Goal: Task Accomplishment & Management: Use online tool/utility

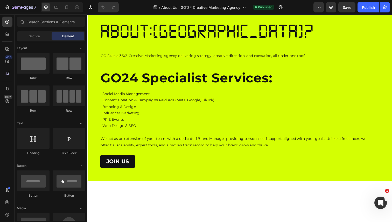
scroll to position [69, 0]
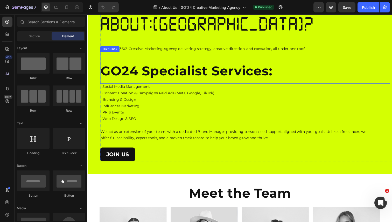
click at [154, 79] on p "GO24 Specialist Services:" at bounding box center [239, 72] width 277 height 13
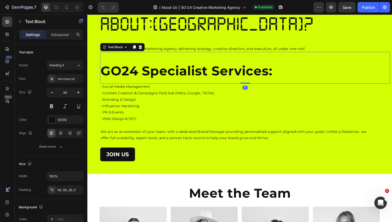
click at [155, 79] on p "GO24 Specialist Services:" at bounding box center [239, 72] width 277 height 13
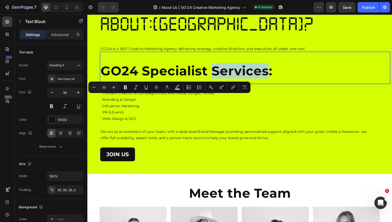
click at [123, 79] on p "GO24 Specialist Services:" at bounding box center [239, 72] width 277 height 13
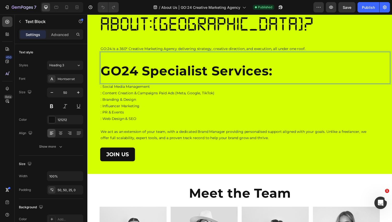
click at [102, 79] on p "GO24 Specialist Services:" at bounding box center [239, 72] width 277 height 13
click at [146, 79] on p "GO24 Specialist Services:" at bounding box center [239, 72] width 277 height 13
drag, startPoint x: 143, startPoint y: 93, endPoint x: 93, endPoint y: 91, distance: 50.6
click at [93, 92] on div "Want to know more Heading Want to know more Heading ABOUT:US? Heading GO:24 is …" at bounding box center [242, 76] width 311 height 201
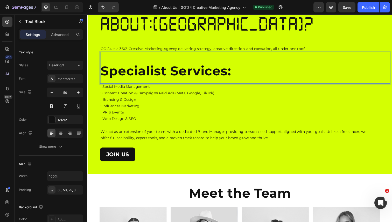
click at [129, 79] on p "Specialist Services:" at bounding box center [239, 72] width 277 height 13
click at [106, 79] on p "Specialist Services:" at bounding box center [239, 72] width 277 height 13
click at [102, 79] on p "Specialist Services:" at bounding box center [239, 72] width 277 height 13
click at [105, 79] on p "Specialist Services:" at bounding box center [239, 72] width 277 height 13
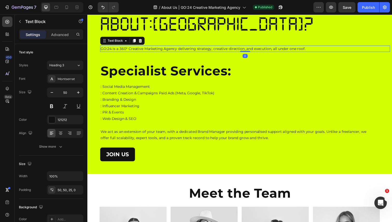
click at [117, 53] on p "GO:24 is a 360° Creative Marketing Agency delivering strategy, creative directi…" at bounding box center [239, 49] width 277 height 6
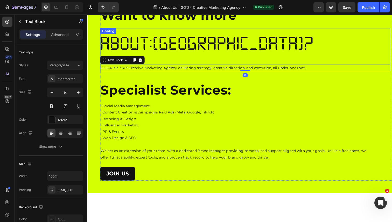
scroll to position [50, 0]
click at [176, 66] on h1 "ABOUT:US?" at bounding box center [248, 48] width 296 height 38
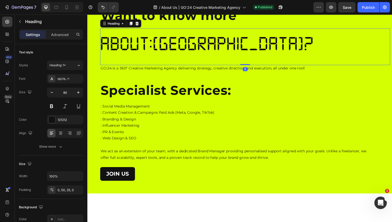
click at [176, 66] on h1 "ABOUT:US?" at bounding box center [248, 48] width 296 height 38
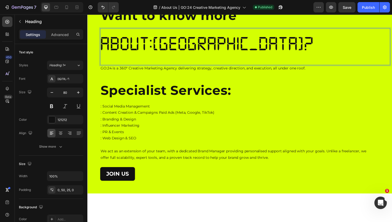
click at [150, 60] on p "ABOUT:US?" at bounding box center [241, 44] width 283 height 31
click at [119, 66] on h1 "ABOUT:US?" at bounding box center [248, 48] width 296 height 38
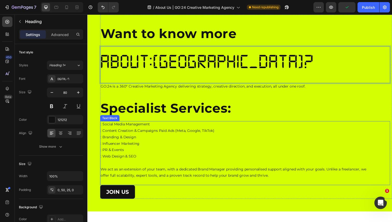
scroll to position [0, 0]
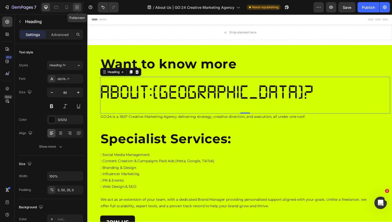
click at [76, 10] on icon at bounding box center [76, 7] width 5 height 5
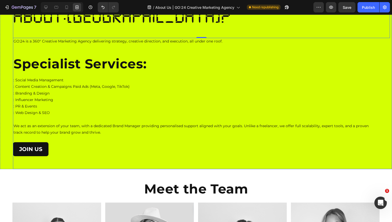
scroll to position [69, 0]
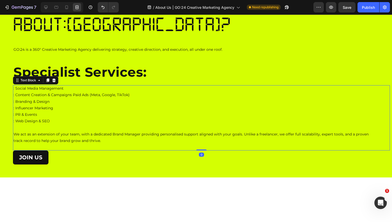
click at [44, 111] on p ": Influencer Marketing" at bounding box center [192, 108] width 358 height 6
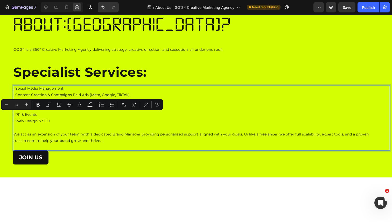
click at [69, 118] on p ": PR & Events" at bounding box center [192, 114] width 358 height 6
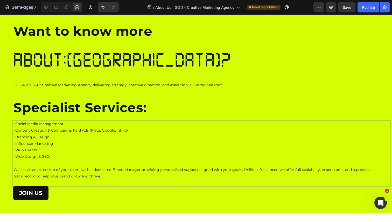
scroll to position [33, 0]
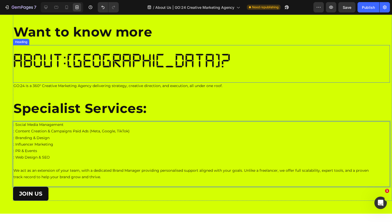
click at [72, 68] on p "ABOUT:US?" at bounding box center [195, 60] width 364 height 31
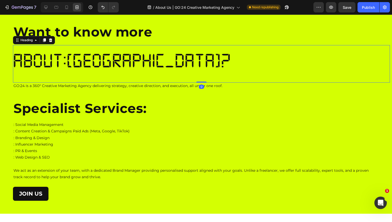
drag, startPoint x: 105, startPoint y: 82, endPoint x: 105, endPoint y: 64, distance: 18.9
click at [105, 64] on div "ABOUT:US? Heading 0" at bounding box center [201, 64] width 377 height 38
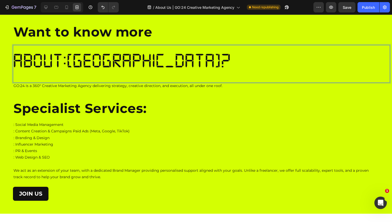
click at [98, 70] on p "ABOUT:US?" at bounding box center [195, 60] width 364 height 31
click at [75, 78] on h1 "ABOUT:US?" at bounding box center [201, 64] width 377 height 38
click at [46, 10] on div at bounding box center [46, 7] width 8 height 8
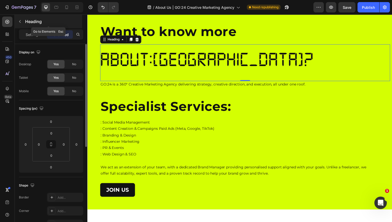
click at [21, 21] on icon "button" at bounding box center [20, 21] width 4 height 4
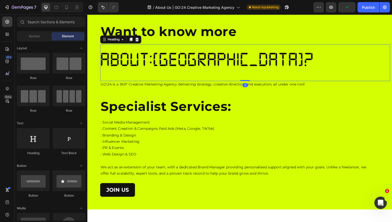
click at [139, 71] on p "ABOUT:US?" at bounding box center [241, 60] width 283 height 31
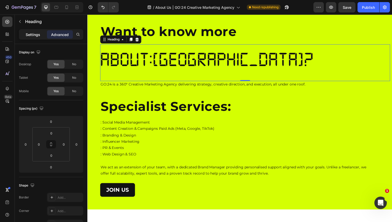
click at [37, 35] on p "Settings" at bounding box center [33, 34] width 15 height 5
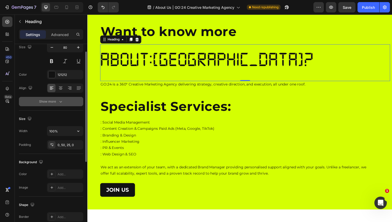
scroll to position [47, 0]
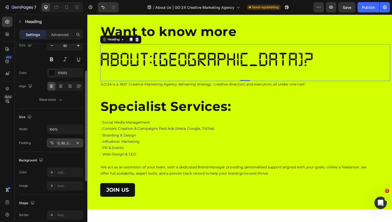
click at [54, 144] on div at bounding box center [51, 142] width 7 height 7
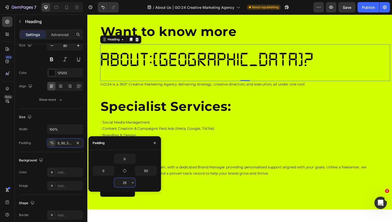
click at [126, 184] on input "25" at bounding box center [124, 182] width 21 height 9
click at [132, 184] on icon "button" at bounding box center [133, 183] width 4 height 4
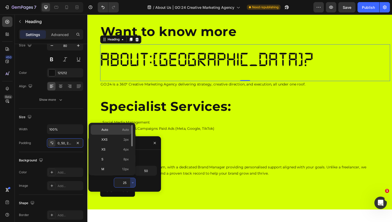
click at [109, 130] on p "Auto Auto" at bounding box center [114, 130] width 27 height 5
type input "Auto"
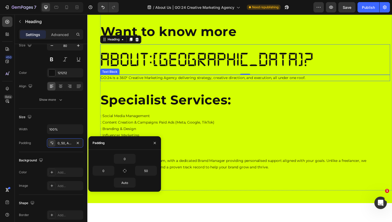
click at [183, 83] on p "GO:24 is a 360° Creative Marketing Agency delivering strategy, creative directi…" at bounding box center [239, 79] width 277 height 6
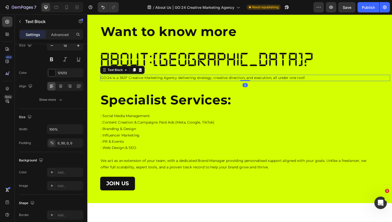
scroll to position [0, 0]
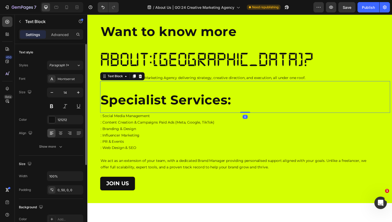
click at [168, 109] on p "Specialist Services:" at bounding box center [239, 102] width 277 height 13
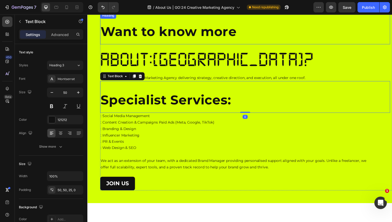
click at [158, 44] on h3 "Want to know more" at bounding box center [248, 29] width 296 height 32
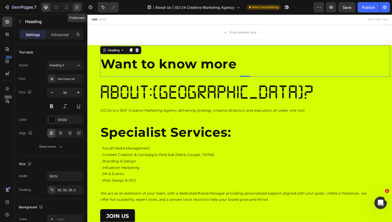
click at [76, 9] on icon at bounding box center [76, 7] width 5 height 5
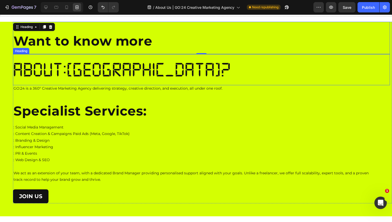
click at [76, 116] on p "GO:24 is a 360° Creative Marketing Agency delivering strategy, creative directi…" at bounding box center [98, 122] width 170 height 13
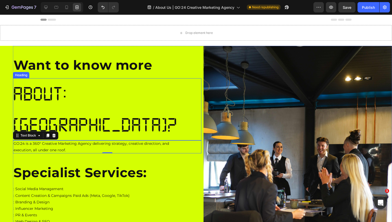
click at [90, 92] on p "ABOUT:US?" at bounding box center [101, 109] width 176 height 62
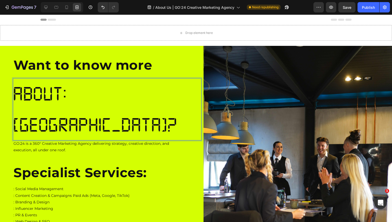
click at [96, 93] on p "ABOUT:US?" at bounding box center [101, 109] width 176 height 62
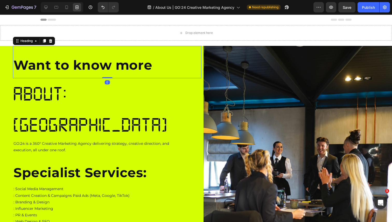
click at [88, 69] on h3 "Want to know more" at bounding box center [107, 62] width 188 height 32
click at [89, 68] on h3 "Want to know more" at bounding box center [107, 62] width 188 height 32
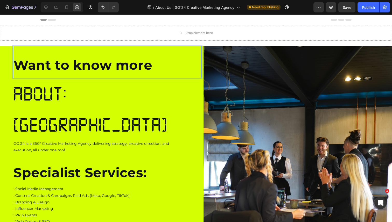
click at [89, 68] on p "Want to know more" at bounding box center [100, 65] width 175 height 13
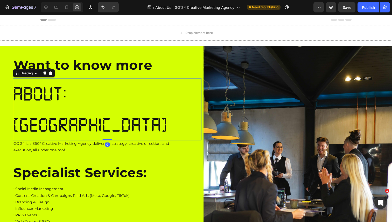
click at [149, 91] on p "ABOUT:[GEOGRAPHIC_DATA]" at bounding box center [101, 109] width 176 height 62
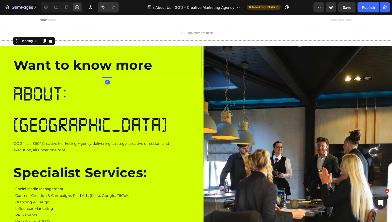
click at [162, 63] on p "Want to know more" at bounding box center [100, 65] width 175 height 13
click at [50, 42] on icon at bounding box center [50, 41] width 3 height 4
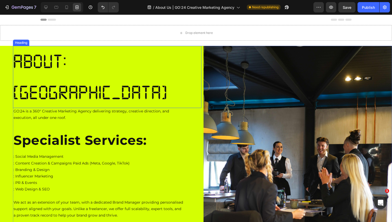
click at [68, 62] on p "ABOUT:[GEOGRAPHIC_DATA]" at bounding box center [101, 77] width 176 height 62
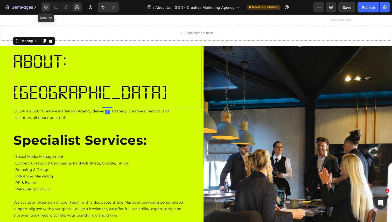
click at [43, 10] on div at bounding box center [46, 7] width 8 height 8
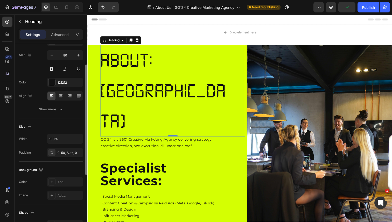
scroll to position [45, 0]
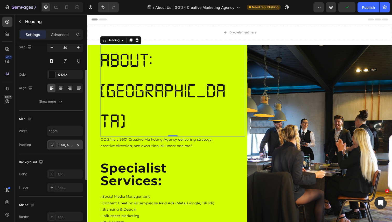
click at [58, 145] on div "0, 50, Auto, 0" at bounding box center [65, 145] width 15 height 5
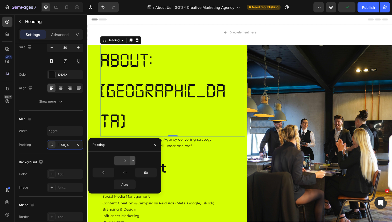
click at [134, 160] on icon "button" at bounding box center [133, 161] width 4 height 4
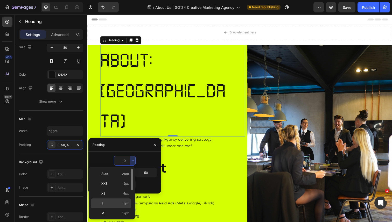
click at [112, 204] on p "S 8px" at bounding box center [114, 203] width 27 height 5
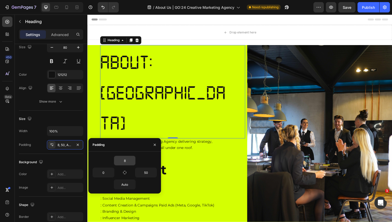
click at [127, 164] on input "8" at bounding box center [124, 160] width 21 height 9
click at [132, 161] on icon "button" at bounding box center [133, 161] width 4 height 4
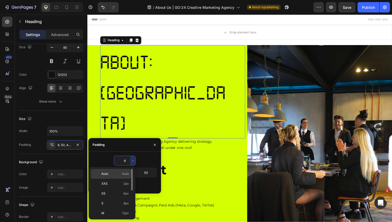
click at [112, 174] on p "Auto Auto" at bounding box center [114, 174] width 27 height 5
type input "Auto"
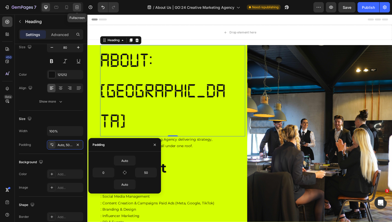
click at [75, 6] on icon at bounding box center [76, 7] width 5 height 5
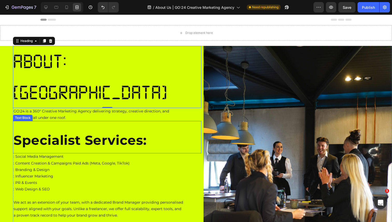
click at [101, 134] on p "Specialist Services:" at bounding box center [98, 140] width 170 height 13
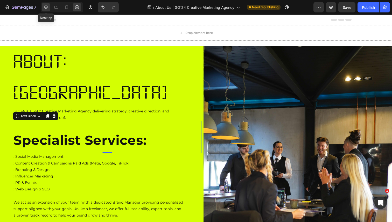
click at [48, 10] on div at bounding box center [46, 7] width 8 height 8
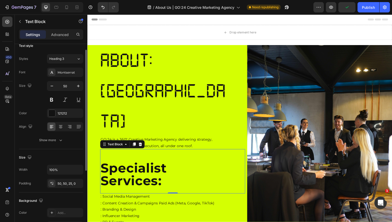
scroll to position [9, 0]
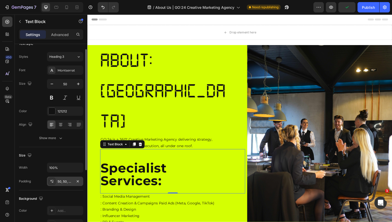
click at [52, 181] on icon at bounding box center [52, 181] width 4 height 4
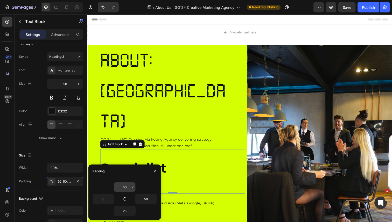
click at [125, 188] on input "50" at bounding box center [124, 187] width 21 height 9
type input "0"
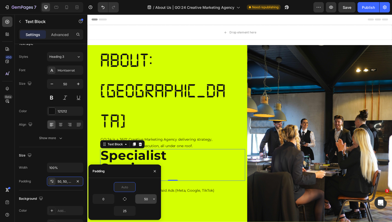
type input "0"
click at [143, 199] on input "50" at bounding box center [145, 198] width 21 height 9
click at [154, 200] on icon "button" at bounding box center [154, 199] width 4 height 4
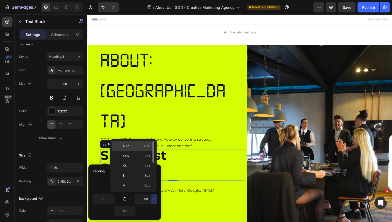
click at [136, 147] on p "Auto Auto" at bounding box center [136, 146] width 27 height 5
type input "Auto"
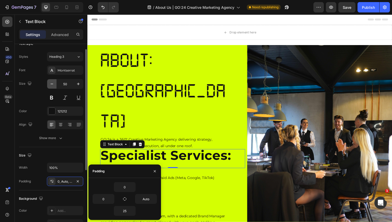
click at [54, 86] on button "button" at bounding box center [51, 83] width 9 height 9
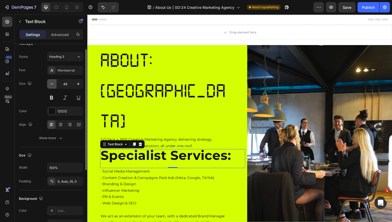
click at [54, 86] on button "button" at bounding box center [51, 83] width 9 height 9
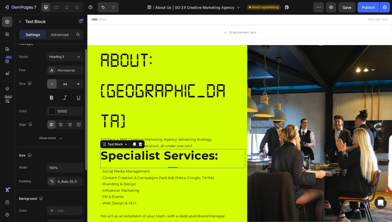
click at [54, 86] on button "button" at bounding box center [51, 83] width 9 height 9
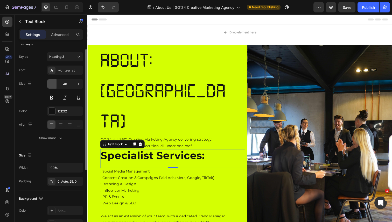
type input "39"
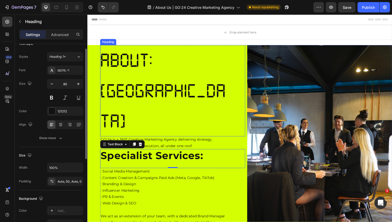
click at [193, 75] on p "ABOUT:[GEOGRAPHIC_DATA]" at bounding box center [167, 92] width 135 height 93
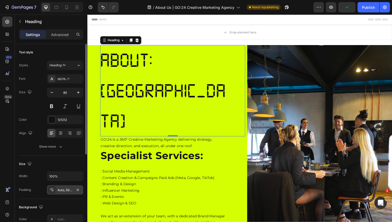
click at [65, 188] on div "Auto, 50, Auto, 0" at bounding box center [65, 190] width 15 height 5
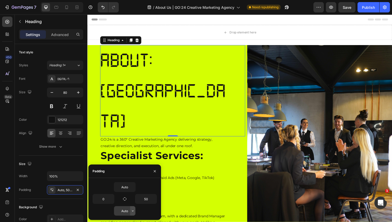
click at [133, 209] on icon "button" at bounding box center [133, 211] width 4 height 4
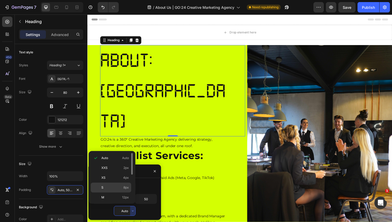
click at [114, 186] on p "S 8px" at bounding box center [114, 187] width 27 height 5
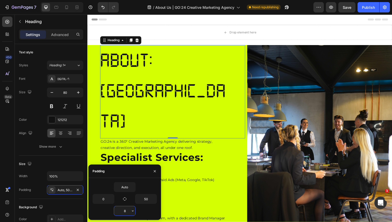
click at [127, 210] on input "8" at bounding box center [124, 210] width 21 height 9
click at [133, 211] on icon "button" at bounding box center [133, 211] width 4 height 4
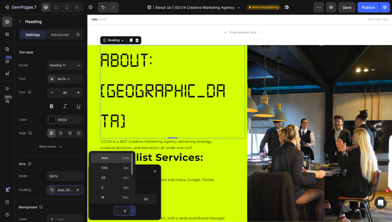
click at [111, 158] on p "Auto Auto" at bounding box center [114, 158] width 27 height 5
type input "Auto"
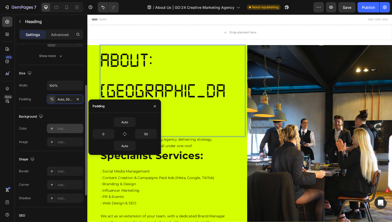
scroll to position [106, 0]
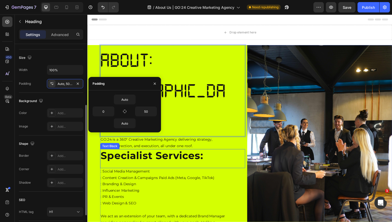
click at [180, 152] on p "Specialist Services:" at bounding box center [172, 158] width 142 height 13
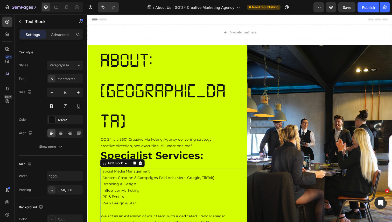
click at [164, 198] on p ": PR & Events" at bounding box center [165, 201] width 129 height 6
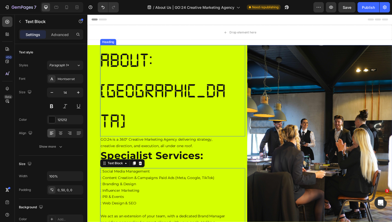
click at [172, 71] on p "ABOUT:[GEOGRAPHIC_DATA]" at bounding box center [167, 92] width 135 height 93
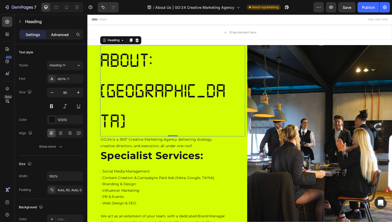
click at [65, 38] on div "Advanced" at bounding box center [60, 34] width 26 height 8
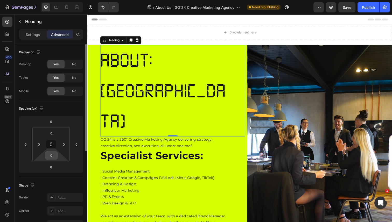
click at [52, 153] on input "0" at bounding box center [51, 156] width 10 height 8
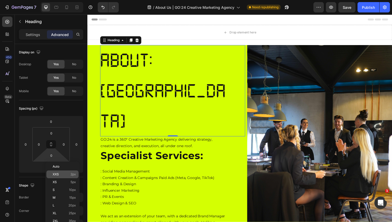
click at [57, 174] on span "XXS" at bounding box center [56, 175] width 6 height 4
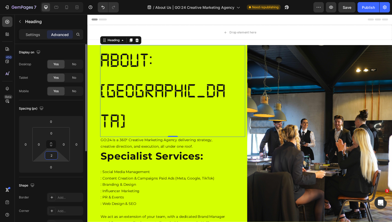
click at [52, 157] on input "2" at bounding box center [51, 156] width 10 height 8
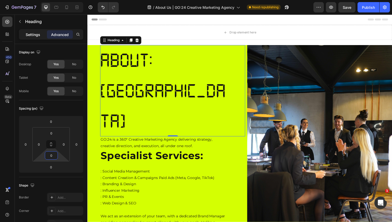
type input "0"
click at [31, 33] on p "Settings" at bounding box center [33, 34] width 15 height 5
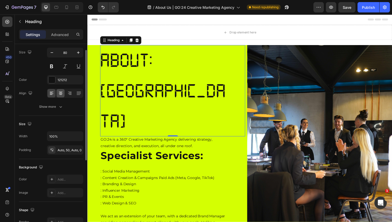
scroll to position [43, 0]
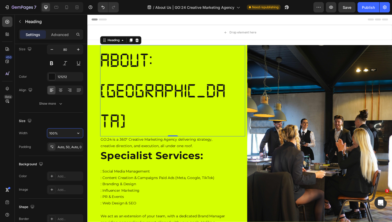
click at [60, 132] on input "100%" at bounding box center [65, 133] width 36 height 9
click at [75, 134] on button "button" at bounding box center [78, 133] width 9 height 9
click at [72, 123] on div "Size" at bounding box center [51, 121] width 64 height 8
click at [82, 133] on button "button" at bounding box center [78, 133] width 9 height 9
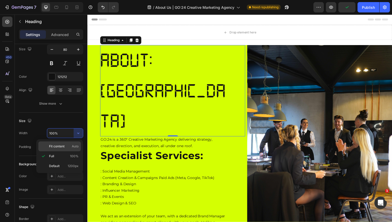
click at [73, 146] on span "Auto" at bounding box center [75, 146] width 7 height 5
type input "Auto"
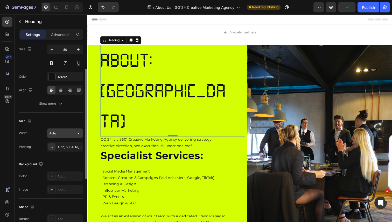
click at [72, 132] on input "Auto" at bounding box center [65, 133] width 36 height 9
click at [79, 133] on icon "button" at bounding box center [78, 133] width 2 height 1
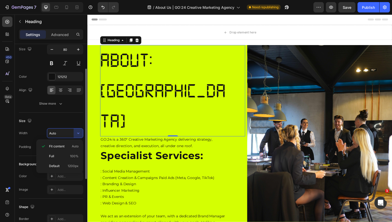
click at [73, 156] on div "Text style Styles Heading 1* Font Digital-7 Size 80 Color 121212 Align Show more" at bounding box center [51, 177] width 64 height 43
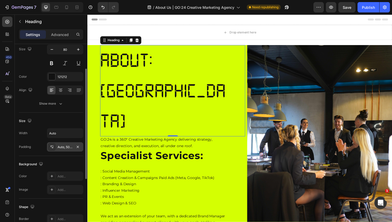
click at [67, 150] on div "Auto, 50, Auto, 0" at bounding box center [65, 146] width 36 height 9
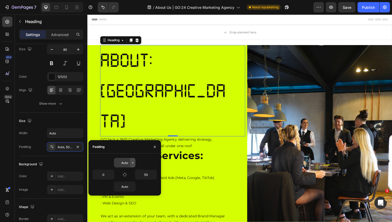
click at [132, 162] on icon "button" at bounding box center [133, 162] width 2 height 1
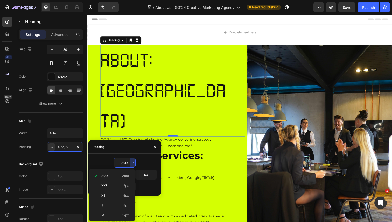
click at [125, 163] on input "Auto" at bounding box center [124, 162] width 21 height 9
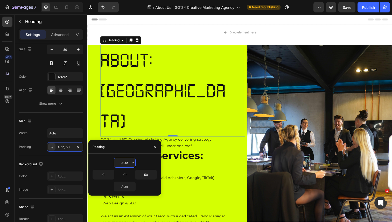
drag, startPoint x: 128, startPoint y: 162, endPoint x: 114, endPoint y: 160, distance: 14.7
click at [114, 160] on div "Auto" at bounding box center [125, 163] width 22 height 10
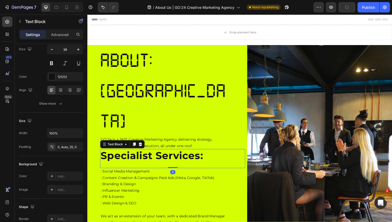
click at [174, 152] on div "Specialist Services:" at bounding box center [171, 161] width 143 height 19
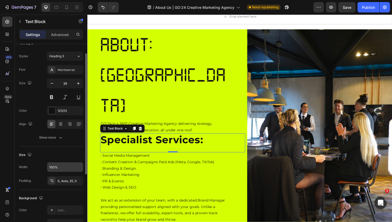
scroll to position [11, 0]
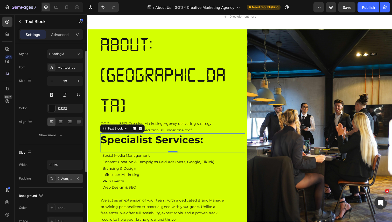
click at [68, 178] on div "0, Auto, 25, 0" at bounding box center [65, 179] width 15 height 5
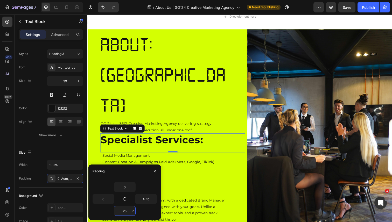
click at [126, 210] on input "25" at bounding box center [124, 210] width 21 height 9
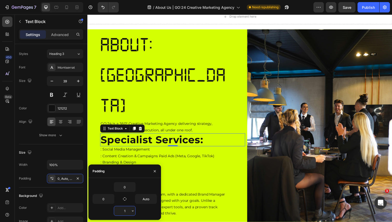
type input "10"
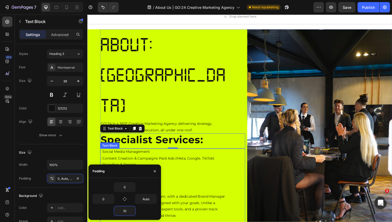
click at [221, 198] on p "We act as an extension of your team, with a dedicated Brand Manager providing p…" at bounding box center [165, 211] width 129 height 26
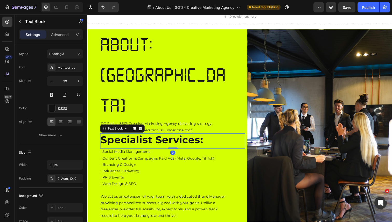
click at [170, 136] on p "Specialist Services:" at bounding box center [172, 142] width 142 height 13
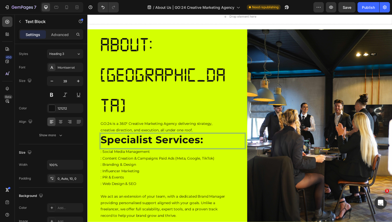
click at [159, 136] on p "Specialist Services:" at bounding box center [172, 142] width 142 height 13
drag, startPoint x: 156, startPoint y: 80, endPoint x: 87, endPoint y: 78, distance: 69.5
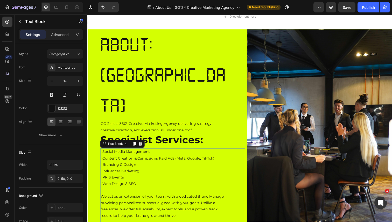
click at [162, 184] on p ": Web Design & SEO" at bounding box center [165, 187] width 129 height 6
click at [141, 184] on p ": Web Design & SEO" at bounding box center [165, 187] width 129 height 6
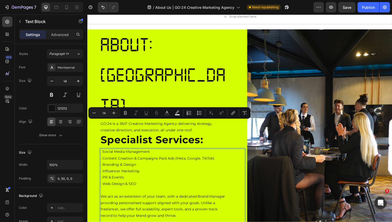
click at [139, 184] on p ": Web Design & SEO" at bounding box center [165, 187] width 129 height 6
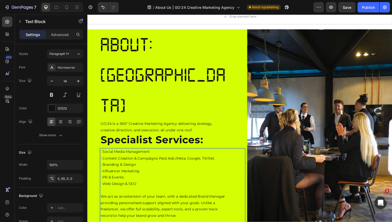
click at [102, 184] on p ": Web Design & SEO" at bounding box center [165, 187] width 129 height 6
click at [103, 178] on p ": PR & Events" at bounding box center [165, 181] width 129 height 6
click at [103, 171] on p ": Influencer Marketing" at bounding box center [165, 174] width 129 height 6
click at [103, 165] on p ": Branding & Design" at bounding box center [165, 168] width 129 height 6
click at [103, 158] on p ": Content Creation & Campaigns Paid Ads (Meta, Google, TikTok)" at bounding box center [165, 161] width 129 height 6
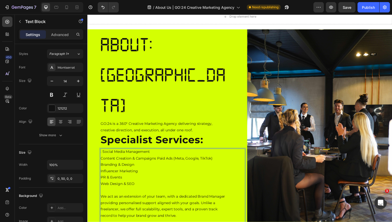
click at [103, 152] on p ": Social Media Management" at bounding box center [165, 155] width 129 height 6
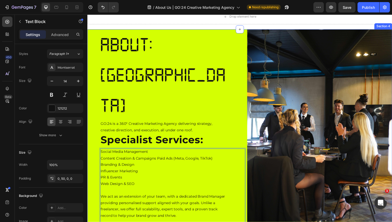
drag, startPoint x: 136, startPoint y: 126, endPoint x: 100, endPoint y: 94, distance: 48.1
click at [100, 94] on div "Want to know more Heading ABOUT:US Heading GO:24 is a 360° Creative Marketing A…" at bounding box center [242, 143] width 311 height 227
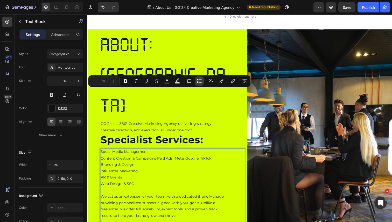
click at [200, 82] on icon "Editor contextual toolbar" at bounding box center [199, 81] width 5 height 5
type input "14"
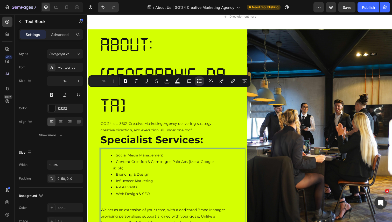
click at [138, 162] on li "Content Creation & Campaigns Paid Ads (Meta, Google, TikTok)" at bounding box center [170, 168] width 119 height 13
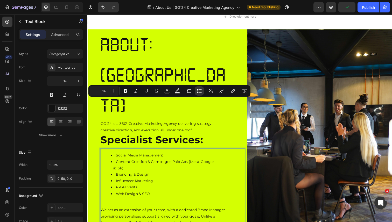
drag, startPoint x: 126, startPoint y: 109, endPoint x: 117, endPoint y: 102, distance: 11.6
click at [117, 162] on li "Content Creation & Campaigns Paid Ads (Meta, Google, TikTok)" at bounding box center [170, 168] width 119 height 13
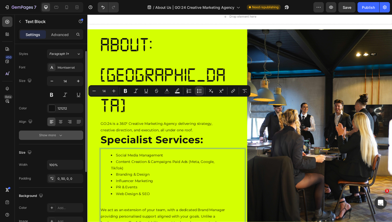
click at [58, 137] on icon "button" at bounding box center [60, 135] width 5 height 5
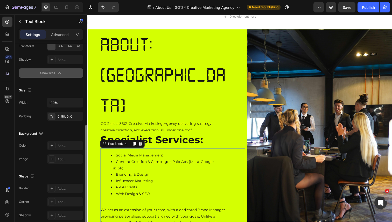
scroll to position [150, 0]
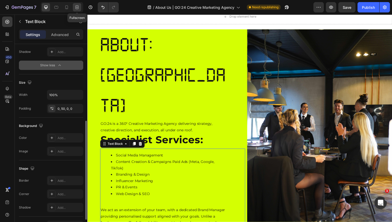
click at [78, 6] on icon at bounding box center [76, 7] width 5 height 5
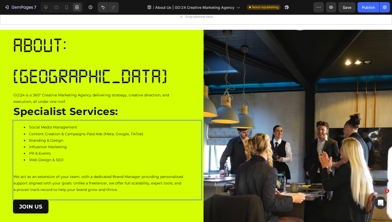
click at [82, 157] on li "Web Design & SEO" at bounding box center [103, 160] width 159 height 6
drag, startPoint x: 70, startPoint y: 130, endPoint x: 30, endPoint y: 107, distance: 46.9
click at [30, 124] on ul "Social Media Management Content Creation & Campaigns Paid Ads (Meta, Google, Ti…" at bounding box center [98, 143] width 170 height 39
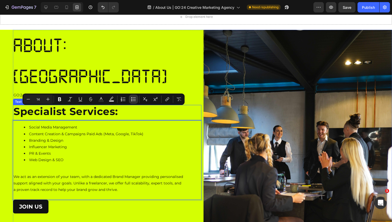
click at [72, 105] on p "Specialist Services:" at bounding box center [104, 111] width 183 height 13
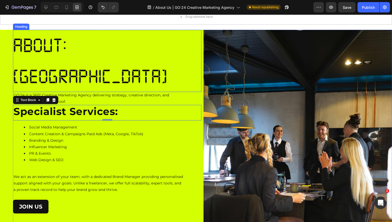
click at [64, 38] on p "ABOUT:[GEOGRAPHIC_DATA]" at bounding box center [101, 61] width 176 height 62
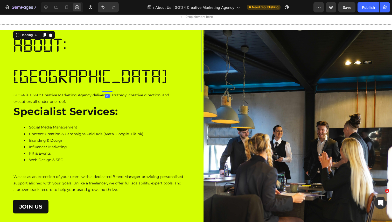
scroll to position [0, 0]
click at [46, 7] on icon at bounding box center [45, 7] width 3 height 3
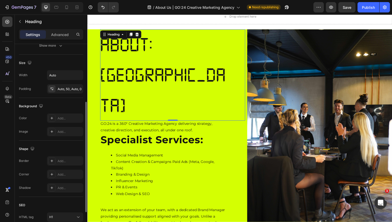
scroll to position [91, 0]
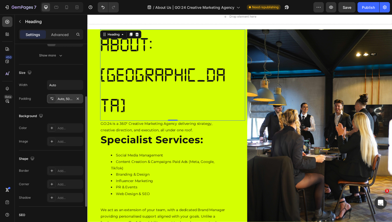
click at [68, 98] on div "Auto, 50, Auto, 0" at bounding box center [65, 99] width 15 height 5
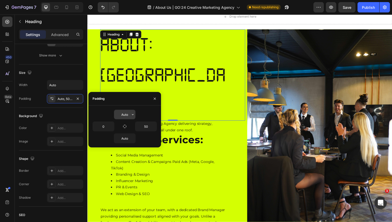
click at [127, 116] on input "Auto" at bounding box center [124, 114] width 21 height 9
click at [131, 115] on icon "button" at bounding box center [133, 115] width 4 height 4
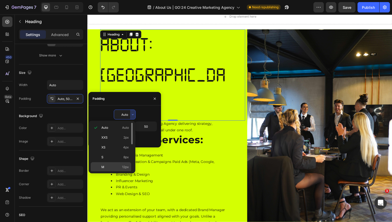
click at [113, 165] on p "M 12px" at bounding box center [114, 167] width 27 height 5
type input "12"
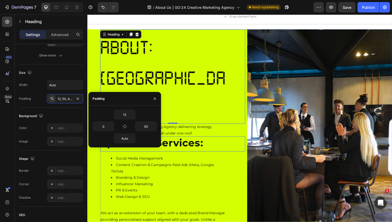
click at [184, 139] on p "Specialist Services:" at bounding box center [172, 145] width 142 height 13
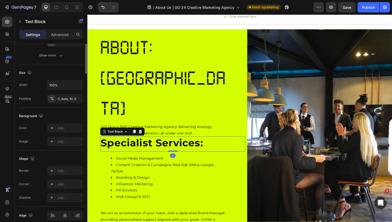
scroll to position [0, 0]
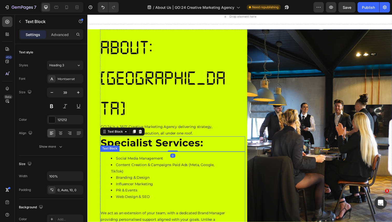
click at [181, 165] on li "Content Creation & Campaigns Paid Ads (Meta, Google, TikTok)" at bounding box center [170, 171] width 119 height 13
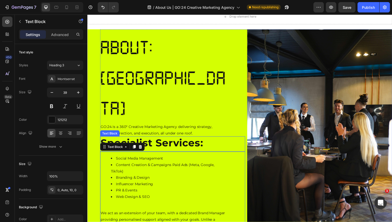
click at [181, 139] on p "Specialist Services:" at bounding box center [172, 145] width 142 height 13
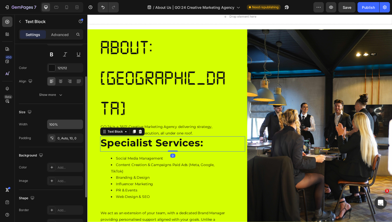
scroll to position [72, 0]
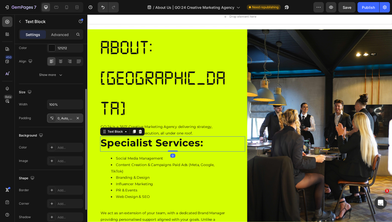
click at [64, 119] on div "0, Auto, 10, 0" at bounding box center [65, 118] width 15 height 5
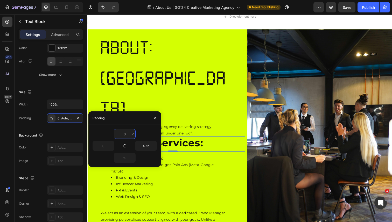
click at [125, 134] on input "0" at bounding box center [124, 133] width 21 height 9
click at [132, 134] on icon "button" at bounding box center [133, 134] width 4 height 4
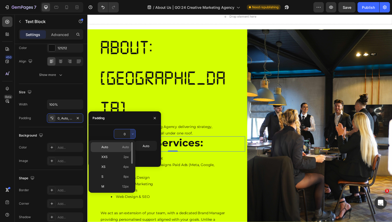
click at [107, 146] on span "Auto" at bounding box center [104, 147] width 7 height 5
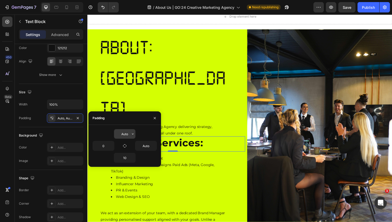
click at [122, 135] on input "Auto" at bounding box center [124, 133] width 21 height 9
click at [131, 135] on icon "button" at bounding box center [133, 134] width 4 height 4
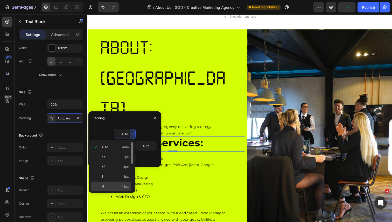
click at [106, 188] on p "M 12px" at bounding box center [114, 186] width 27 height 5
type input "12"
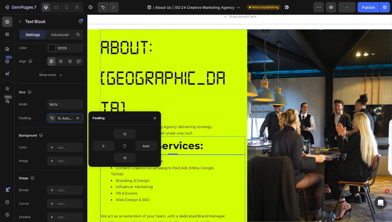
click at [210, 168] on li "Content Creation & Campaigns Paid Ads (Meta, Google, TikTok)" at bounding box center [170, 174] width 119 height 13
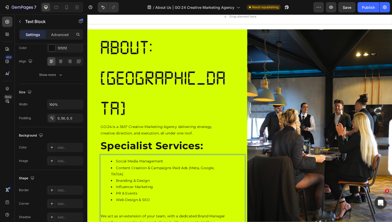
click at [159, 194] on li "PR & Events" at bounding box center [170, 197] width 119 height 6
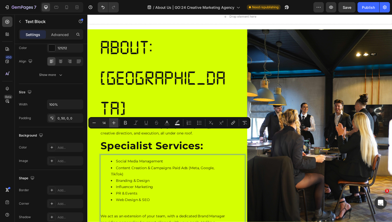
click at [112, 123] on icon "Editor contextual toolbar" at bounding box center [113, 122] width 3 height 3
click at [92, 124] on icon "Editor contextual toolbar" at bounding box center [94, 122] width 5 height 5
type input "14"
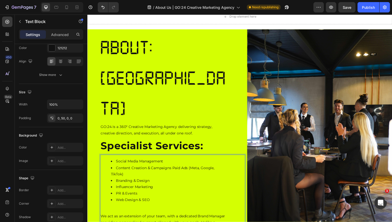
click at [152, 211] on p "Rich Text Editor. Editing area: main" at bounding box center [165, 214] width 129 height 6
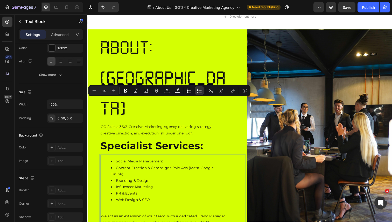
drag, startPoint x: 176, startPoint y: 178, endPoint x: 103, endPoint y: 104, distance: 104.1
click at [103, 158] on div "Social Media Management Content Creation & Campaigns Paid Ads (Meta, Google, Ti…" at bounding box center [171, 204] width 143 height 92
click at [19, 24] on button "button" at bounding box center [20, 21] width 8 height 8
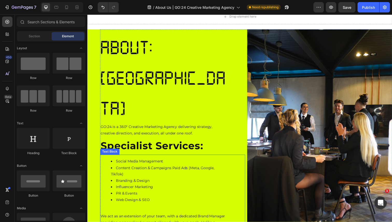
click at [150, 188] on li "Influencer Marketing" at bounding box center [170, 191] width 119 height 6
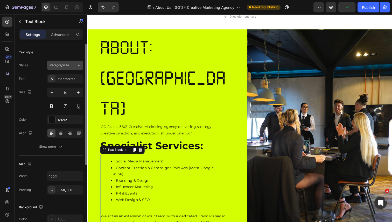
click at [67, 68] on button "Paragraph 1*" at bounding box center [65, 65] width 36 height 9
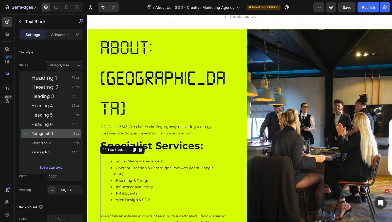
click at [46, 134] on span "Paragraph 1" at bounding box center [42, 133] width 22 height 5
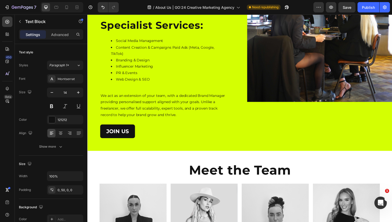
scroll to position [0, 0]
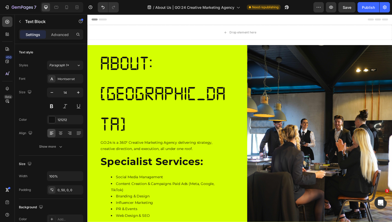
click at [136, 204] on li "Influencer Marketing" at bounding box center [170, 207] width 119 height 6
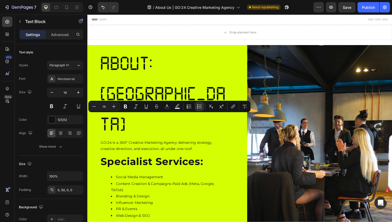
drag, startPoint x: 181, startPoint y: 194, endPoint x: 108, endPoint y: 115, distance: 107.0
click at [108, 174] on div "Social Media Management Content Creation & Campaigns Paid Ads (Meta, Google, Ti…" at bounding box center [171, 220] width 143 height 92
click at [112, 108] on icon "Editor contextual toolbar" at bounding box center [113, 106] width 5 height 5
type input "16"
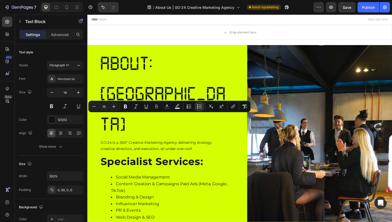
click at [145, 212] on li "PR & Events" at bounding box center [170, 215] width 119 height 7
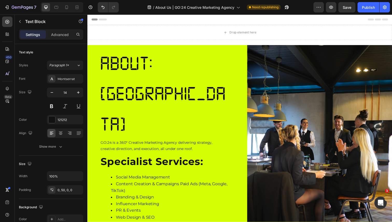
scroll to position [17, 0]
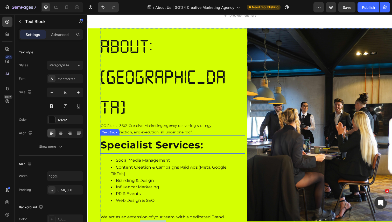
drag, startPoint x: 229, startPoint y: 178, endPoint x: 102, endPoint y: 93, distance: 153.4
click at [102, 93] on div "Want to know more Heading ABOUT:US Heading GO:24 is a 360° Creative Marketing A…" at bounding box center [174, 147] width 148 height 237
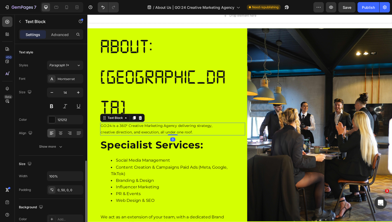
click at [159, 125] on p "GO:24 is a 360° Creative Marketing Agency delivering strategy, creative directi…" at bounding box center [165, 131] width 129 height 13
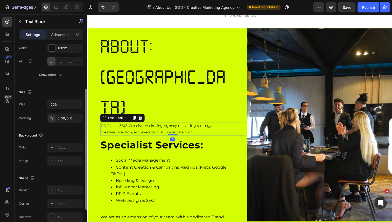
click at [159, 125] on p "GO:24 is a 360° Creative Marketing Agency delivering strategy, creative directi…" at bounding box center [165, 131] width 129 height 13
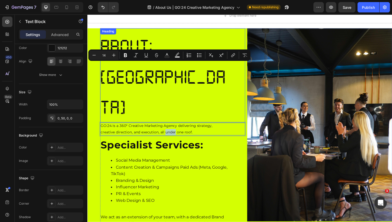
drag, startPoint x: 181, startPoint y: 72, endPoint x: 102, endPoint y: 62, distance: 79.7
click at [102, 62] on div "Want to know more Heading ABOUT:US Heading GO:24 is a 360° Creative Marketing A…" at bounding box center [174, 147] width 148 height 237
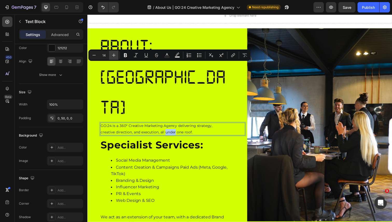
click at [110, 55] on button "Plus" at bounding box center [113, 55] width 9 height 9
type input "16"
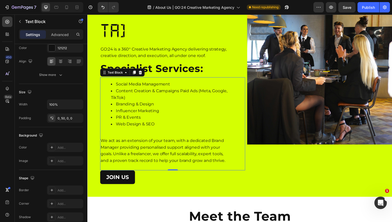
scroll to position [94, 0]
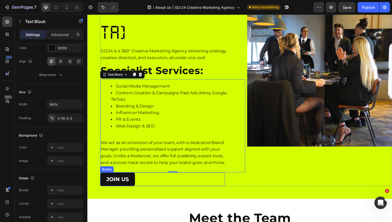
click at [150, 176] on div "Join us Button" at bounding box center [163, 183] width 127 height 14
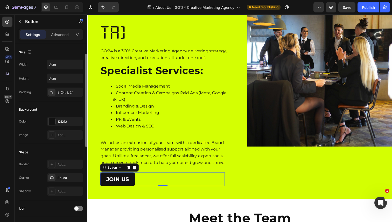
scroll to position [10, 0]
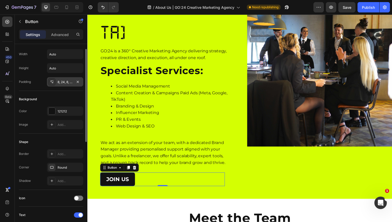
click at [63, 83] on div "8, 24, 8, 24" at bounding box center [65, 82] width 15 height 5
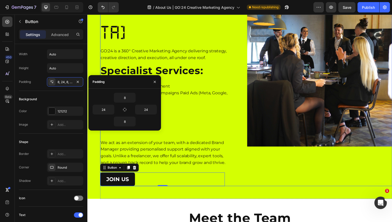
click at [230, 176] on div "Join us Button 0" at bounding box center [174, 183] width 148 height 14
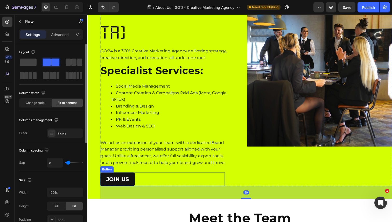
click at [143, 176] on div "Join us Button" at bounding box center [163, 183] width 127 height 14
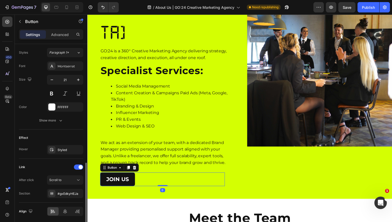
scroll to position [206, 0]
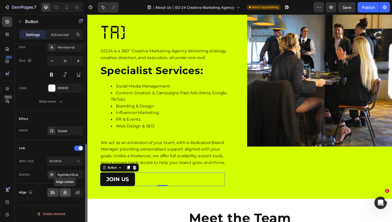
click at [65, 196] on div at bounding box center [65, 192] width 11 height 8
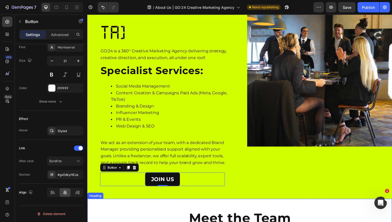
click at [184, 203] on div "Meet the Team Heading" at bounding box center [242, 219] width 311 height 33
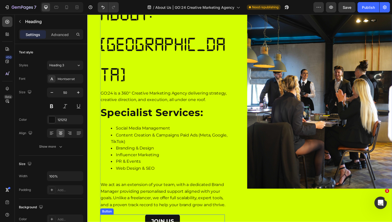
scroll to position [46, 0]
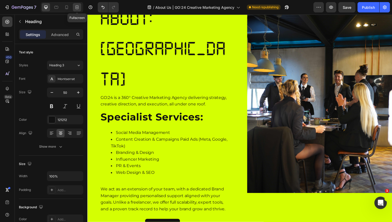
click at [76, 8] on icon at bounding box center [76, 7] width 5 height 5
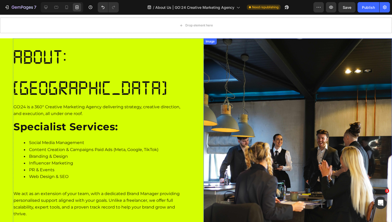
scroll to position [5, 0]
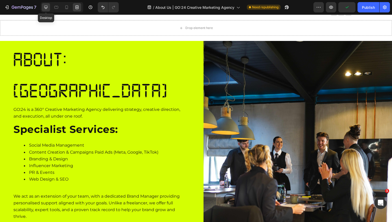
click at [48, 8] on icon at bounding box center [45, 7] width 5 height 5
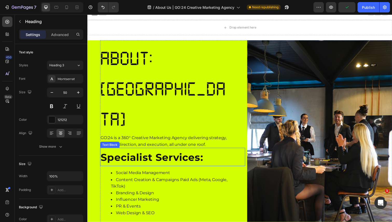
click at [154, 154] on p "Specialist Services:" at bounding box center [172, 160] width 142 height 13
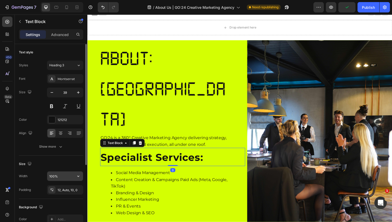
scroll to position [34, 0]
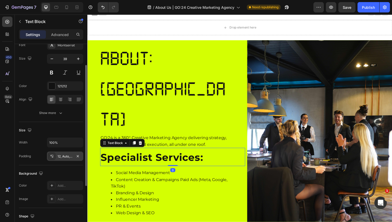
click at [66, 158] on div "12, Auto, 10, 0" at bounding box center [65, 156] width 15 height 5
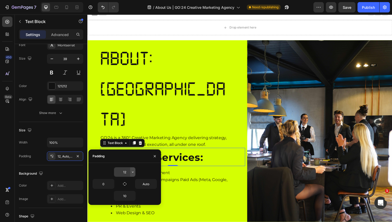
click at [135, 171] on icon "button" at bounding box center [133, 172] width 4 height 4
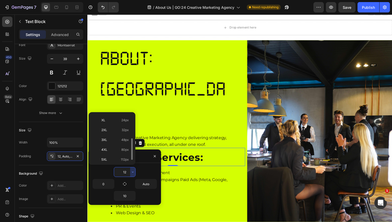
scroll to position [57, 0]
click at [121, 123] on span "24px" at bounding box center [125, 121] width 8 height 5
type input "24"
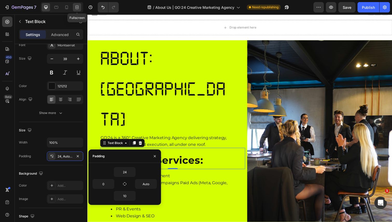
click at [79, 7] on icon at bounding box center [76, 7] width 5 height 5
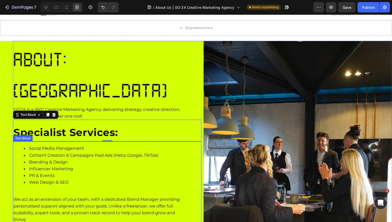
click at [111, 153] on span "Content Creation & Campaigns Paid Ads (Meta, Google, TikTok)" at bounding box center [93, 155] width 129 height 5
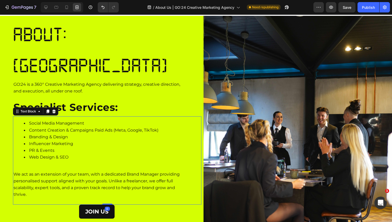
scroll to position [31, 0]
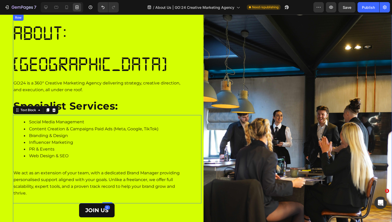
click at [133, 190] on div "Want to know more Heading ABOUT:US Heading GO:24 is a 360° Creative Marketing A…" at bounding box center [107, 140] width 188 height 251
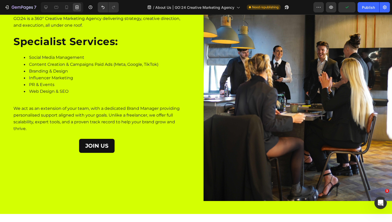
scroll to position [88, 0]
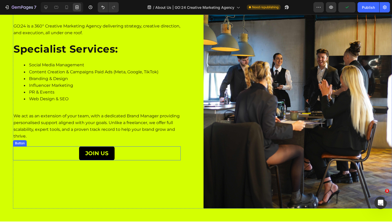
click at [113, 146] on link "Join us" at bounding box center [97, 153] width 36 height 14
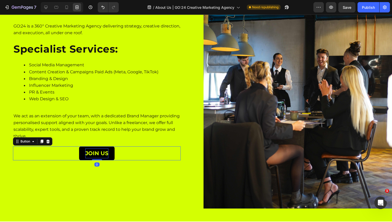
click at [90, 149] on p "Join us" at bounding box center [96, 154] width 23 height 10
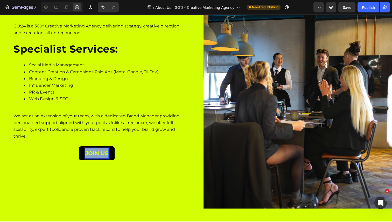
drag, startPoint x: 107, startPoint y: 120, endPoint x: 82, endPoint y: 120, distance: 24.9
click at [82, 146] on link "join us" at bounding box center [97, 153] width 36 height 14
click at [46, 6] on icon at bounding box center [45, 7] width 3 height 3
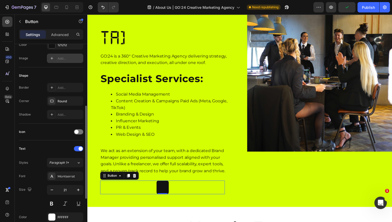
scroll to position [103, 0]
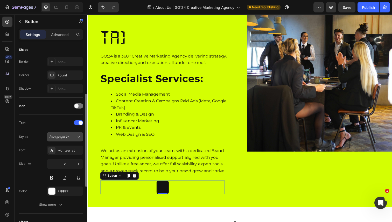
click at [71, 138] on div "Paragraph 1*" at bounding box center [62, 137] width 27 height 5
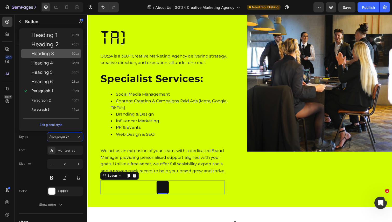
click at [52, 53] on span "Heading 3" at bounding box center [42, 53] width 23 height 5
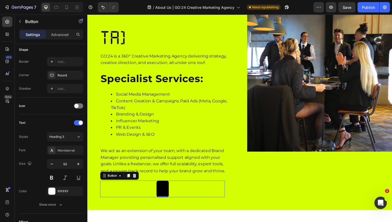
click at [163, 184] on link at bounding box center [164, 192] width 12 height 17
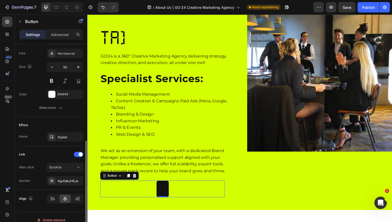
scroll to position [206, 0]
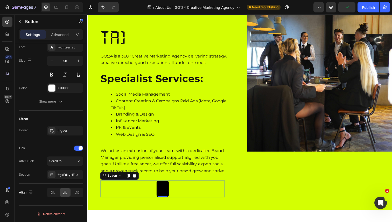
click at [163, 184] on link at bounding box center [164, 192] width 12 height 17
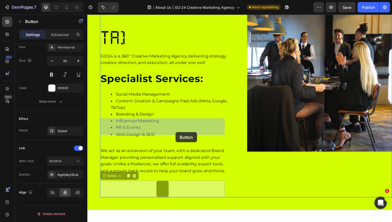
drag, startPoint x: 162, startPoint y: 128, endPoint x: 177, endPoint y: 134, distance: 16.6
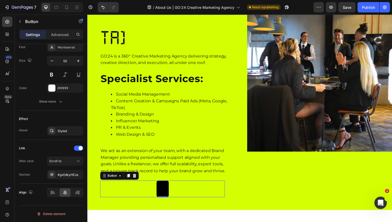
click at [162, 184] on link at bounding box center [164, 192] width 12 height 17
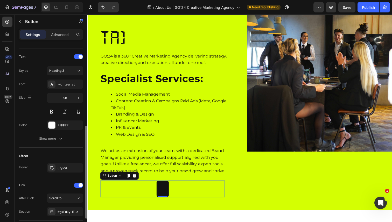
scroll to position [139, 0]
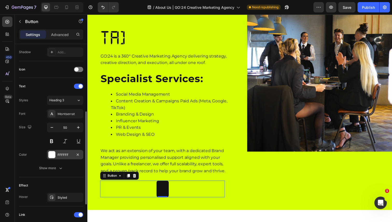
click at [50, 158] on div at bounding box center [51, 154] width 7 height 7
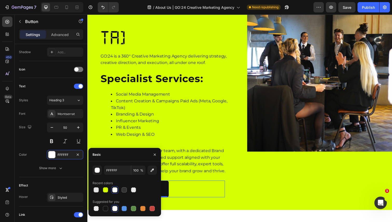
click at [116, 190] on div at bounding box center [114, 189] width 5 height 5
click at [43, 143] on div "Size 50" at bounding box center [51, 134] width 64 height 23
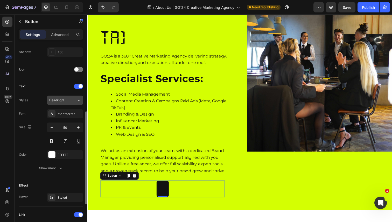
click at [69, 100] on div "Heading 3" at bounding box center [59, 100] width 21 height 5
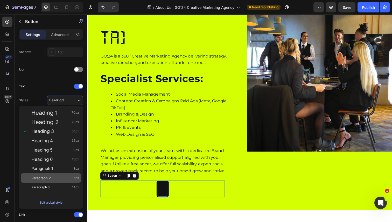
click at [51, 178] on div "Paragraph 2 16px" at bounding box center [55, 178] width 48 height 5
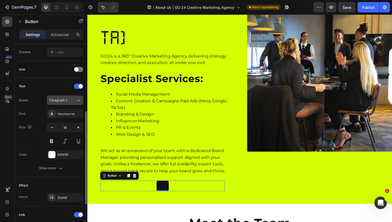
click at [72, 101] on div "Paragraph 2" at bounding box center [62, 100] width 27 height 5
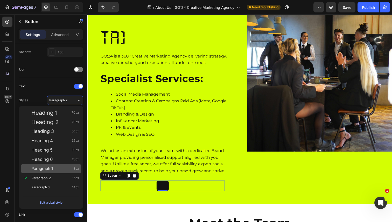
click at [43, 170] on span "Paragraph 1" at bounding box center [42, 168] width 22 height 5
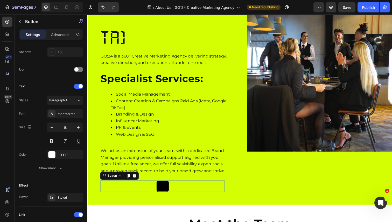
click at [163, 184] on link at bounding box center [164, 190] width 12 height 12
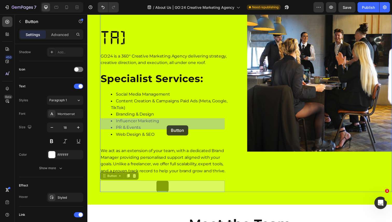
drag, startPoint x: 161, startPoint y: 125, endPoint x: 169, endPoint y: 128, distance: 8.0
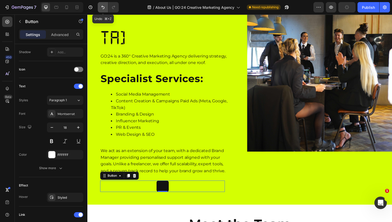
click at [105, 4] on button "Undo/Redo" at bounding box center [103, 7] width 10 height 10
click at [105, 5] on icon "Undo/Redo" at bounding box center [102, 7] width 5 height 5
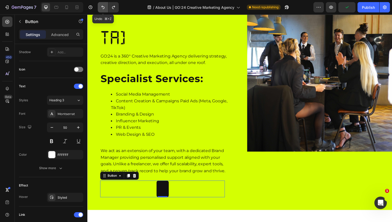
click at [105, 5] on icon "Undo/Redo" at bounding box center [102, 7] width 5 height 5
type input "21"
click at [105, 5] on icon "Undo/Redo" at bounding box center [102, 7] width 5 height 5
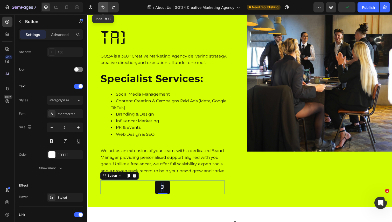
click at [105, 5] on icon "Undo/Redo" at bounding box center [102, 7] width 5 height 5
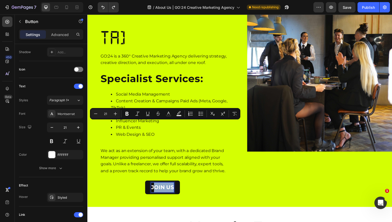
drag, startPoint x: 175, startPoint y: 127, endPoint x: 156, endPoint y: 125, distance: 19.0
click at [156, 186] on p "join us" at bounding box center [163, 191] width 23 height 10
drag, startPoint x: 175, startPoint y: 127, endPoint x: 152, endPoint y: 127, distance: 22.8
click at [152, 184] on link "join us" at bounding box center [164, 191] width 36 height 14
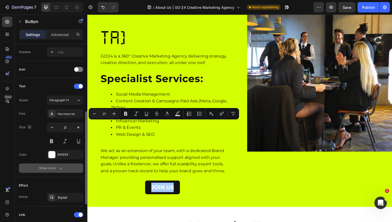
click at [42, 171] on button "Show more" at bounding box center [51, 168] width 64 height 9
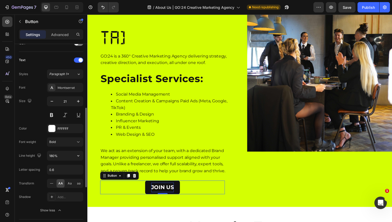
scroll to position [167, 0]
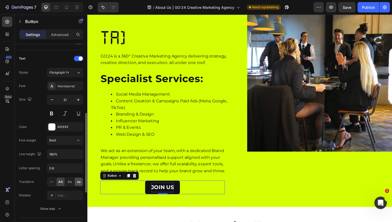
click at [76, 181] on div "aa" at bounding box center [79, 182] width 8 height 8
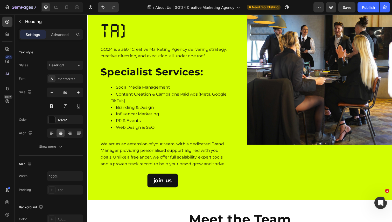
scroll to position [96, 0]
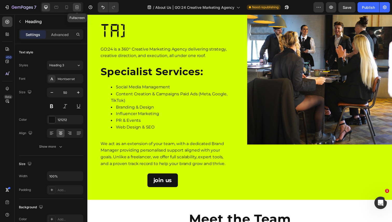
click at [76, 6] on icon at bounding box center [76, 7] width 5 height 5
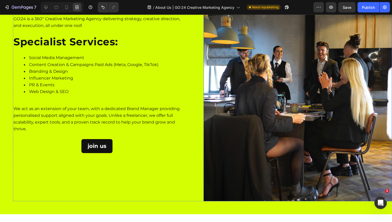
click at [251, 98] on img at bounding box center [297, 75] width 188 height 251
click at [45, 8] on icon at bounding box center [45, 7] width 5 height 5
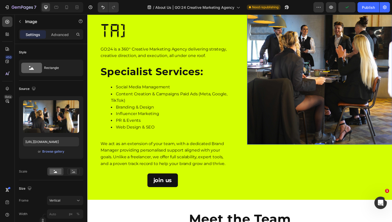
click at [307, 71] on img at bounding box center [324, 48] width 148 height 197
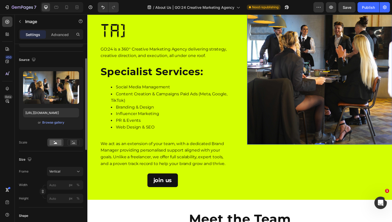
scroll to position [32, 0]
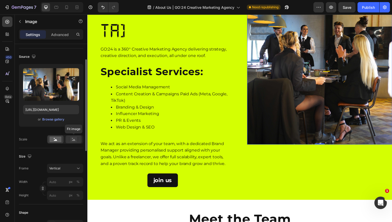
click at [76, 136] on div at bounding box center [74, 140] width 16 height 8
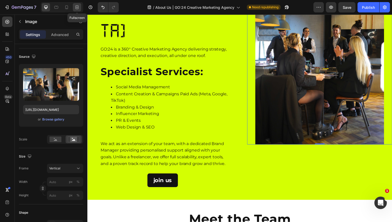
click at [77, 7] on icon at bounding box center [78, 6] width 2 height 1
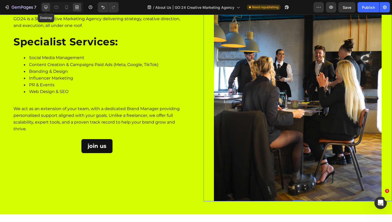
click at [49, 10] on div at bounding box center [46, 7] width 8 height 8
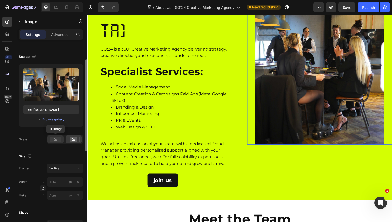
click at [54, 141] on rect at bounding box center [56, 140] width 12 height 6
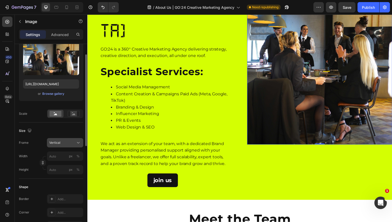
scroll to position [59, 0]
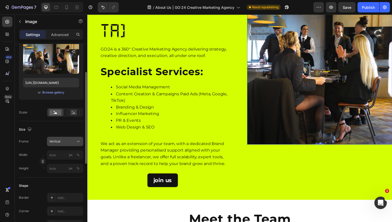
click at [62, 139] on div "Vertical" at bounding box center [65, 141] width 32 height 5
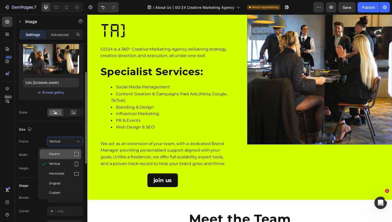
click at [59, 156] on span "Square" at bounding box center [54, 154] width 11 height 5
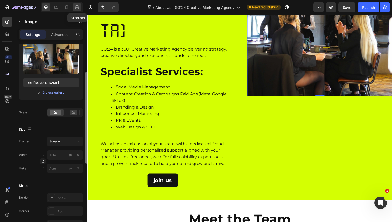
click at [80, 7] on div at bounding box center [77, 7] width 8 height 8
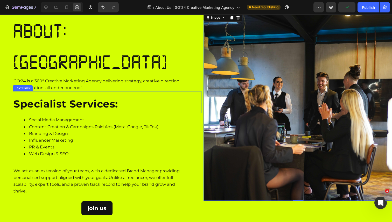
scroll to position [54, 0]
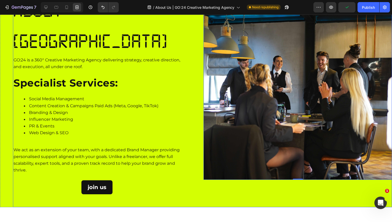
click at [212, 190] on div "Want to know more Heading ABOUT:US Heading GO:24 is a 360° Creative Marketing A…" at bounding box center [202, 99] width 379 height 216
click at [46, 9] on icon at bounding box center [45, 7] width 5 height 5
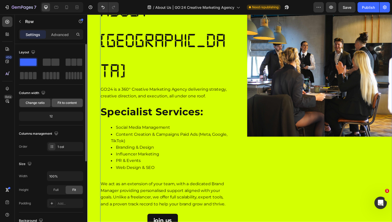
click at [67, 104] on span "Fit to content" at bounding box center [67, 103] width 19 height 5
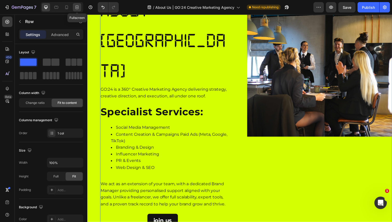
click at [76, 9] on icon at bounding box center [76, 7] width 5 height 5
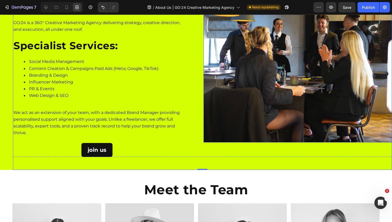
scroll to position [93, 0]
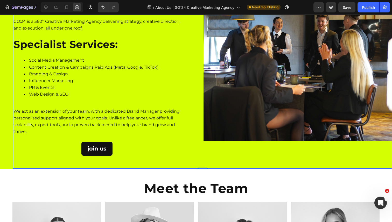
click at [205, 147] on div "Want to know more Heading ABOUT:US Heading GO:24 is a 360° Creative Marketing A…" at bounding box center [202, 61] width 379 height 216
click at [4, 122] on div "Want to know more Heading ABOUT:US Heading GO:24 is a 360° Creative Marketing A…" at bounding box center [196, 61] width 392 height 216
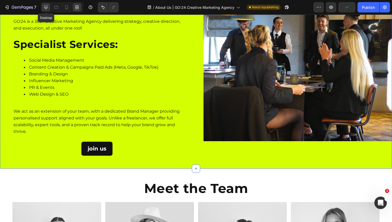
click at [47, 4] on div at bounding box center [46, 7] width 8 height 8
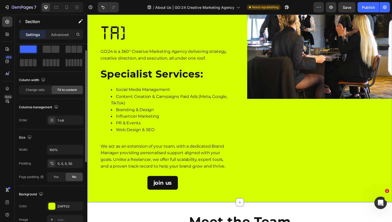
scroll to position [18, 0]
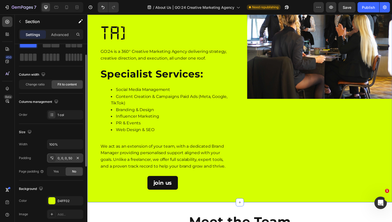
click at [68, 157] on div "0, 0, 0, 50" at bounding box center [65, 158] width 15 height 5
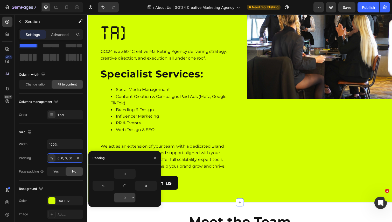
click at [126, 198] on input "0" at bounding box center [124, 197] width 21 height 9
click at [132, 199] on icon "button" at bounding box center [133, 198] width 4 height 4
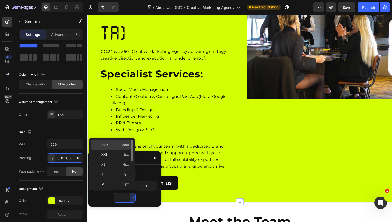
click at [116, 146] on p "Auto Auto" at bounding box center [114, 145] width 27 height 5
type input "Auto"
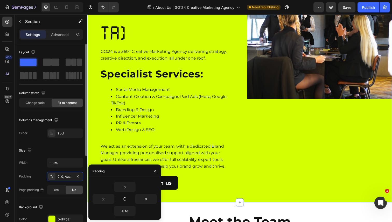
scroll to position [1, 0]
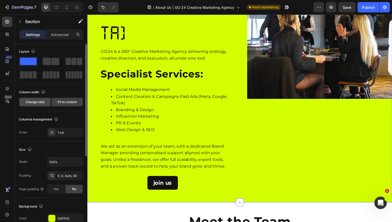
click at [39, 101] on span "Change ratio" at bounding box center [35, 102] width 19 height 5
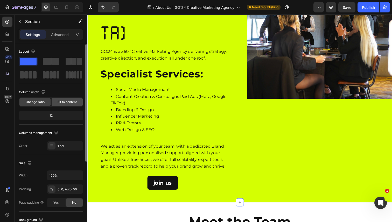
click at [63, 100] on span "Fit to content" at bounding box center [67, 102] width 19 height 5
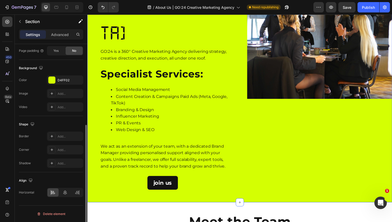
scroll to position [0, 0]
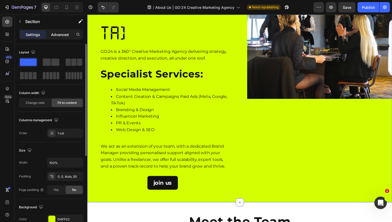
click at [55, 33] on p "Advanced" at bounding box center [60, 34] width 18 height 5
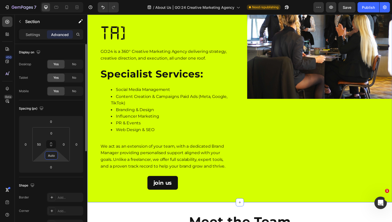
click at [52, 159] on input "Auto" at bounding box center [51, 156] width 10 height 8
type input "0"
click at [0, 0] on div "Spacing (px) 0 0 0 0 0 50 0 0" at bounding box center [0, 0] width 0 height 0
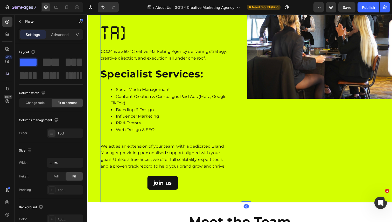
click at [217, 136] on div "Want to know more Heading ABOUT:US Heading GO:24 is a 360° Creative Marketing A…" at bounding box center [249, 80] width 298 height 254
click at [58, 33] on p "Advanced" at bounding box center [60, 34] width 18 height 5
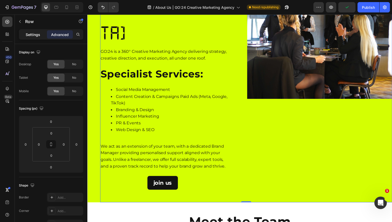
click at [28, 36] on p "Settings" at bounding box center [33, 34] width 15 height 5
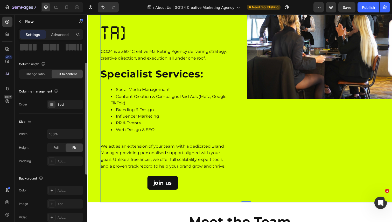
scroll to position [30, 0]
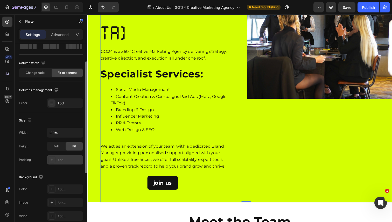
click at [59, 160] on div "Add..." at bounding box center [70, 160] width 24 height 5
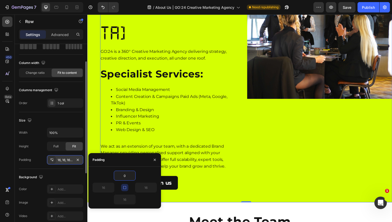
type input "0"
click at [67, 172] on div "Background The changes might be hidden by the video. Color Add... Image Add... …" at bounding box center [51, 197] width 64 height 56
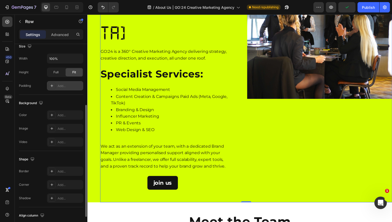
scroll to position [104, 0]
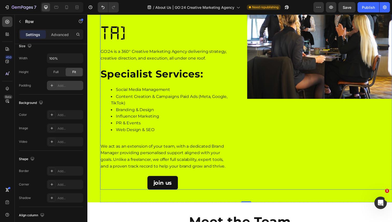
click at [243, 180] on div "join us Button" at bounding box center [174, 187] width 148 height 14
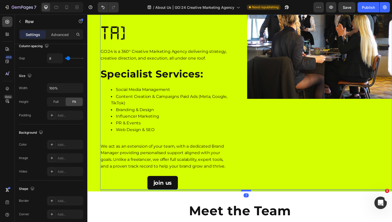
drag, startPoint x: 248, startPoint y: 142, endPoint x: 246, endPoint y: 131, distance: 11.3
click at [246, 194] on div at bounding box center [249, 195] width 10 height 2
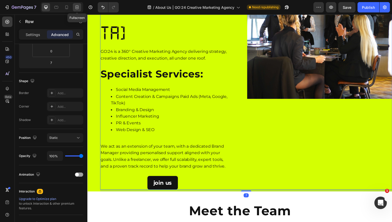
click at [75, 6] on icon at bounding box center [76, 7] width 5 height 5
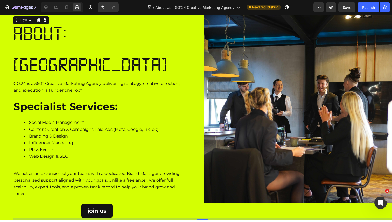
scroll to position [20, 0]
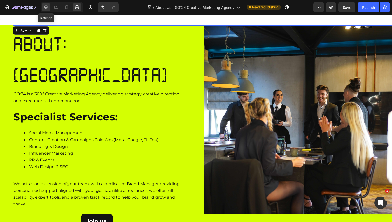
click at [44, 8] on icon at bounding box center [45, 7] width 3 height 3
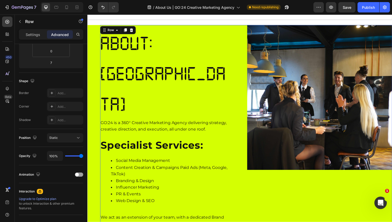
drag, startPoint x: 248, startPoint y: 202, endPoint x: 248, endPoint y: 197, distance: 5.5
click at [248, 197] on div "Want to know more Heading ABOUT:US Heading GO:24 is a 360° Creative Marketing A…" at bounding box center [249, 145] width 298 height 241
type input "0"
click at [75, 8] on icon at bounding box center [76, 7] width 5 height 5
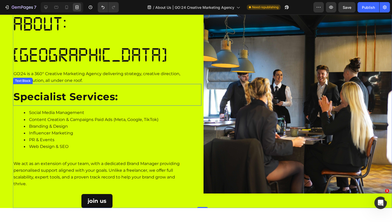
scroll to position [44, 0]
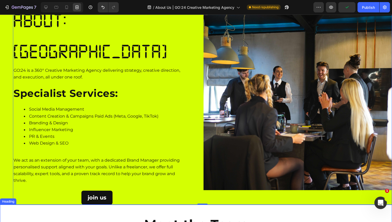
click at [110, 205] on div "Meet the Team Heading" at bounding box center [196, 221] width 392 height 33
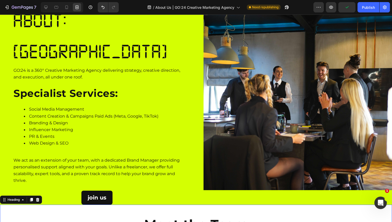
scroll to position [0, 0]
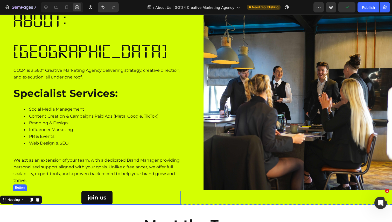
click at [113, 191] on div "join us Button" at bounding box center [97, 198] width 168 height 14
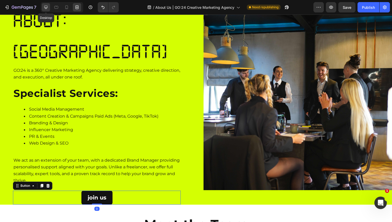
click at [45, 8] on icon at bounding box center [45, 7] width 3 height 3
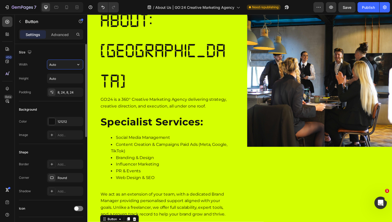
click at [57, 66] on input "Auto" at bounding box center [65, 64] width 36 height 9
click at [77, 66] on icon "button" at bounding box center [78, 64] width 5 height 5
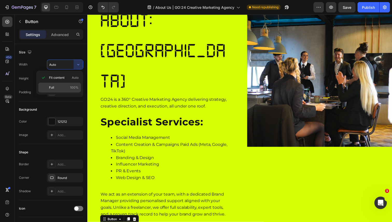
click at [66, 90] on div "Full 100%" at bounding box center [59, 88] width 43 height 10
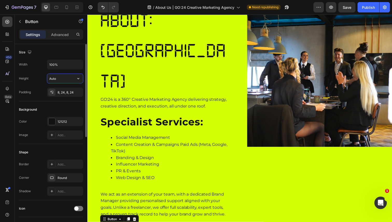
click at [66, 80] on input "Auto" at bounding box center [65, 78] width 36 height 9
click at [76, 62] on icon "button" at bounding box center [78, 64] width 5 height 5
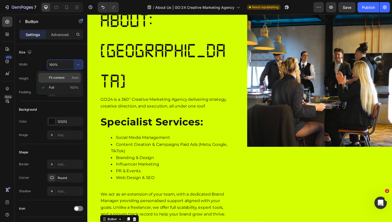
click at [64, 80] on span "Fit content" at bounding box center [57, 77] width 16 height 5
type input "Auto"
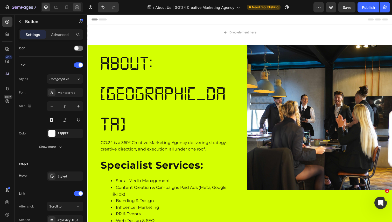
click at [76, 6] on icon at bounding box center [76, 7] width 5 height 5
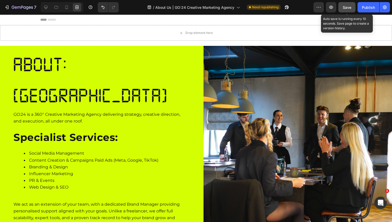
click at [347, 7] on span "Save" at bounding box center [347, 7] width 9 height 4
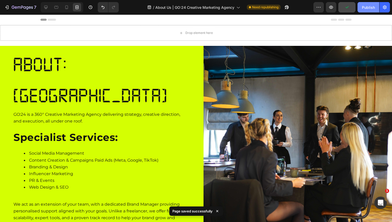
click at [363, 9] on div "Publish" at bounding box center [368, 7] width 13 height 5
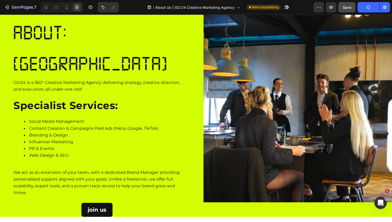
scroll to position [32, 0]
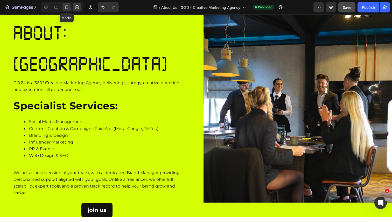
click at [68, 8] on icon at bounding box center [66, 7] width 3 height 4
type input "14"
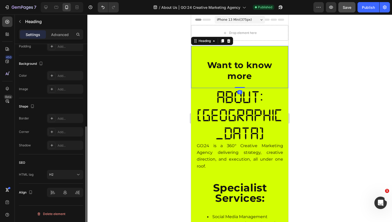
click at [248, 66] on span "Want to know more" at bounding box center [239, 70] width 65 height 21
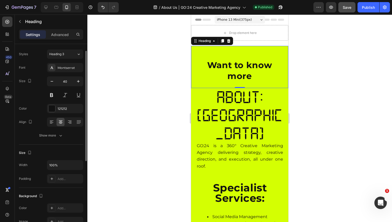
scroll to position [11, 0]
click at [52, 84] on button "button" at bounding box center [51, 80] width 9 height 9
click at [52, 81] on icon "button" at bounding box center [52, 81] width 3 height 1
type input "38"
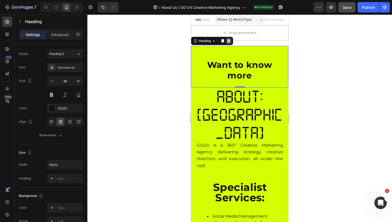
click at [227, 40] on icon at bounding box center [229, 41] width 4 height 4
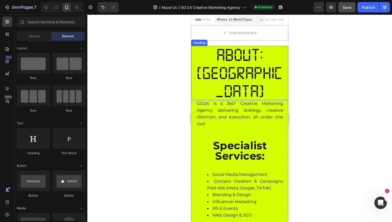
click at [242, 52] on h1 "ABOUT:[GEOGRAPHIC_DATA]" at bounding box center [239, 73] width 87 height 54
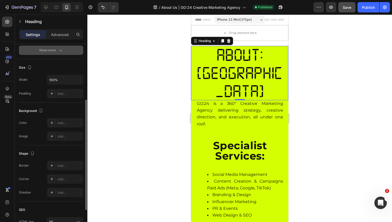
scroll to position [99, 0]
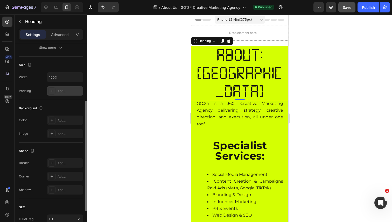
click at [71, 89] on div "Add..." at bounding box center [70, 91] width 24 height 5
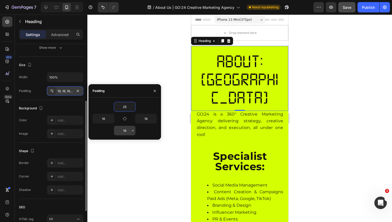
type input "25"
click at [126, 130] on input "16" at bounding box center [124, 130] width 21 height 9
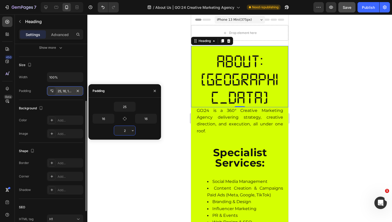
type input "25"
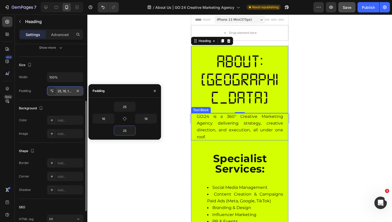
click at [252, 114] on span "GO:24 is a 360° Creative Marketing Agency delivering strategy, creative directi…" at bounding box center [240, 126] width 86 height 25
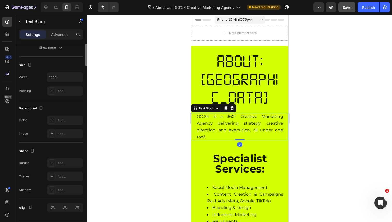
scroll to position [0, 0]
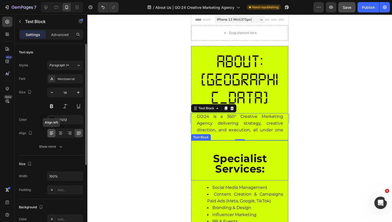
click at [53, 133] on icon at bounding box center [51, 133] width 5 height 5
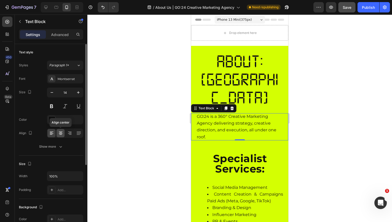
click at [61, 134] on icon at bounding box center [60, 133] width 5 height 5
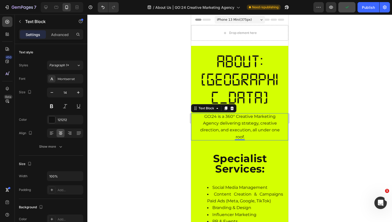
click at [300, 90] on div at bounding box center [239, 119] width 305 height 208
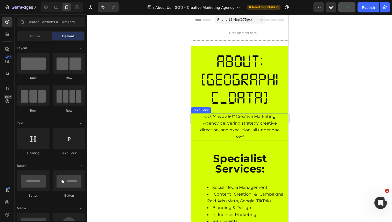
click at [254, 113] on p "GO:24 is a 360° Creative Marketing Agency delivering strategy, creative directi…" at bounding box center [240, 126] width 86 height 27
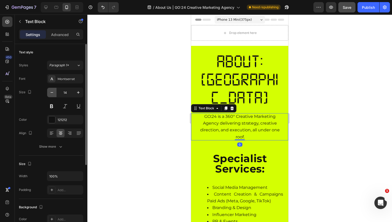
click at [50, 94] on icon "button" at bounding box center [51, 92] width 5 height 5
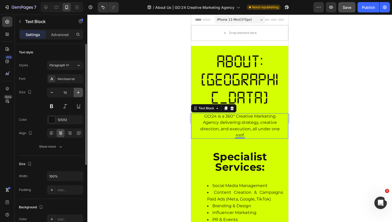
click at [77, 94] on icon "button" at bounding box center [78, 92] width 5 height 5
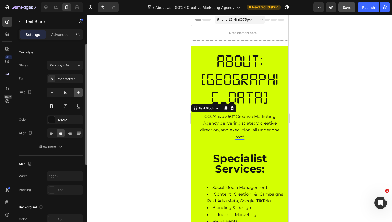
click at [77, 94] on icon "button" at bounding box center [78, 92] width 5 height 5
click at [54, 94] on icon "button" at bounding box center [51, 92] width 5 height 5
type input "14"
click at [240, 114] on span "GO:24 is a 360° Creative Marketing Agency delivering strategy, creative directi…" at bounding box center [240, 126] width 80 height 25
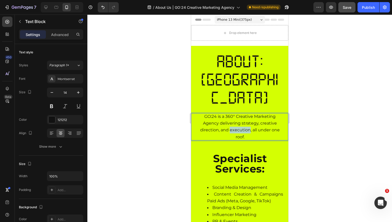
click at [240, 114] on span "GO:24 is a 360° Creative Marketing Agency delivering strategy, creative directi…" at bounding box center [240, 126] width 80 height 25
click at [247, 113] on p "GO:24 is a 360° Creative Marketing Agency delivering strategy, creative directi…" at bounding box center [240, 126] width 86 height 27
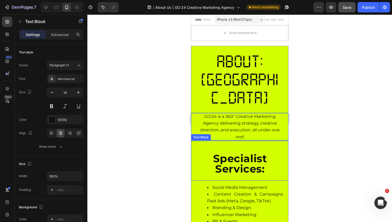
click at [314, 105] on div at bounding box center [239, 119] width 305 height 208
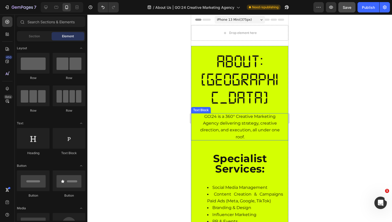
click at [255, 113] on p "GO:24 is a 360° Creative Marketing Agency delivering strategy, creative directi…" at bounding box center [240, 126] width 86 height 27
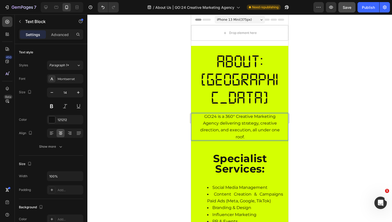
click at [246, 113] on p "GO:24 is a 360° Creative Marketing Agency delivering strategy, creative directi…" at bounding box center [240, 126] width 86 height 27
drag, startPoint x: 248, startPoint y: 100, endPoint x: 199, endPoint y: 78, distance: 54.4
click at [199, 113] on p "GO:24 is a 360° Creative Marketing Agency delivering strategy, creative directi…" at bounding box center [240, 126] width 86 height 27
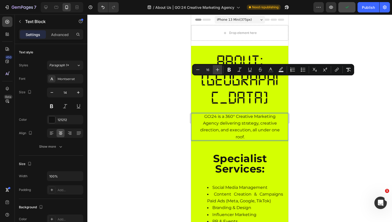
click at [215, 72] on button "Plus" at bounding box center [217, 69] width 9 height 9
type input "18"
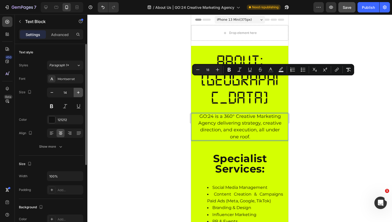
click at [77, 91] on icon "button" at bounding box center [78, 92] width 5 height 5
type input "16"
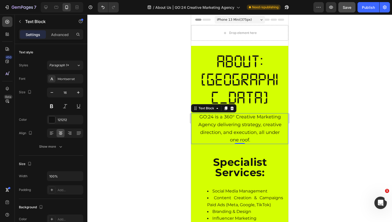
click at [335, 109] on div at bounding box center [239, 119] width 305 height 208
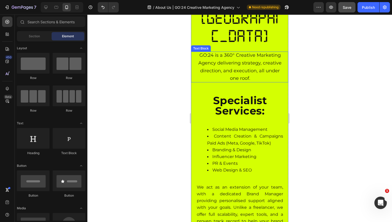
scroll to position [63, 0]
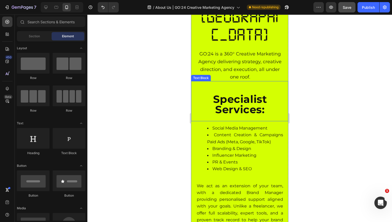
click at [247, 94] on p "Specialist Services:" at bounding box center [240, 104] width 86 height 21
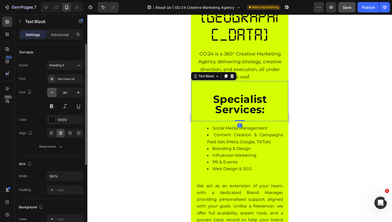
click at [52, 93] on icon "button" at bounding box center [51, 92] width 5 height 5
click at [51, 95] on icon "button" at bounding box center [51, 92] width 5 height 5
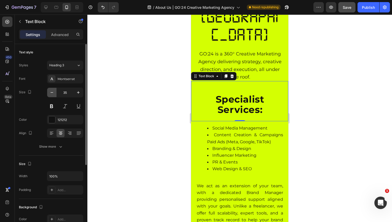
click at [51, 95] on icon "button" at bounding box center [51, 92] width 5 height 5
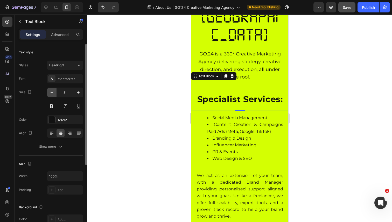
click at [51, 95] on icon "button" at bounding box center [51, 92] width 5 height 5
click at [77, 92] on icon "button" at bounding box center [78, 92] width 5 height 5
type input "31"
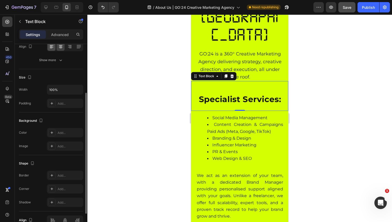
scroll to position [114, 0]
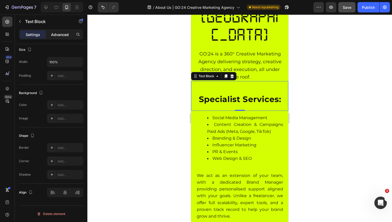
click at [59, 36] on p "Advanced" at bounding box center [60, 34] width 18 height 5
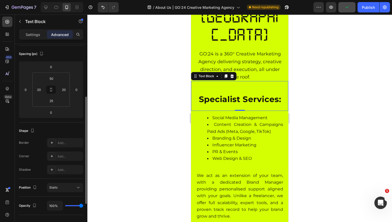
scroll to position [0, 0]
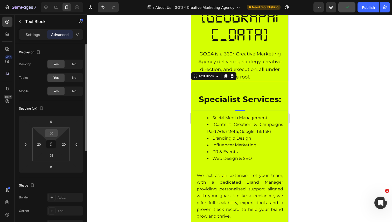
click at [51, 133] on input "50" at bounding box center [51, 133] width 10 height 8
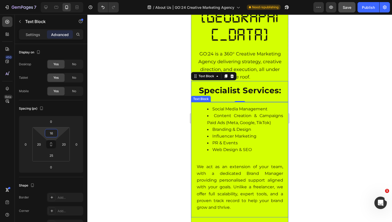
type input "1"
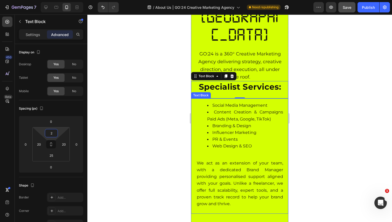
type input "25"
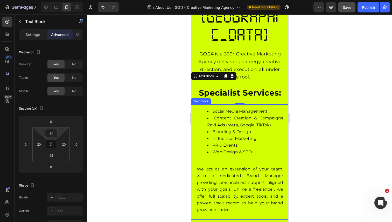
click at [235, 135] on li "Influencer Marketing" at bounding box center [245, 138] width 76 height 7
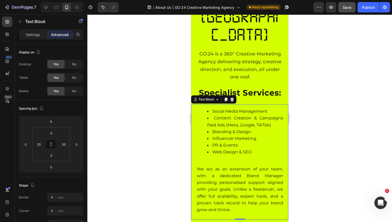
click at [251, 135] on li "Influencer Marketing" at bounding box center [245, 138] width 76 height 7
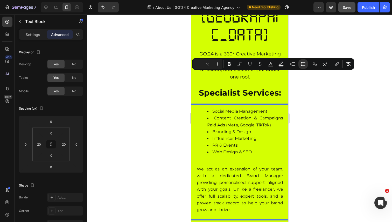
drag, startPoint x: 255, startPoint y: 115, endPoint x: 209, endPoint y: 76, distance: 60.5
click at [209, 108] on ul "Social Media Management Content Creation & Campaigns Paid Ads (Meta, Google, Ti…" at bounding box center [240, 131] width 86 height 47
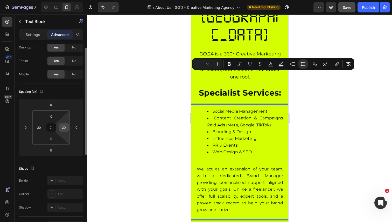
scroll to position [23, 0]
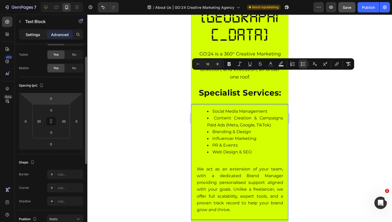
click at [35, 35] on p "Settings" at bounding box center [33, 34] width 15 height 5
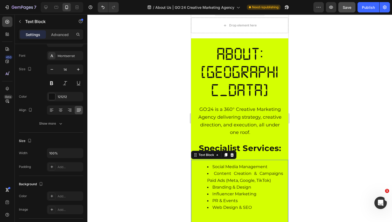
scroll to position [0, 0]
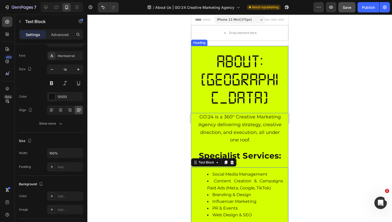
click at [266, 58] on h1 "ABOUT:[GEOGRAPHIC_DATA]" at bounding box center [239, 79] width 87 height 67
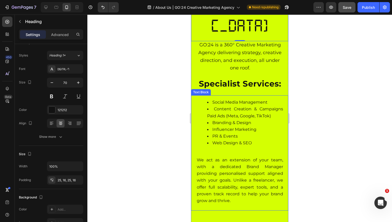
scroll to position [64, 0]
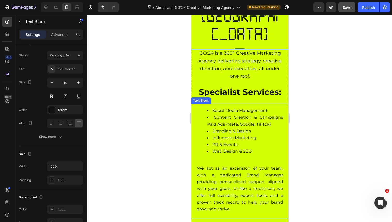
click at [255, 135] on span "Influencer Marketing" at bounding box center [234, 137] width 44 height 5
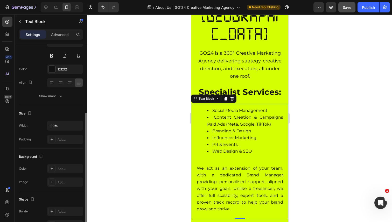
scroll to position [48, 0]
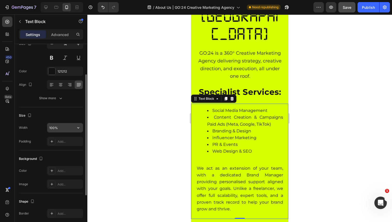
click at [60, 127] on input "100%" at bounding box center [65, 127] width 36 height 9
click at [78, 129] on icon "button" at bounding box center [78, 127] width 5 height 5
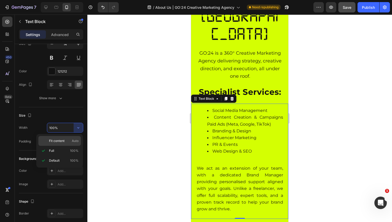
click at [62, 145] on div "Fit content Auto" at bounding box center [59, 141] width 43 height 10
type input "Auto"
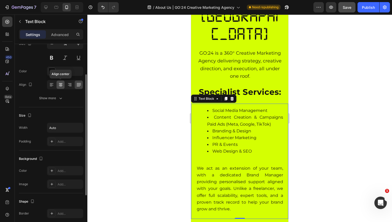
click at [60, 86] on icon at bounding box center [60, 86] width 3 height 1
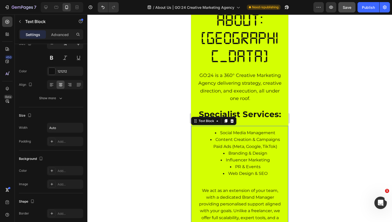
scroll to position [44, 0]
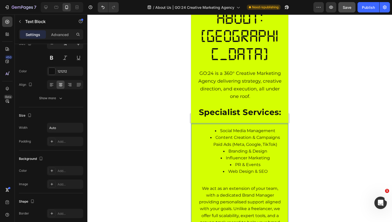
click at [259, 162] on span "PR & Events" at bounding box center [247, 164] width 25 height 5
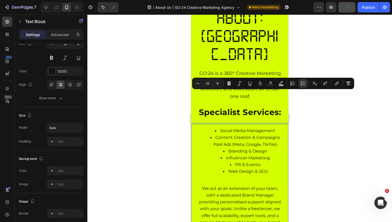
drag, startPoint x: 268, startPoint y: 134, endPoint x: 217, endPoint y: 93, distance: 65.2
click at [217, 128] on ul "Social Media Management Content Creation & Campaigns Paid Ads (Meta, Google, Ti…" at bounding box center [240, 151] width 86 height 47
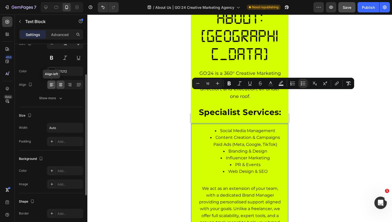
click at [51, 86] on icon at bounding box center [51, 86] width 3 height 1
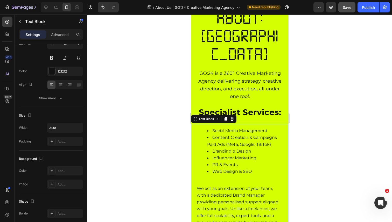
click at [229, 135] on span "Content Creation & Campaigns Paid Ads (Meta, Google, TikTok)" at bounding box center [242, 141] width 70 height 12
click at [221, 135] on span "Content Creation & Campaigns Paid Ads (Meta, Google, TikTok)" at bounding box center [242, 141] width 70 height 12
drag, startPoint x: 205, startPoint y: 107, endPoint x: 277, endPoint y: 107, distance: 71.8
click at [277, 128] on ul "Social Media Management Content Creation & Campaigns Paid Ads (Meta, Google, Ti…" at bounding box center [240, 151] width 86 height 47
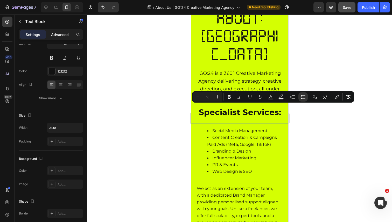
click at [53, 37] on p "Advanced" at bounding box center [60, 34] width 18 height 5
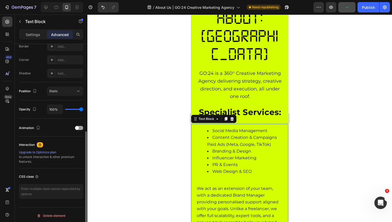
scroll to position [153, 0]
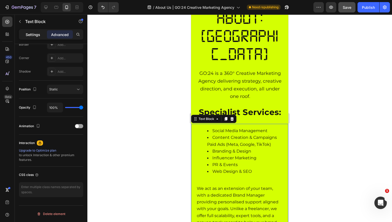
click at [34, 35] on p "Settings" at bounding box center [33, 34] width 15 height 5
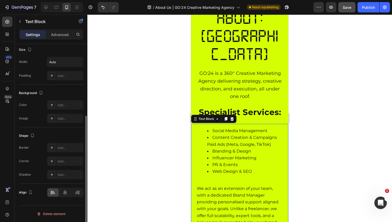
scroll to position [114, 0]
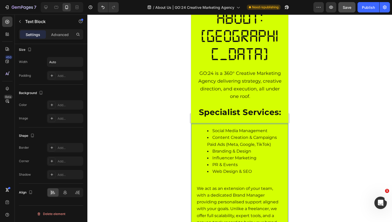
click at [246, 135] on span "Content Creation & Campaigns Paid Ads (Meta, Google, TikTok)" at bounding box center [242, 141] width 70 height 12
click at [222, 185] on p "We act as an extension of your team, with a dedicated Brand Manager providing p…" at bounding box center [240, 208] width 86 height 47
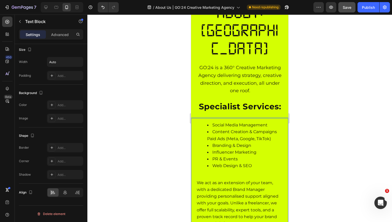
scroll to position [51, 0]
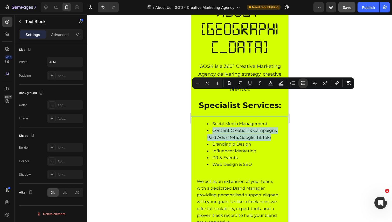
drag, startPoint x: 262, startPoint y: 101, endPoint x: 206, endPoint y: 96, distance: 57.0
click at [206, 121] on ul "Social Media Management Content Creation & Campaigns Paid Ads (Meta, Google, Ti…" at bounding box center [240, 144] width 86 height 47
click at [305, 84] on icon "Editor contextual toolbar" at bounding box center [302, 83] width 5 height 5
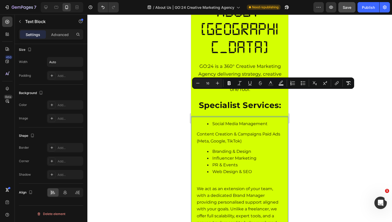
click at [247, 131] on p "Content Creation & Campaigns Paid Ads (Meta, Google, TikTok)" at bounding box center [240, 137] width 86 height 13
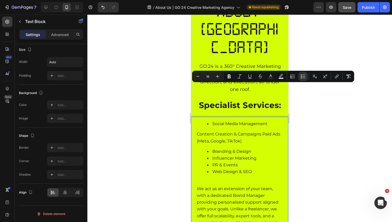
drag, startPoint x: 257, startPoint y: 137, endPoint x: 209, endPoint y: 82, distance: 72.7
click at [209, 117] on div "Social Media Management Content Creation & Campaigns Paid Ads (Meta, Google, Ti…" at bounding box center [239, 178] width 87 height 123
click at [301, 77] on icon "Editor contextual toolbar" at bounding box center [302, 76] width 5 height 5
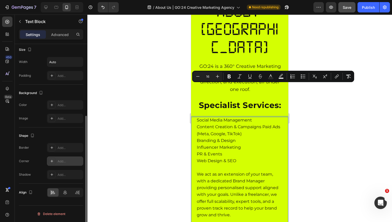
scroll to position [0, 0]
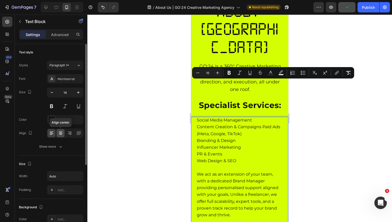
click at [60, 136] on icon at bounding box center [60, 133] width 5 height 5
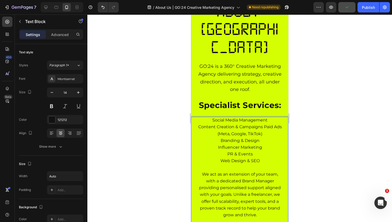
click at [271, 151] on p "PR & Events" at bounding box center [240, 154] width 86 height 7
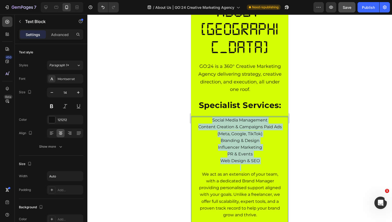
drag, startPoint x: 265, startPoint y: 127, endPoint x: 211, endPoint y: 83, distance: 68.7
click at [211, 117] on div "Social Media Management Content Creation & Campaigns Paid Ads (Meta, Google, Ti…" at bounding box center [239, 171] width 87 height 108
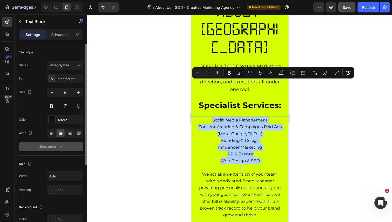
click at [58, 145] on icon "button" at bounding box center [60, 146] width 5 height 5
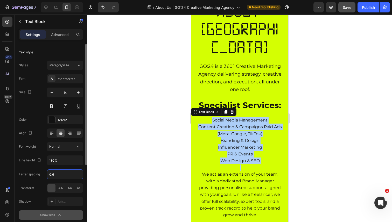
click at [58, 175] on input "0.6" at bounding box center [65, 174] width 36 height 9
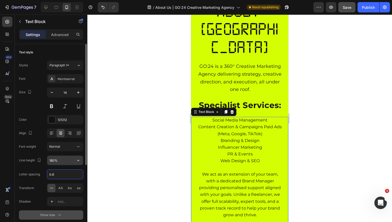
click at [59, 156] on input "180%" at bounding box center [65, 160] width 36 height 9
click at [77, 160] on icon "button" at bounding box center [78, 160] width 5 height 5
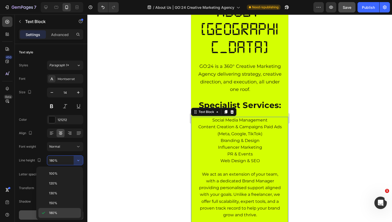
click at [58, 212] on p "180%" at bounding box center [64, 213] width 30 height 5
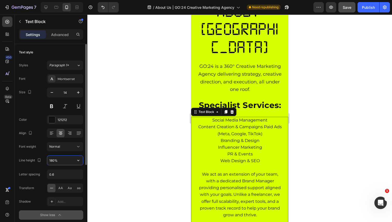
click at [59, 162] on input "180%" at bounding box center [65, 160] width 36 height 9
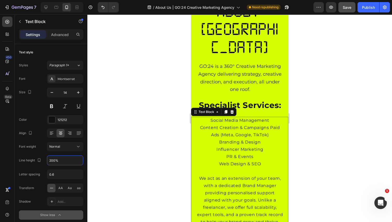
type input "180%"
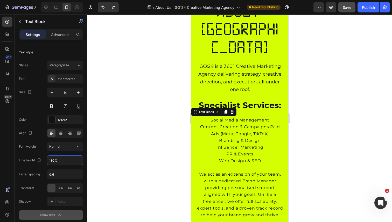
click at [321, 115] on div at bounding box center [239, 119] width 305 height 208
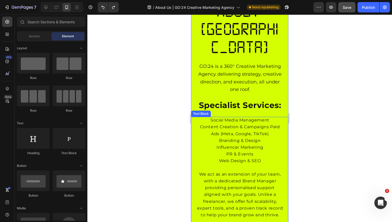
click at [258, 145] on span "Influencer Marketing" at bounding box center [239, 147] width 47 height 5
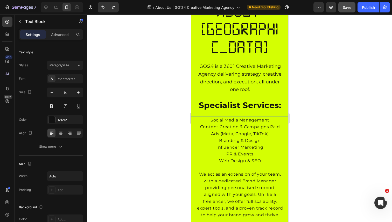
click at [261, 158] on span "Web Design & SEO" at bounding box center [240, 160] width 42 height 5
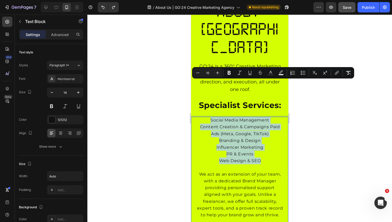
drag, startPoint x: 259, startPoint y: 123, endPoint x: 206, endPoint y: 83, distance: 66.5
click at [206, 117] on div "Social Media Management Content Creation & Campaigns Paid Ads (Meta, Google, Ti…" at bounding box center [239, 171] width 87 height 108
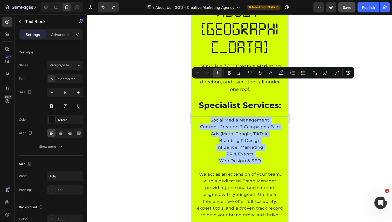
click at [217, 74] on icon "Editor contextual toolbar" at bounding box center [217, 72] width 5 height 5
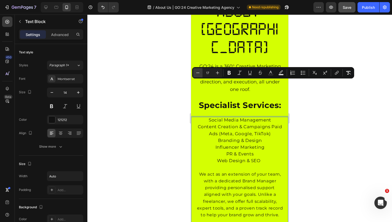
click at [198, 75] on icon "Editor contextual toolbar" at bounding box center [197, 72] width 5 height 5
type input "16"
click at [232, 72] on button "Bold" at bounding box center [228, 72] width 9 height 9
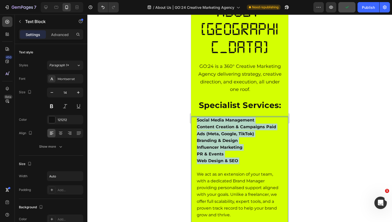
drag, startPoint x: 238, startPoint y: 123, endPoint x: 197, endPoint y: 82, distance: 58.5
click at [197, 117] on div "Social Media Management Content Creation & Campaigns Paid Ads (Meta, Google, Ti…" at bounding box center [239, 171] width 87 height 108
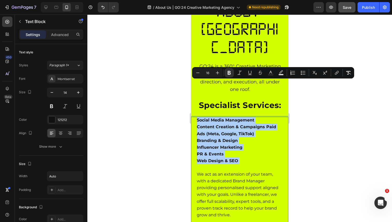
click at [323, 107] on div at bounding box center [239, 119] width 305 height 208
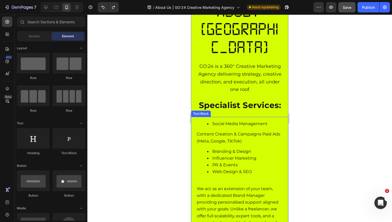
click at [250, 169] on span "Web Design & SEO" at bounding box center [231, 171] width 39 height 5
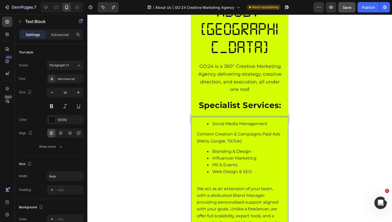
drag, startPoint x: 248, startPoint y: 104, endPoint x: 197, endPoint y: 98, distance: 51.2
click at [197, 131] on p "Content Creation & Campaigns Paid Ads (Meta, Google, TikTok)" at bounding box center [240, 137] width 86 height 13
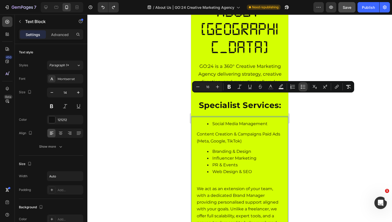
click at [303, 88] on icon "Editor contextual toolbar" at bounding box center [302, 86] width 5 height 5
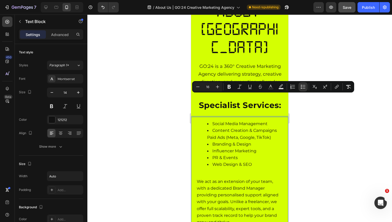
click at [251, 128] on span "Content Creation & Campaigns Paid Ads (Meta, Google, TikTok)" at bounding box center [242, 134] width 70 height 12
click at [235, 128] on span "Content Creation & Campaigns Paid Ads (Meta, Google, TikTok)" at bounding box center [242, 134] width 70 height 12
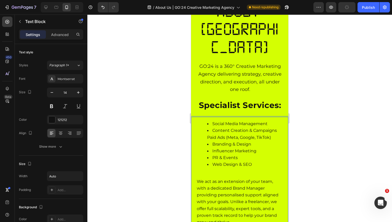
click at [207, 128] on span "Content Creation & Campaigns Paid Ads (Meta, Google, TikTok)" at bounding box center [242, 134] width 70 height 12
drag, startPoint x: 213, startPoint y: 100, endPoint x: 281, endPoint y: 100, distance: 68.2
click at [281, 127] on li "Content Creation & Campaigns Paid Ads (Meta, Google, TikTok)" at bounding box center [245, 133] width 76 height 13
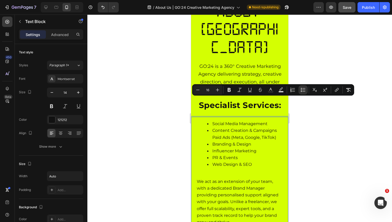
click at [273, 148] on li "Influencer Marketing" at bounding box center [245, 151] width 76 height 7
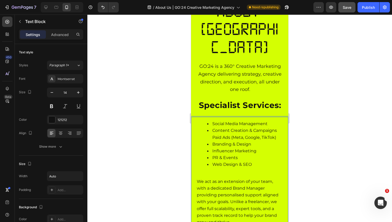
click at [273, 148] on li "Influencer Marketing" at bounding box center [245, 151] width 76 height 7
drag, startPoint x: 280, startPoint y: 101, endPoint x: 212, endPoint y: 102, distance: 67.9
click at [212, 127] on li "Content Creation & Campaigns Paid Ads (Meta, Google, TikTok)" at bounding box center [245, 133] width 76 height 13
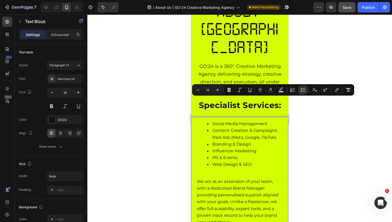
click at [265, 141] on li "Branding & Design" at bounding box center [245, 144] width 76 height 7
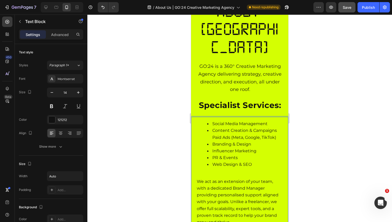
click at [212, 128] on span "Content Creation & Campaigns Paid Ads (Meta, Google, TikTok)" at bounding box center [245, 134] width 76 height 12
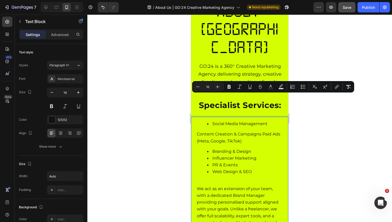
click at [250, 132] on span "Content Creation & Campaigns Paid Ads (Meta, Google, TikTok)" at bounding box center [238, 138] width 83 height 12
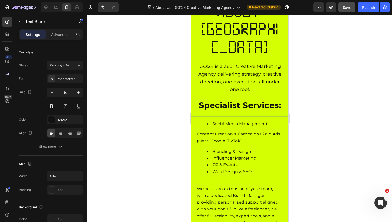
click at [261, 132] on span "Content Creation & Campaigns Paid Ads (Meta, Google, TikTok)" at bounding box center [238, 138] width 83 height 12
click at [263, 132] on span "Content Creation & Campaigns Paid Ads (Meta, Google, TikTok)" at bounding box center [238, 138] width 83 height 12
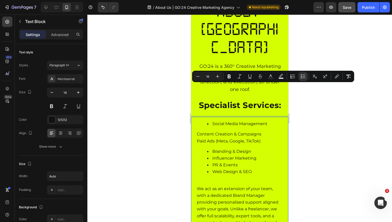
drag, startPoint x: 257, startPoint y: 137, endPoint x: 208, endPoint y: 88, distance: 69.5
click at [208, 117] on div "Social Media Management Content Creation & Campaigns Paid Ads (Meta, Google, Ti…" at bounding box center [239, 178] width 87 height 123
click at [299, 78] on button "Bulleted List" at bounding box center [302, 76] width 9 height 9
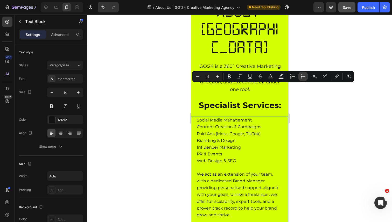
click at [303, 78] on icon "Editor contextual toolbar" at bounding box center [302, 76] width 5 height 5
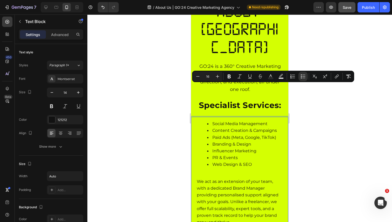
click at [305, 109] on div at bounding box center [239, 119] width 305 height 208
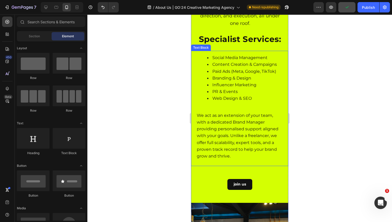
scroll to position [119, 0]
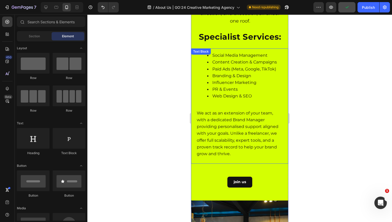
click at [253, 116] on p "We act as an extension of your team, with a dedicated Brand Manager providing p…" at bounding box center [240, 133] width 86 height 47
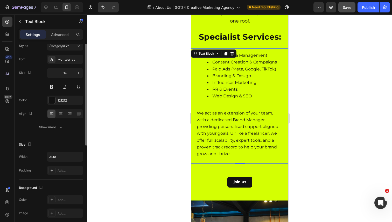
scroll to position [0, 0]
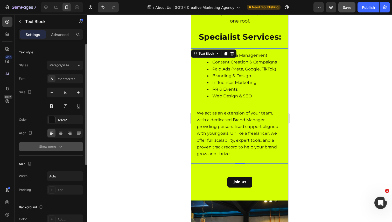
click at [47, 148] on div "Show more" at bounding box center [51, 146] width 24 height 5
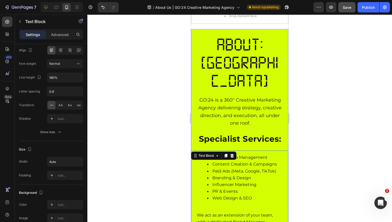
scroll to position [18, 0]
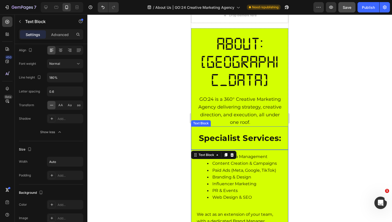
click at [307, 95] on div at bounding box center [239, 119] width 305 height 208
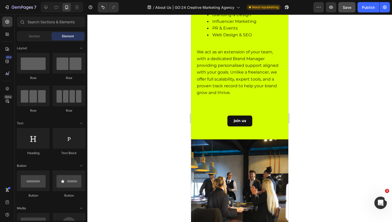
scroll to position [134, 0]
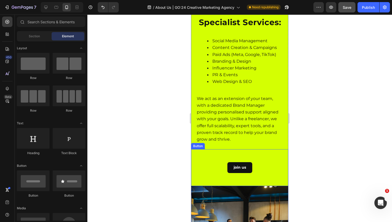
click at [272, 149] on div "join us Button" at bounding box center [239, 167] width 97 height 37
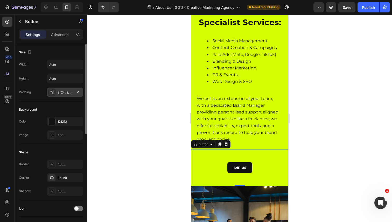
click at [68, 94] on div "8, 24, 8, 24" at bounding box center [65, 92] width 15 height 5
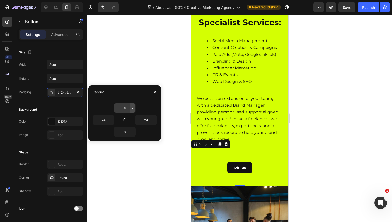
click at [130, 107] on button "button" at bounding box center [132, 107] width 5 height 9
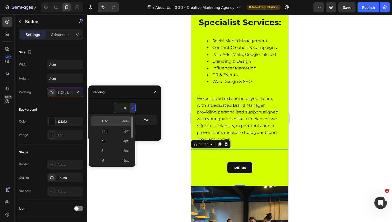
click at [117, 123] on p "Auto Auto" at bounding box center [114, 121] width 27 height 5
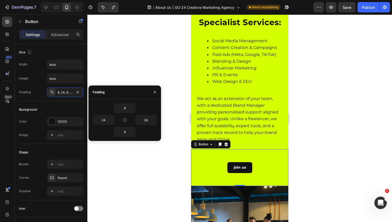
click at [254, 149] on div "join us Button 0" at bounding box center [239, 167] width 97 height 37
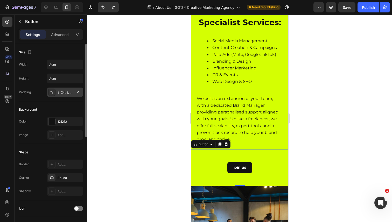
click at [60, 94] on div "8, 24, 8, 24" at bounding box center [65, 92] width 15 height 5
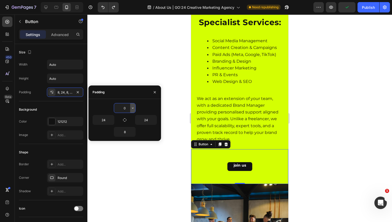
type input "8"
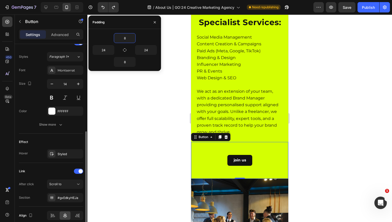
scroll to position [181, 0]
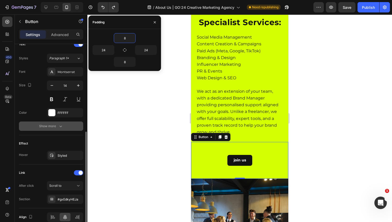
click at [51, 125] on div "Show more" at bounding box center [51, 126] width 24 height 5
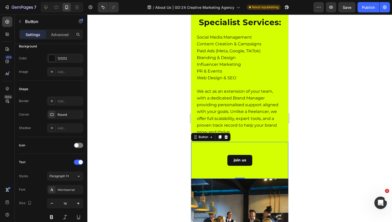
scroll to position [0, 0]
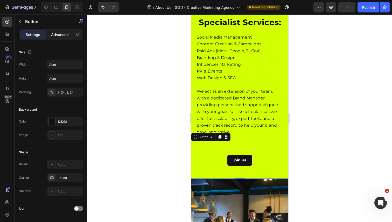
click at [59, 37] on p "Advanced" at bounding box center [60, 34] width 18 height 5
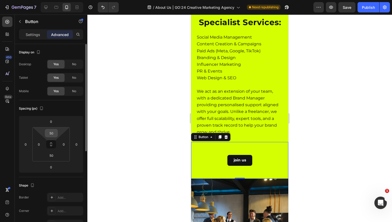
click at [53, 134] on input "50" at bounding box center [51, 133] width 10 height 8
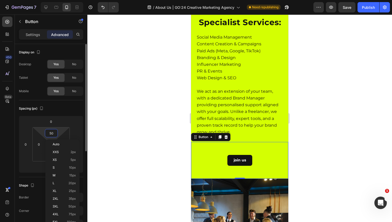
type input "0"
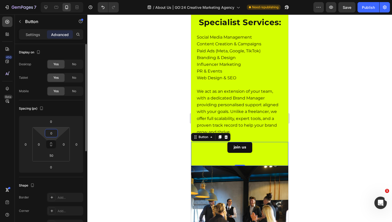
click at [53, 134] on input "0" at bounding box center [51, 133] width 10 height 8
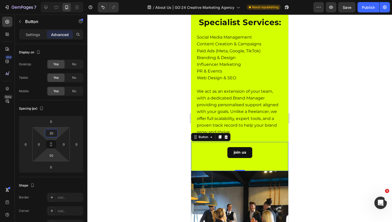
type input "20"
click at [53, 0] on html "7 Version history / About Us | GO:24 Creative Marketing Agency Need republishin…" at bounding box center [196, 0] width 392 height 0
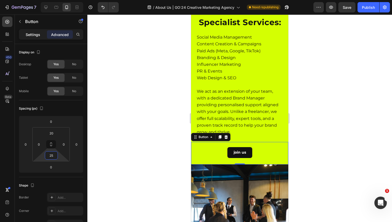
type input "25"
click at [31, 32] on p "Settings" at bounding box center [33, 34] width 15 height 5
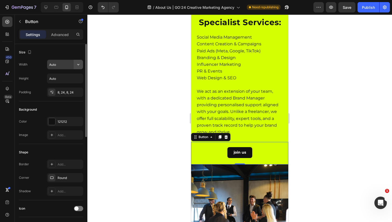
click at [80, 65] on icon "button" at bounding box center [78, 64] width 5 height 5
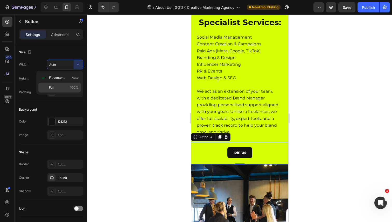
click at [70, 86] on span "100%" at bounding box center [74, 87] width 9 height 5
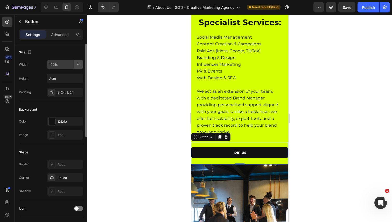
click at [79, 65] on icon "button" at bounding box center [78, 64] width 5 height 5
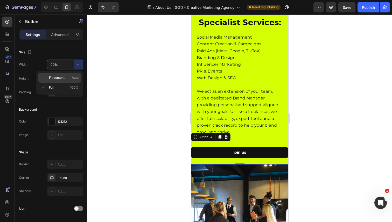
click at [68, 80] on div "Fit content Auto" at bounding box center [59, 78] width 43 height 10
type input "Auto"
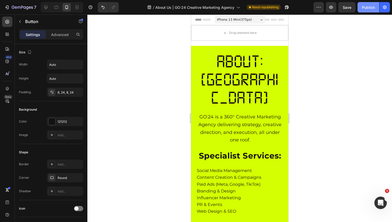
click at [368, 7] on div "Publish" at bounding box center [368, 7] width 13 height 5
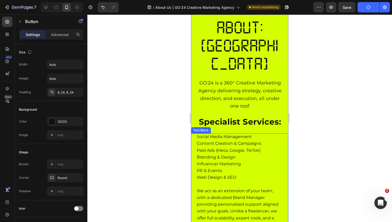
scroll to position [34, 0]
click at [245, 167] on p "PR & Events" at bounding box center [240, 170] width 86 height 7
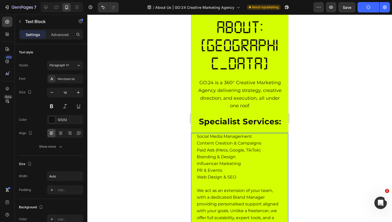
click at [238, 174] on p "Web Design & SEO" at bounding box center [240, 177] width 86 height 7
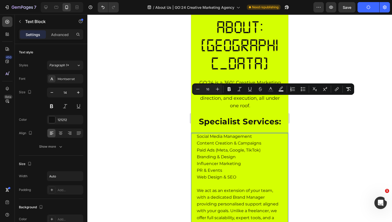
drag, startPoint x: 237, startPoint y: 140, endPoint x: 194, endPoint y: 101, distance: 58.0
click at [194, 133] on div "Social Media Management Content Creation & Campaigns Paid Ads (Meta, Google, Ti…" at bounding box center [239, 187] width 97 height 108
click at [305, 90] on icon "Editor contextual toolbar" at bounding box center [302, 89] width 5 height 5
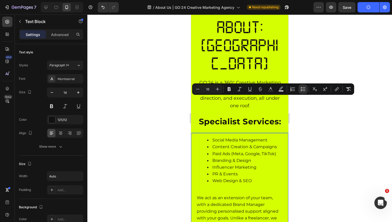
drag, startPoint x: 296, startPoint y: 131, endPoint x: 95, endPoint y: 116, distance: 200.9
click at [296, 131] on div at bounding box center [239, 119] width 305 height 208
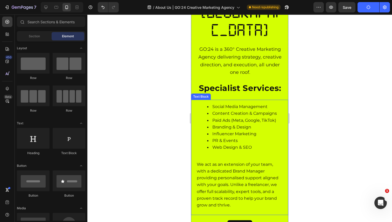
scroll to position [0, 0]
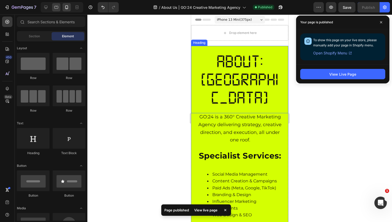
click at [53, 10] on div at bounding box center [56, 7] width 8 height 8
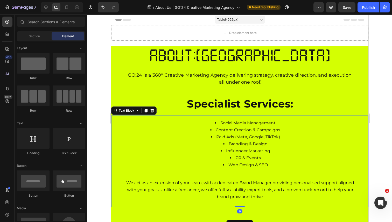
click at [247, 135] on span "Paid Ads (Meta, Google, TikTok)" at bounding box center [248, 137] width 64 height 5
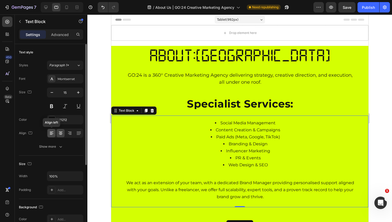
click at [53, 135] on icon at bounding box center [51, 133] width 5 height 5
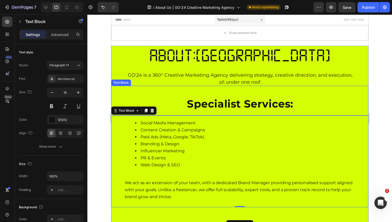
click at [295, 107] on p "Specialist Services:" at bounding box center [239, 104] width 231 height 10
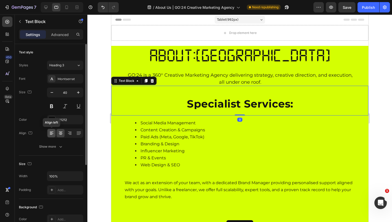
click at [53, 134] on icon at bounding box center [51, 133] width 5 height 5
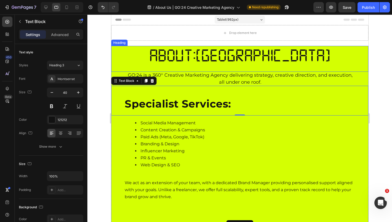
click at [236, 52] on h1 "ABOUT:[GEOGRAPHIC_DATA]" at bounding box center [239, 55] width 231 height 19
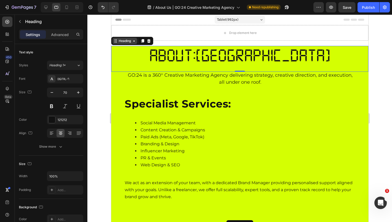
click at [128, 41] on div "Heading" at bounding box center [124, 41] width 14 height 5
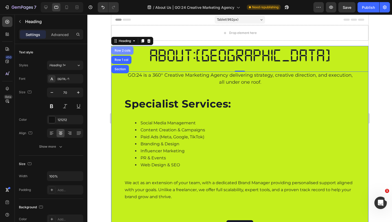
click at [121, 53] on div "Row 2 cols" at bounding box center [122, 50] width 22 height 8
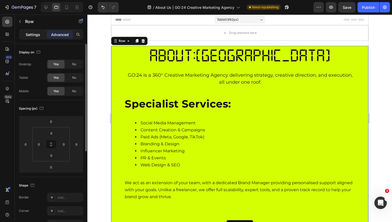
click at [33, 37] on p "Settings" at bounding box center [33, 34] width 15 height 5
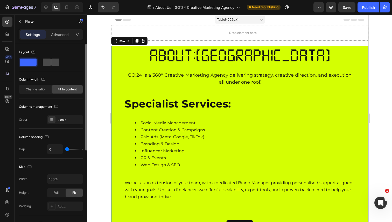
click at [51, 61] on span at bounding box center [55, 62] width 8 height 7
type input "8"
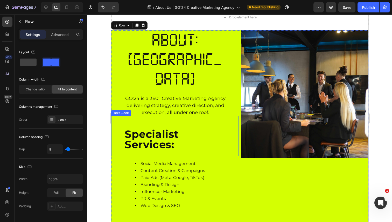
scroll to position [12, 0]
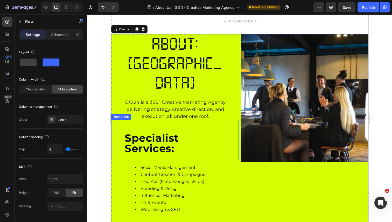
click at [191, 120] on div "Specialist Services: Text Block" at bounding box center [175, 140] width 128 height 40
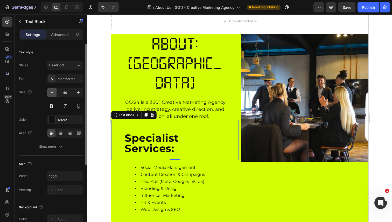
click at [55, 94] on button "button" at bounding box center [51, 92] width 9 height 9
click at [53, 94] on icon "button" at bounding box center [51, 92] width 5 height 5
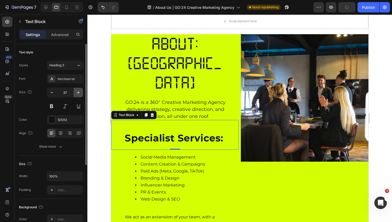
click at [76, 93] on icon "button" at bounding box center [78, 92] width 5 height 5
type input "38"
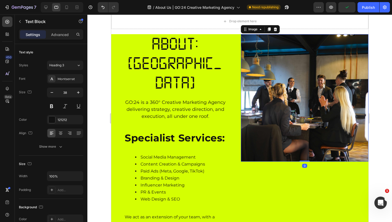
click at [268, 73] on img at bounding box center [305, 98] width 128 height 128
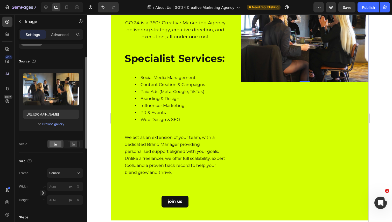
scroll to position [43, 0]
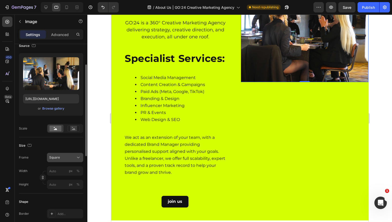
click at [67, 157] on div "Square" at bounding box center [61, 157] width 25 height 5
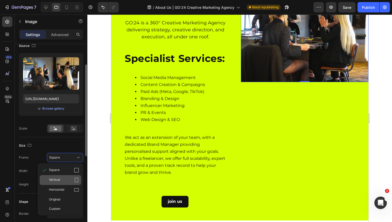
click at [67, 181] on div "Vertical" at bounding box center [64, 180] width 30 height 5
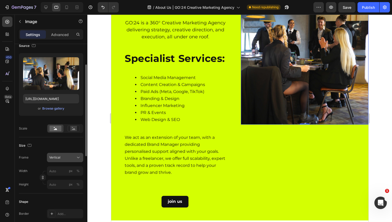
click at [74, 154] on button "Vertical" at bounding box center [65, 157] width 36 height 9
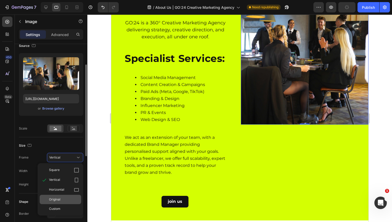
click at [62, 200] on div "Original" at bounding box center [64, 199] width 30 height 5
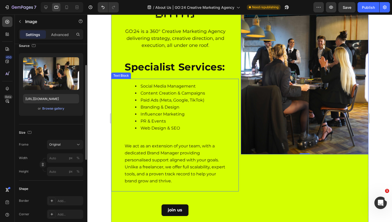
scroll to position [1, 0]
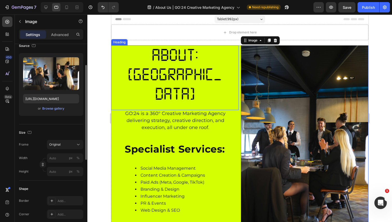
click at [219, 56] on h1 "ABOUT:[GEOGRAPHIC_DATA]" at bounding box center [175, 74] width 102 height 58
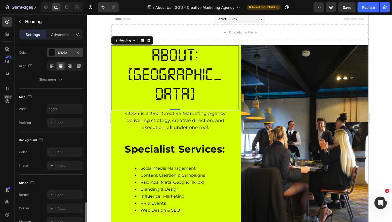
scroll to position [0, 0]
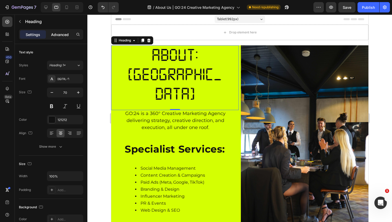
click at [60, 37] on div "Advanced" at bounding box center [60, 34] width 26 height 8
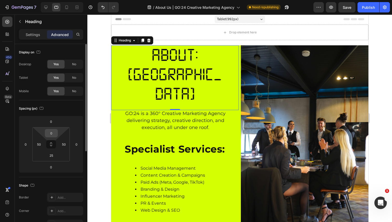
click at [54, 134] on input "0" at bounding box center [51, 133] width 10 height 8
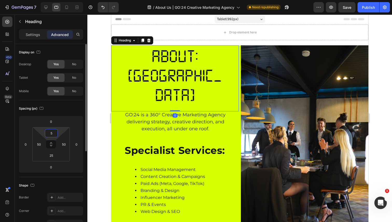
type input "50"
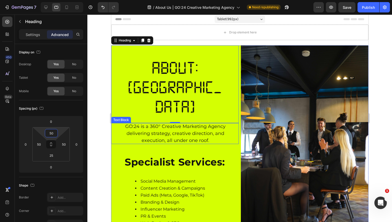
click at [219, 123] on p "GO:24 is a 360° Creative Marketing Agency delivering strategy, creative directi…" at bounding box center [174, 133] width 101 height 21
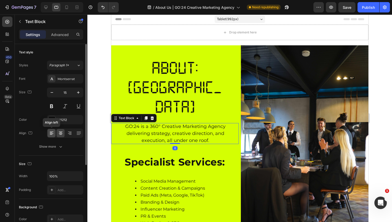
click at [49, 135] on icon at bounding box center [51, 133] width 5 height 5
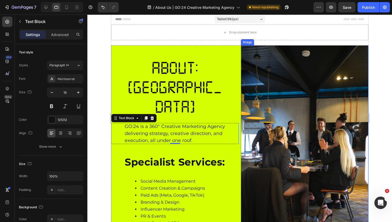
click at [384, 83] on div at bounding box center [239, 119] width 305 height 208
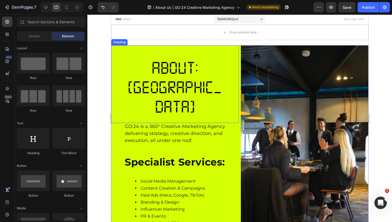
click at [185, 65] on h1 "ABOUT:[GEOGRAPHIC_DATA]" at bounding box center [175, 87] width 102 height 58
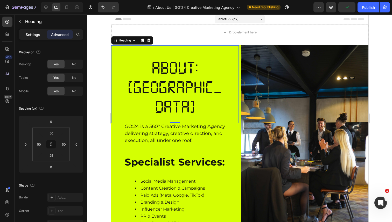
click at [38, 35] on p "Settings" at bounding box center [33, 34] width 15 height 5
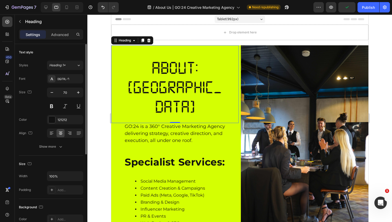
click at [50, 138] on div "Font Digital-7 Size 70 Color 121212 Align Show more" at bounding box center [51, 112] width 64 height 77
click at [50, 133] on icon at bounding box center [51, 133] width 5 height 5
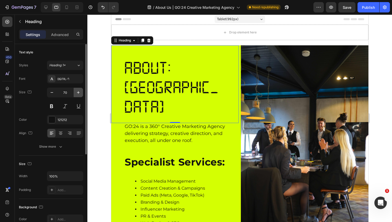
click at [78, 90] on icon "button" at bounding box center [78, 92] width 5 height 5
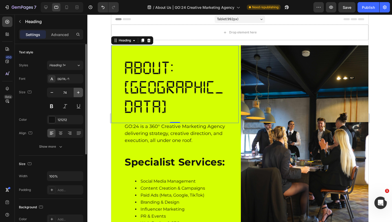
click at [78, 90] on icon "button" at bounding box center [78, 92] width 5 height 5
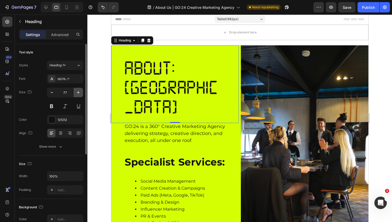
type input "78"
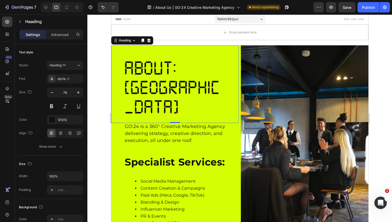
click at [387, 80] on div at bounding box center [239, 119] width 305 height 208
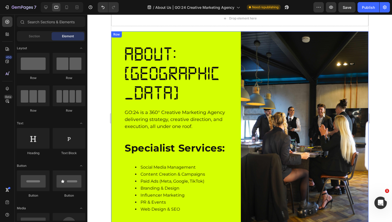
scroll to position [15, 0]
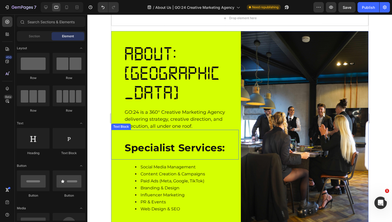
click at [164, 130] on div "Specialist Services: Text Block" at bounding box center [175, 145] width 128 height 30
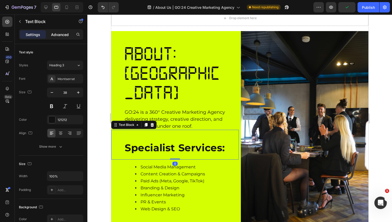
click at [62, 37] on p "Advanced" at bounding box center [60, 34] width 18 height 5
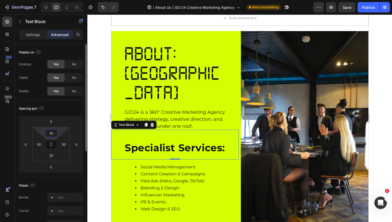
click at [50, 136] on input "50" at bounding box center [51, 133] width 10 height 8
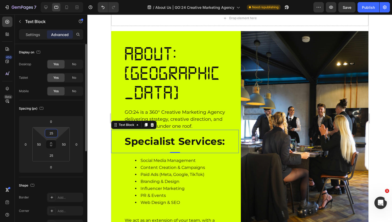
type input "2"
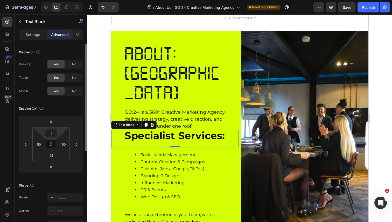
type input "30"
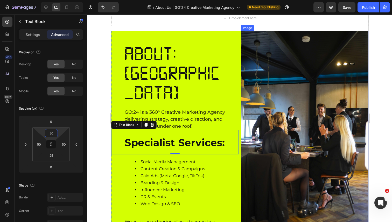
click at [305, 100] on img at bounding box center [305, 126] width 128 height 191
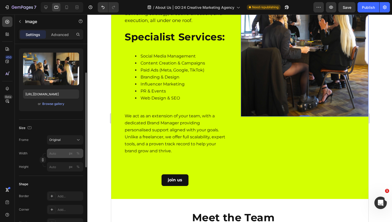
scroll to position [51, 0]
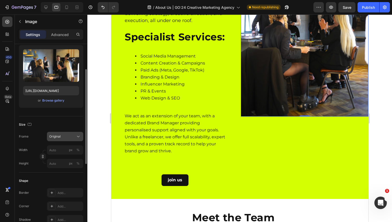
click at [72, 137] on div "Original" at bounding box center [61, 136] width 25 height 5
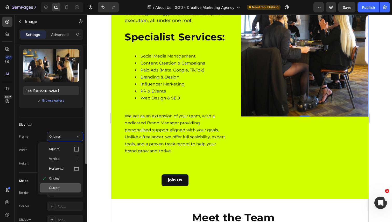
click at [56, 189] on span "Custom" at bounding box center [54, 188] width 11 height 5
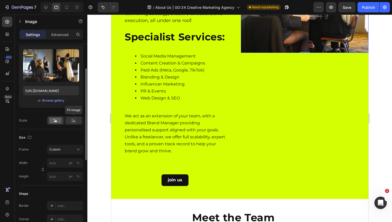
click at [76, 122] on rect at bounding box center [73, 120] width 7 height 5
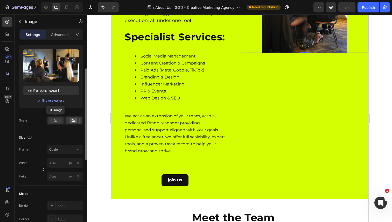
click at [54, 121] on icon at bounding box center [55, 121] width 3 height 2
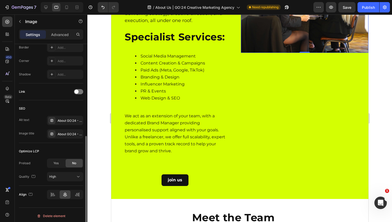
scroll to position [212, 0]
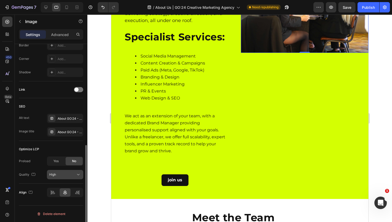
click at [59, 174] on div "High" at bounding box center [62, 174] width 26 height 5
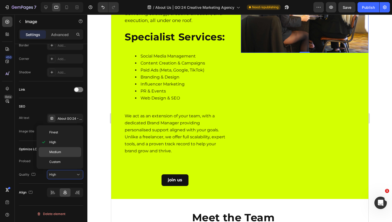
click at [60, 157] on div "Medium" at bounding box center [60, 162] width 43 height 10
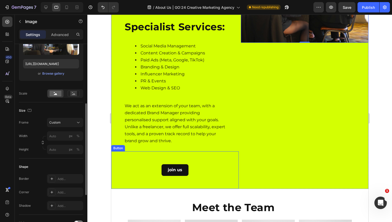
scroll to position [74, 0]
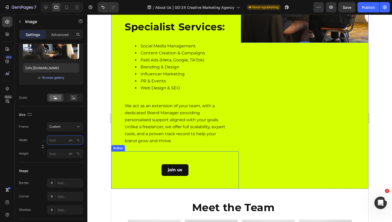
click at [59, 139] on input "px %" at bounding box center [65, 140] width 36 height 9
click at [58, 152] on p "Full 100%" at bounding box center [64, 152] width 30 height 5
type input "100"
click at [58, 152] on input "px %" at bounding box center [65, 153] width 36 height 9
click at [56, 167] on p "Full 100%" at bounding box center [64, 166] width 30 height 5
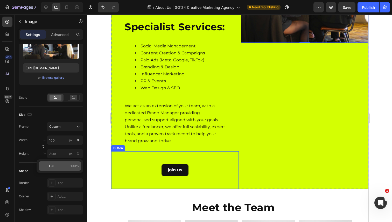
type input "100"
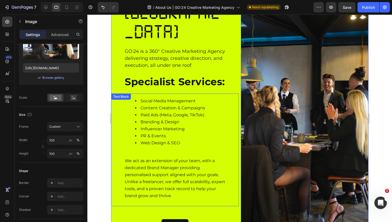
scroll to position [0, 0]
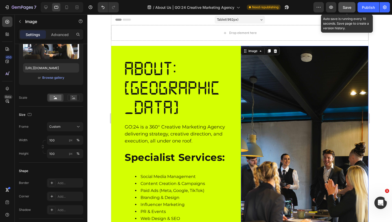
click at [347, 7] on span "Save" at bounding box center [347, 7] width 9 height 4
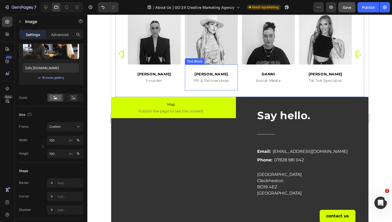
scroll to position [286, 0]
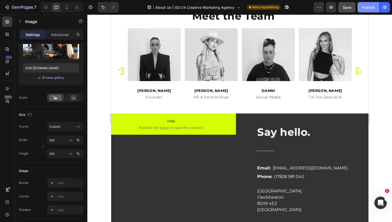
click at [367, 4] on button "Publish" at bounding box center [368, 7] width 22 height 10
click at [47, 5] on icon at bounding box center [45, 7] width 5 height 5
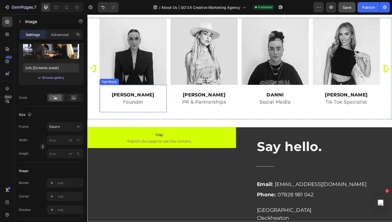
scroll to position [254, 0]
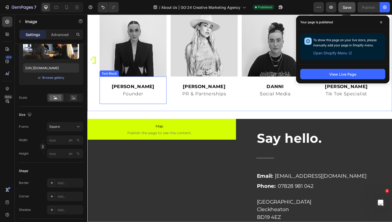
click at [142, 99] on p "Founder" at bounding box center [133, 96] width 67 height 8
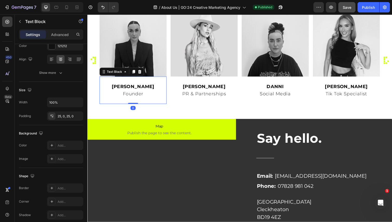
scroll to position [0, 0]
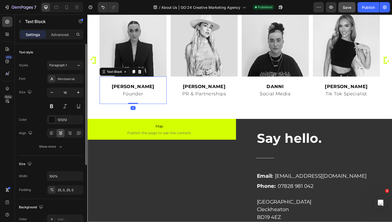
click at [142, 97] on p "Founder" at bounding box center [133, 96] width 67 height 8
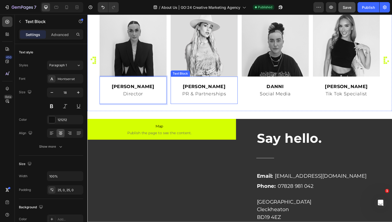
click at [192, 99] on p "PR & Partnerships" at bounding box center [206, 96] width 67 height 8
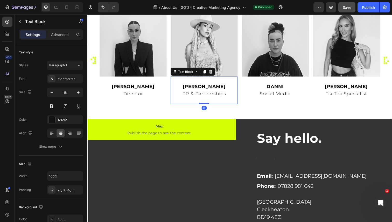
click at [197, 88] on strong "[PERSON_NAME]" at bounding box center [207, 88] width 44 height 6
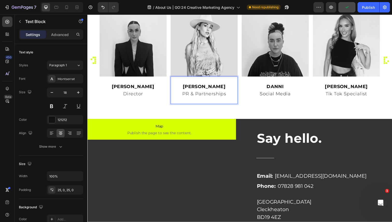
click at [225, 95] on p "PR & Partnerships" at bounding box center [206, 96] width 67 height 8
drag, startPoint x: 233, startPoint y: 95, endPoint x: 184, endPoint y: 93, distance: 48.8
click at [184, 93] on p "PR & Partnerships" at bounding box center [206, 96] width 67 height 8
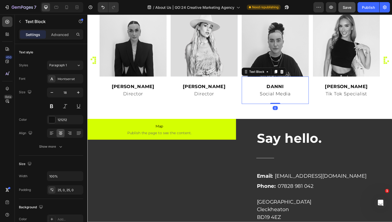
click at [275, 98] on span "Social Media" at bounding box center [278, 96] width 31 height 6
click at [294, 95] on span "Social Media" at bounding box center [278, 96] width 31 height 6
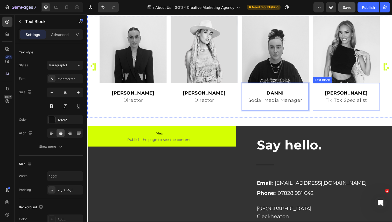
scroll to position [215, 0]
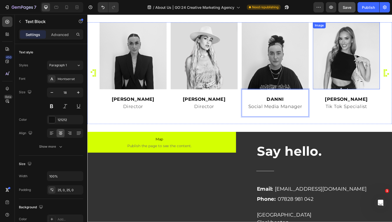
click at [372, 73] on img at bounding box center [352, 57] width 68 height 68
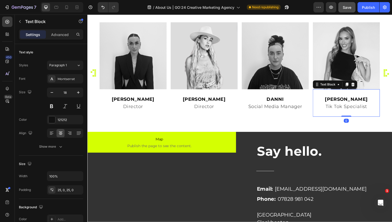
click at [359, 104] on strong "[PERSON_NAME]" at bounding box center [352, 101] width 44 height 6
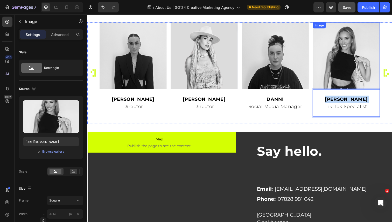
click at [370, 91] on img at bounding box center [352, 57] width 68 height 68
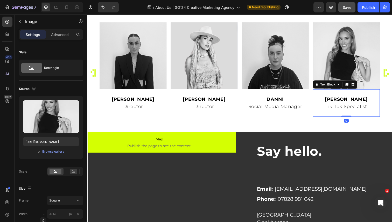
click at [352, 104] on strong "[PERSON_NAME]" at bounding box center [352, 101] width 44 height 6
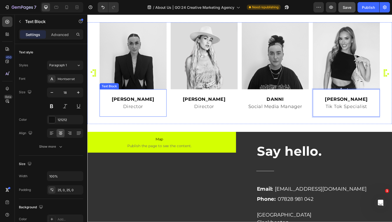
click at [139, 104] on strong "[PERSON_NAME]" at bounding box center [134, 101] width 44 height 6
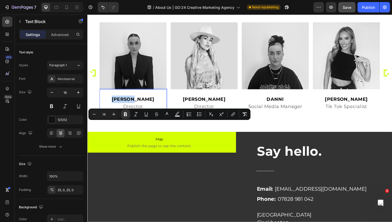
drag, startPoint x: 147, startPoint y: 127, endPoint x: 116, endPoint y: 126, distance: 30.4
click at [116, 105] on p "[PERSON_NAME]" at bounding box center [133, 101] width 67 height 8
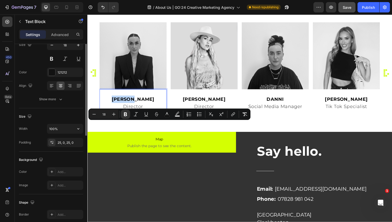
scroll to position [0, 0]
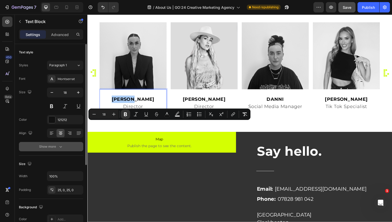
click at [52, 148] on div "Show more" at bounding box center [51, 146] width 24 height 5
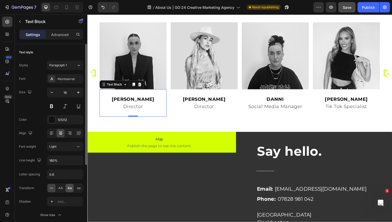
click at [70, 188] on span "Aa" at bounding box center [70, 188] width 4 height 5
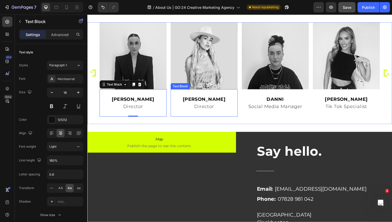
click at [199, 104] on strong "[PERSON_NAME]" at bounding box center [207, 101] width 44 height 6
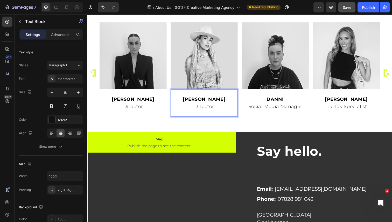
drag, startPoint x: 232, startPoint y: 126, endPoint x: 186, endPoint y: 126, distance: 45.4
click at [186, 105] on p "[PERSON_NAME]" at bounding box center [206, 101] width 67 height 8
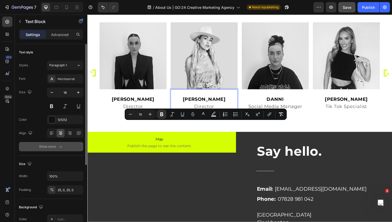
click at [56, 147] on div "Show more" at bounding box center [51, 146] width 24 height 5
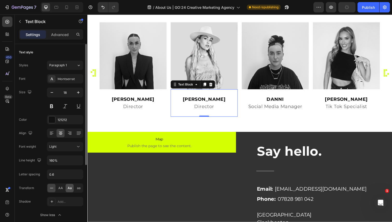
click at [69, 189] on span "Aa" at bounding box center [70, 188] width 4 height 5
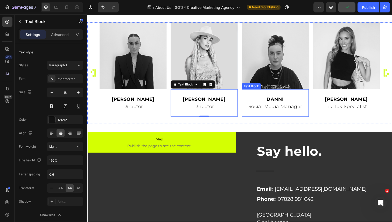
click at [278, 104] on strong "DANNI" at bounding box center [279, 101] width 18 height 6
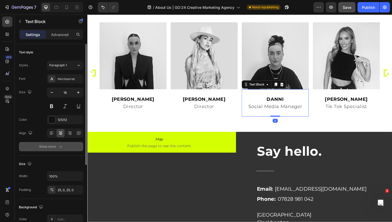
click at [61, 147] on icon "button" at bounding box center [60, 147] width 3 height 2
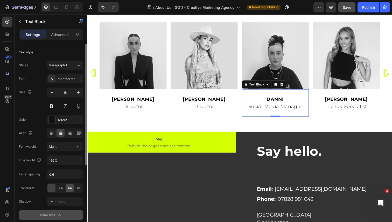
click at [67, 187] on div "Aa" at bounding box center [70, 188] width 8 height 8
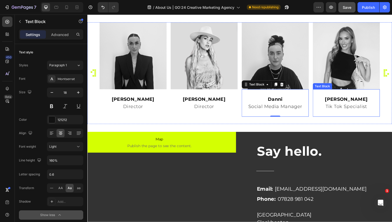
click at [361, 105] on p "[PERSON_NAME]" at bounding box center [351, 101] width 67 height 8
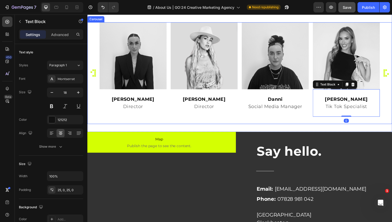
click at [391, 78] on icon ".id520910752878429080 .cls-1 { fill: none; } .id520910752878429080 .cls-1, .cls…" at bounding box center [394, 75] width 8 height 8
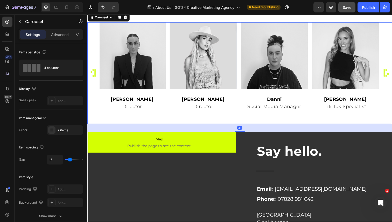
click at [391, 78] on icon ".id520910752878429080 .cls-1 { fill: none; } .id520910752878429080 .cls-1, .cls…" at bounding box center [394, 75] width 8 height 8
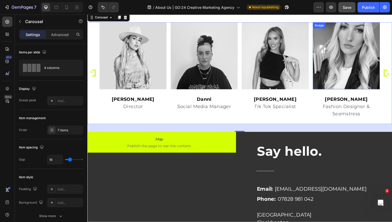
click at [347, 91] on img at bounding box center [352, 57] width 68 height 68
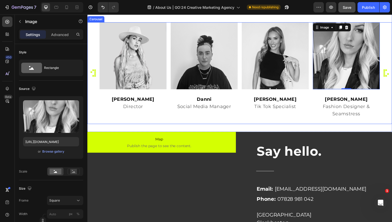
click at [392, 78] on icon ".id520910752878429080 .cls-1 { fill: none; } .id520910752878429080 .cls-1, .cls…" at bounding box center [394, 75] width 8 height 8
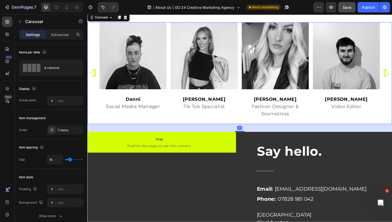
click at [392, 78] on icon ".id520910752878429080 .cls-1 { fill: none; } .id520910752878429080 .cls-1, .cls…" at bounding box center [394, 75] width 8 height 8
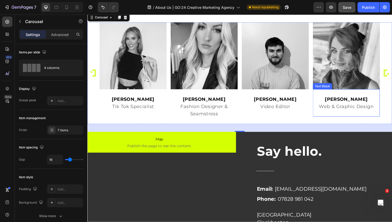
click at [337, 113] on p "Web & Graphic Design" at bounding box center [351, 109] width 67 height 8
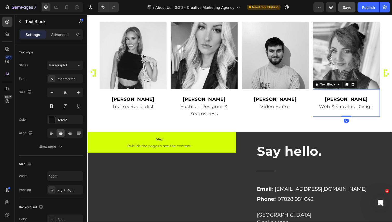
click at [337, 113] on p "Web & Graphic Design" at bounding box center [351, 109] width 67 height 8
click at [349, 113] on p "Web & Graphic Design" at bounding box center [351, 109] width 67 height 8
click at [379, 113] on p "Web & Graphic Design" at bounding box center [351, 109] width 67 height 8
drag, startPoint x: 341, startPoint y: 135, endPoint x: 312, endPoint y: 134, distance: 28.8
click at [312, 126] on div "Image [PERSON_NAME] director Text Block Image [PERSON_NAME] director Text Block…" at bounding box center [243, 75] width 286 height 104
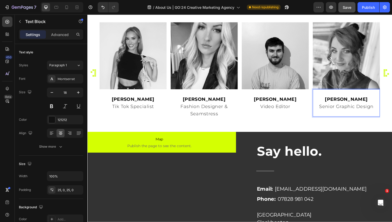
click at [377, 113] on p "Senior Graphic Design" at bounding box center [351, 109] width 67 height 8
click at [380, 113] on p "Senior Graphic Design" at bounding box center [351, 109] width 67 height 8
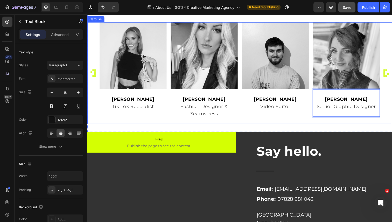
click at [392, 78] on icon ".id520910752878429080 .cls-1 { fill: none; } .id520910752878429080 .cls-1, .cls…" at bounding box center [394, 75] width 8 height 8
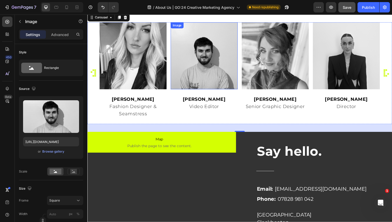
click at [199, 88] on img at bounding box center [206, 57] width 68 height 68
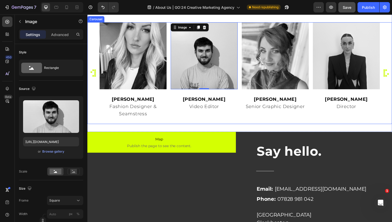
click at [92, 78] on icon ".id520910752878429080 .cls-1 { fill: none; } .id520910752878429080 .cls-1, .cls…" at bounding box center [92, 75] width 8 height 8
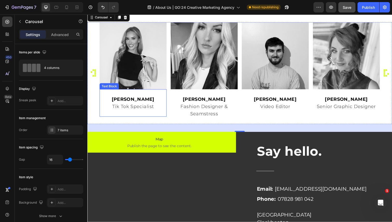
click at [139, 104] on strong "[PERSON_NAME]" at bounding box center [134, 101] width 44 height 6
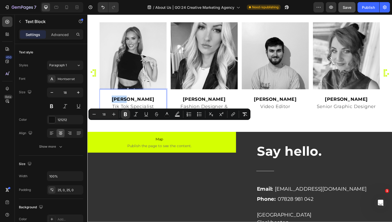
drag, startPoint x: 139, startPoint y: 127, endPoint x: 127, endPoint y: 127, distance: 12.5
click at [127, 104] on strong "[PERSON_NAME]" at bounding box center [134, 101] width 44 height 6
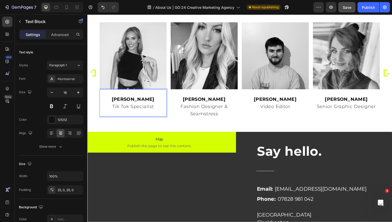
click at [141, 104] on strong "[PERSON_NAME]" at bounding box center [134, 101] width 44 height 6
click at [150, 113] on p "Tik Tok Specialist" at bounding box center [133, 109] width 67 height 8
drag, startPoint x: 159, startPoint y: 136, endPoint x: 114, endPoint y: 134, distance: 45.1
click at [114, 113] on p "Tik Tok Specialist" at bounding box center [133, 109] width 67 height 8
click at [218, 120] on p "Fashion Designer & Seamstress" at bounding box center [206, 112] width 67 height 15
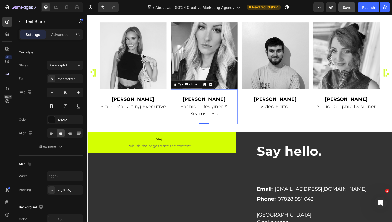
click at [214, 104] on strong "[PERSON_NAME]" at bounding box center [207, 101] width 44 height 6
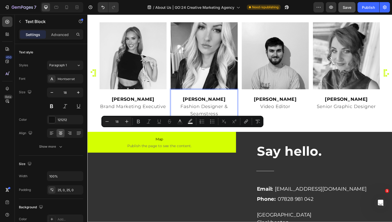
click at [208, 120] on p "Fashion Designer & Seamstress" at bounding box center [206, 112] width 67 height 15
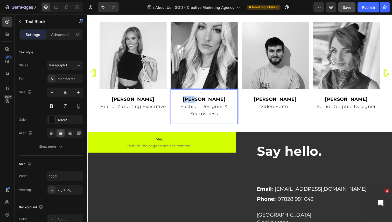
drag, startPoint x: 215, startPoint y: 128, endPoint x: 192, endPoint y: 128, distance: 22.8
click at [192, 105] on p "[PERSON_NAME]" at bounding box center [206, 101] width 67 height 8
click at [159, 113] on p "Brand Marketing Executive" at bounding box center [133, 109] width 67 height 8
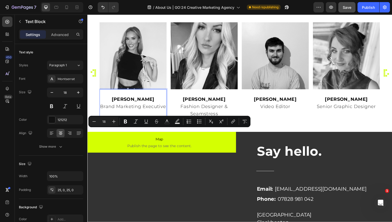
click at [167, 113] on p "Brand Marketing Executive" at bounding box center [133, 109] width 67 height 8
click at [152, 119] on div "[PERSON_NAME] Brand Marketing Executive" at bounding box center [134, 105] width 68 height 28
click at [110, 113] on p "Brand Marketing Executive" at bounding box center [133, 109] width 67 height 8
drag, startPoint x: 101, startPoint y: 136, endPoint x: 175, endPoint y: 137, distance: 73.9
click at [175, 126] on div "Image [PERSON_NAME] director Text Block Image [PERSON_NAME] director Text Block…" at bounding box center [243, 75] width 286 height 104
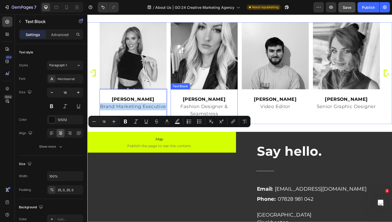
copy p "Brand Marketing Executive"
click at [212, 120] on p "Fashion Designer & Seamstress" at bounding box center [206, 112] width 67 height 15
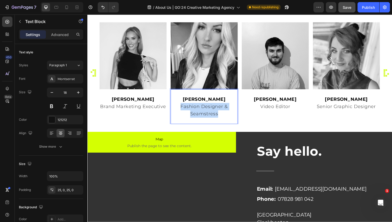
drag, startPoint x: 181, startPoint y: 134, endPoint x: 228, endPoint y: 148, distance: 48.3
click at [228, 126] on div "Wallis Fashion Designer & Seamstress" at bounding box center [206, 108] width 68 height 35
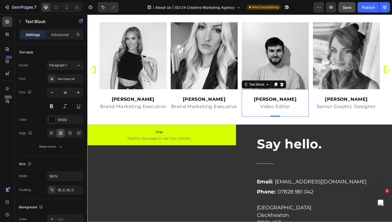
click at [280, 104] on strong "[PERSON_NAME]" at bounding box center [279, 101] width 44 height 6
click at [275, 104] on strong "[PERSON_NAME]" at bounding box center [279, 101] width 44 height 6
drag, startPoint x: 294, startPoint y: 126, endPoint x: 282, endPoint y: 126, distance: 11.9
click at [282, 104] on strong "AshleyHLEY" at bounding box center [279, 101] width 31 height 6
click at [347, 104] on strong "[PERSON_NAME]" at bounding box center [352, 101] width 44 height 6
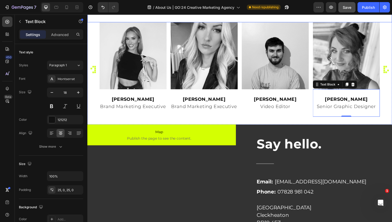
click at [267, 16] on h2 "Meet the Team" at bounding box center [242, 9] width 285 height 14
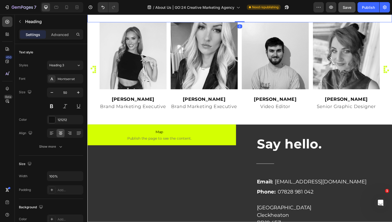
click at [267, 16] on h2 "Meet the Team" at bounding box center [242, 9] width 285 height 14
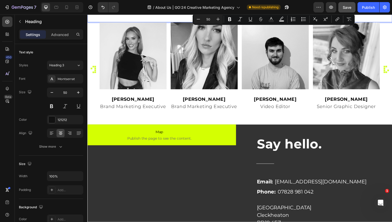
click at [261, 16] on p "Meet the Team" at bounding box center [243, 9] width 284 height 13
click at [264, 16] on p "Meet the Team" at bounding box center [243, 9] width 284 height 13
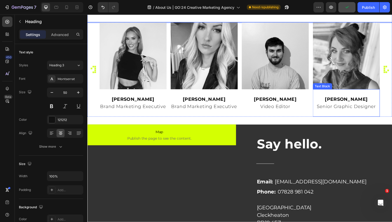
click at [345, 104] on strong "[PERSON_NAME]" at bounding box center [352, 101] width 44 height 6
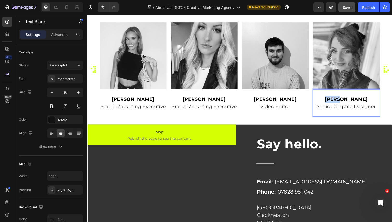
drag, startPoint x: 360, startPoint y: 127, endPoint x: 342, endPoint y: 127, distance: 17.9
click at [342, 105] on p "[PERSON_NAME]" at bounding box center [351, 101] width 67 height 8
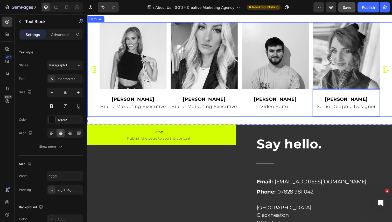
click at [392, 75] on icon ".id520910752878429080 .cls-1 { fill: none; } .id520910752878429080 .cls-1, .cls…" at bounding box center [394, 71] width 8 height 8
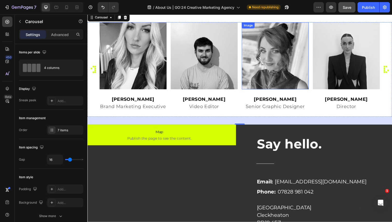
click at [285, 91] on img at bounding box center [279, 57] width 68 height 68
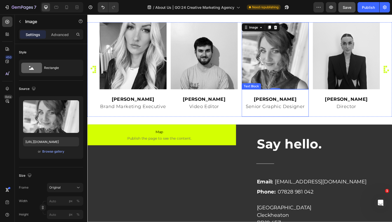
click at [302, 105] on p "[PERSON_NAME]" at bounding box center [278, 101] width 67 height 8
click at [302, 89] on img at bounding box center [279, 57] width 68 height 68
click at [317, 111] on div "Image [PERSON_NAME] director Text Block Image [PERSON_NAME] director Text Block…" at bounding box center [243, 71] width 286 height 96
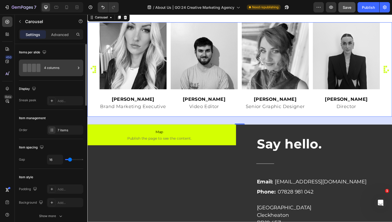
click at [55, 66] on div "4 columns" at bounding box center [60, 68] width 32 height 12
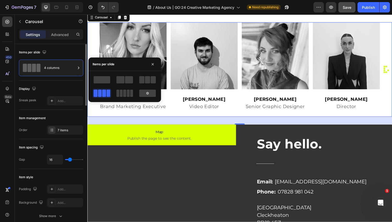
click at [64, 53] on div "Items per slide" at bounding box center [51, 52] width 64 height 8
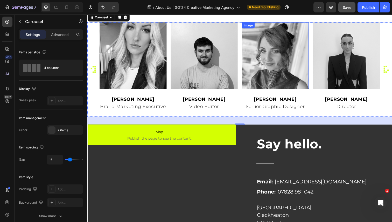
click at [290, 74] on img at bounding box center [279, 57] width 68 height 68
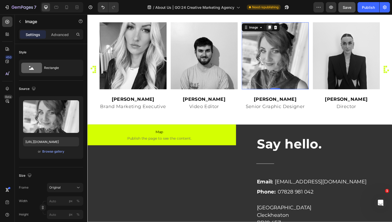
click at [274, 30] on icon at bounding box center [273, 28] width 3 height 4
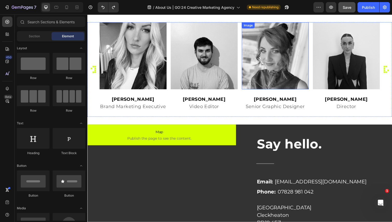
click at [306, 79] on img at bounding box center [279, 57] width 68 height 68
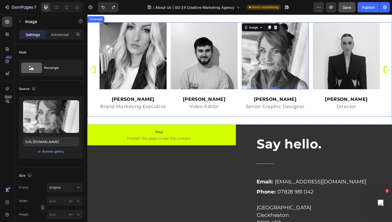
click at [316, 78] on div "Image [PERSON_NAME] director Text Block Image [PERSON_NAME] director Text Block…" at bounding box center [243, 71] width 286 height 96
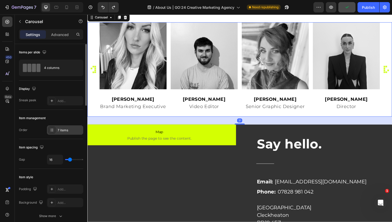
click at [60, 132] on div "7 items" at bounding box center [70, 130] width 24 height 5
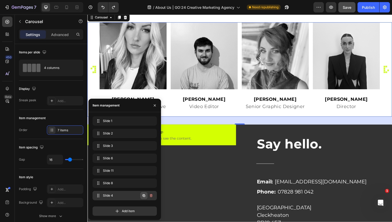
click at [144, 197] on icon "button" at bounding box center [144, 195] width 3 height 3
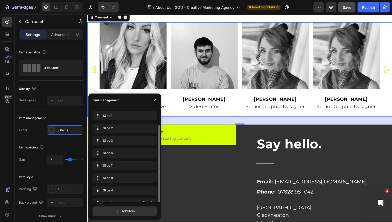
scroll to position [7, 0]
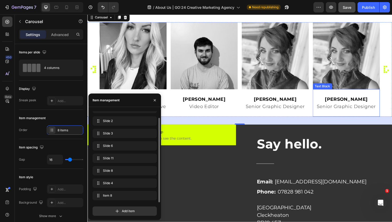
click at [355, 104] on strong "[PERSON_NAME]" at bounding box center [352, 101] width 44 height 6
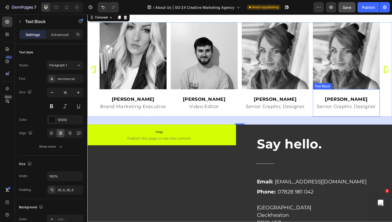
click at [355, 104] on strong "[PERSON_NAME]" at bounding box center [352, 101] width 44 height 6
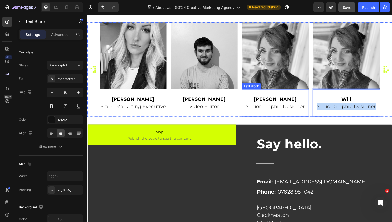
drag, startPoint x: 381, startPoint y: 135, endPoint x: 302, endPoint y: 132, distance: 79.4
click at [301, 119] on div "Image [PERSON_NAME] director Text Block Image [PERSON_NAME] director Text Block…" at bounding box center [243, 71] width 286 height 96
click at [94, 75] on icon ".id520910752878429080 .cls-1 { fill: none; } .id520910752878429080 .cls-1, .cls…" at bounding box center [92, 71] width 8 height 8
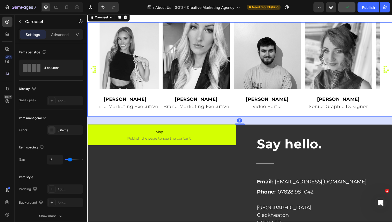
click at [94, 75] on icon ".id520910752878429080 .cls-1 { fill: none; } .id520910752878429080 .cls-1, .cls…" at bounding box center [92, 71] width 8 height 8
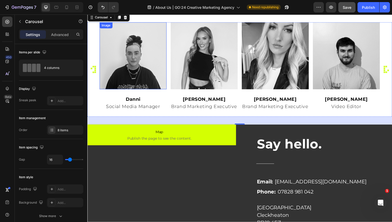
click at [154, 82] on img at bounding box center [134, 57] width 68 height 68
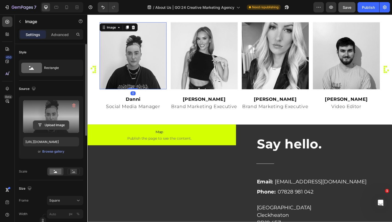
click at [58, 125] on input "file" at bounding box center [51, 125] width 36 height 9
click at [57, 125] on input "file" at bounding box center [51, 125] width 36 height 9
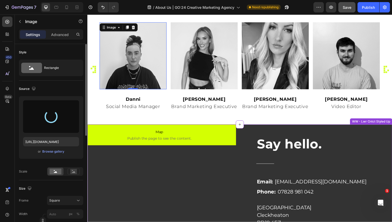
type input "[URL][DOMAIN_NAME]"
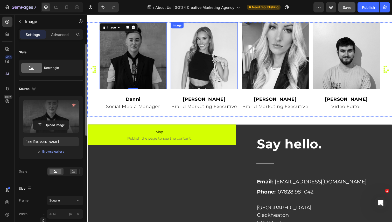
click at [201, 86] on img at bounding box center [206, 57] width 68 height 68
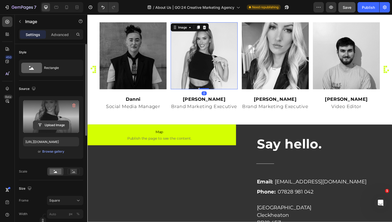
click at [52, 127] on input "file" at bounding box center [51, 125] width 36 height 9
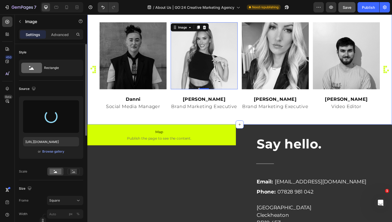
type input "[URL][DOMAIN_NAME]"
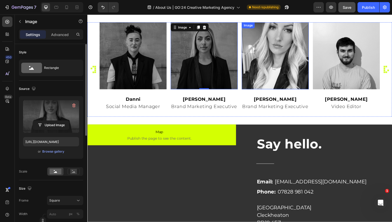
click at [284, 85] on img at bounding box center [279, 57] width 68 height 68
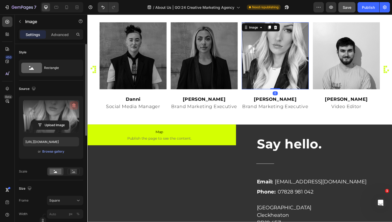
click at [74, 104] on icon "button" at bounding box center [73, 105] width 5 height 5
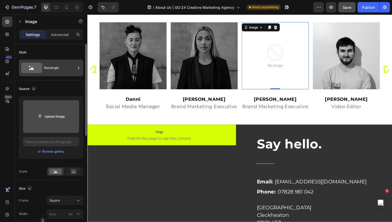
click at [36, 64] on icon at bounding box center [31, 68] width 21 height 10
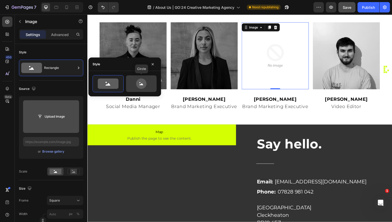
click at [136, 82] on icon at bounding box center [141, 84] width 24 height 10
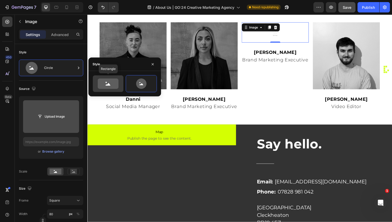
click at [111, 83] on icon at bounding box center [108, 84] width 21 height 10
type input "100"
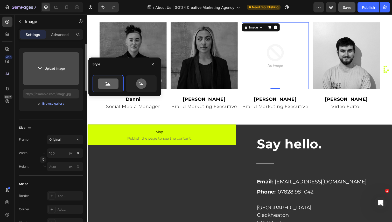
scroll to position [0, 0]
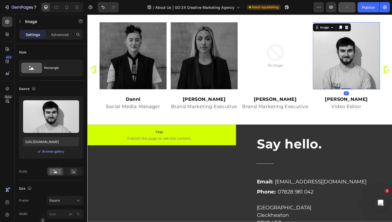
click at [355, 91] on img at bounding box center [352, 57] width 68 height 68
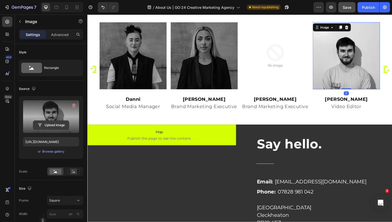
click at [47, 124] on input "file" at bounding box center [51, 125] width 36 height 9
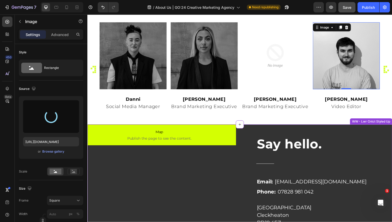
type input "[URL][DOMAIN_NAME]"
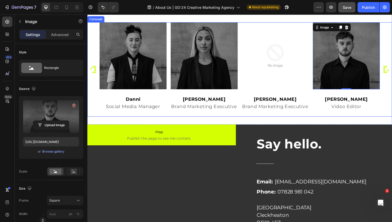
click at [391, 75] on icon ".id520910752878429080 .cls-1 { fill: none; } .id520910752878429080 .cls-1, .cls…" at bounding box center [394, 71] width 8 height 8
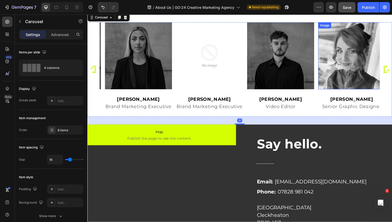
click at [347, 88] on img at bounding box center [357, 57] width 68 height 68
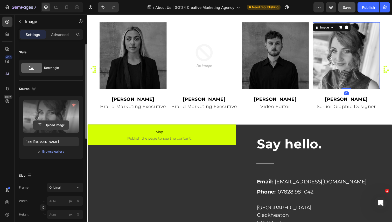
click at [50, 127] on input "file" at bounding box center [51, 125] width 36 height 9
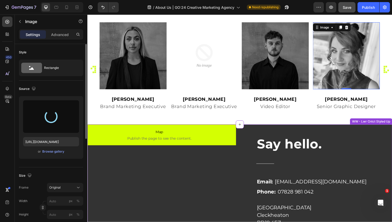
type input "[URL][DOMAIN_NAME]"
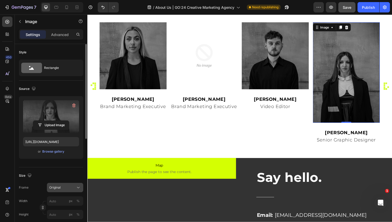
click at [62, 187] on div "Original" at bounding box center [61, 187] width 25 height 5
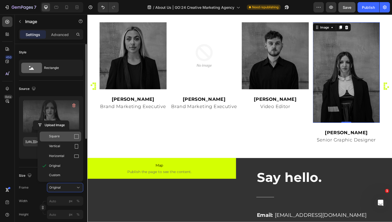
click at [59, 138] on span "Square" at bounding box center [54, 136] width 11 height 5
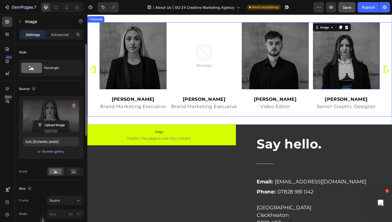
click at [391, 71] on icon "Carousel Next Arrow" at bounding box center [391, 70] width 2 height 2
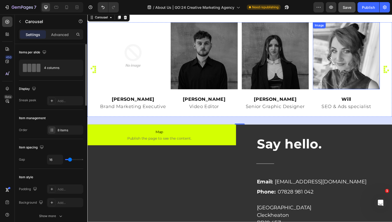
click at [348, 91] on img at bounding box center [352, 57] width 68 height 68
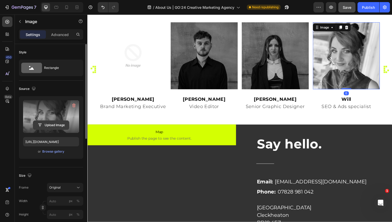
click at [55, 127] on input "file" at bounding box center [51, 125] width 36 height 9
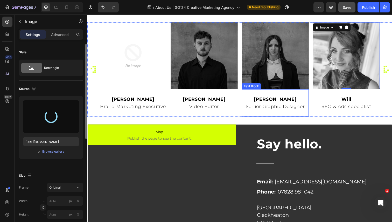
type input "[URL][DOMAIN_NAME]"
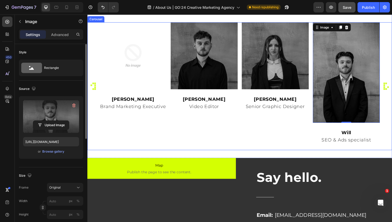
click at [392, 92] on icon ".id520910752878429080 .cls-1 { fill: none; } .id520910752878429080 .cls-1, .cls…" at bounding box center [394, 88] width 8 height 8
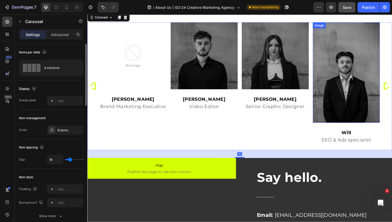
click at [356, 109] on img at bounding box center [352, 74] width 68 height 103
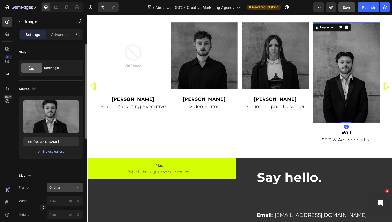
click at [69, 187] on div "Original" at bounding box center [61, 187] width 25 height 5
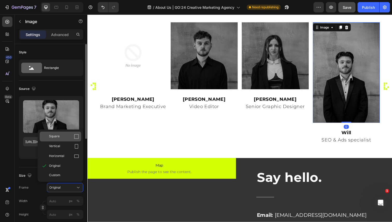
click at [67, 137] on div "Square" at bounding box center [64, 136] width 30 height 5
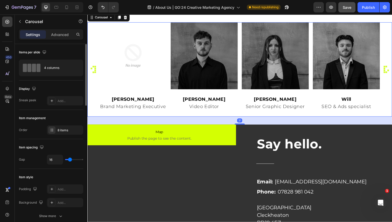
click at [392, 75] on icon ".id520910752878429080 .cls-1 { fill: none; } .id520910752878429080 .cls-1, .cls…" at bounding box center [394, 71] width 8 height 8
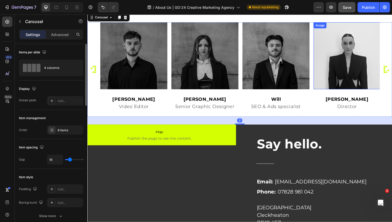
click at [345, 91] on img at bounding box center [352, 57] width 68 height 68
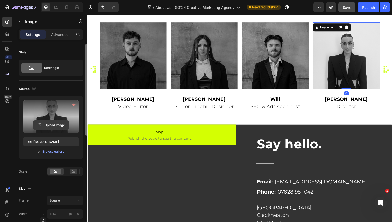
click at [60, 124] on input "file" at bounding box center [51, 125] width 36 height 9
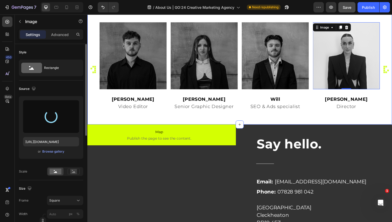
type input "[URL][DOMAIN_NAME]"
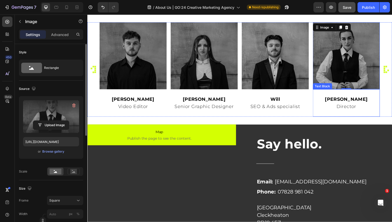
click at [352, 113] on p "director" at bounding box center [351, 109] width 67 height 8
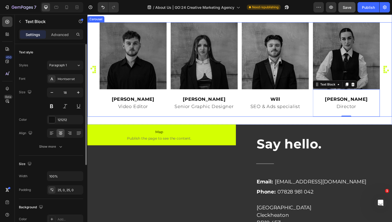
click at [392, 75] on icon ".id520910752878429080 .cls-1 { fill: none; } .id520910752878429080 .cls-1, .cls…" at bounding box center [394, 71] width 8 height 8
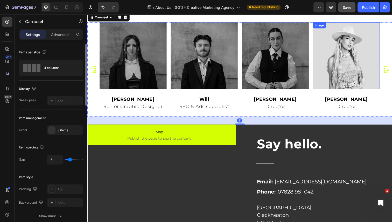
click at [332, 91] on img at bounding box center [352, 57] width 68 height 68
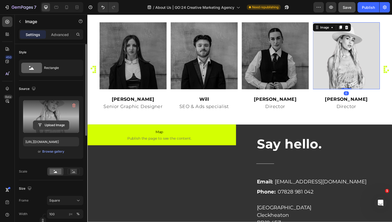
click at [54, 123] on input "file" at bounding box center [51, 125] width 36 height 9
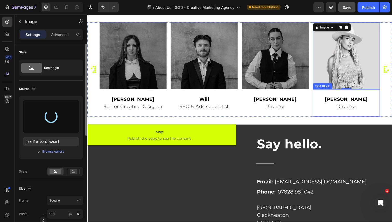
type input "[URL][DOMAIN_NAME]"
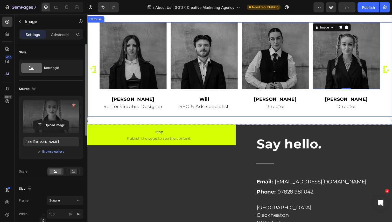
click at [95, 53] on div ".id520910752878429080 .cls-1 { fill: none; } .id520910752878429080 .cls-1, .cls…" at bounding box center [242, 71] width 311 height 96
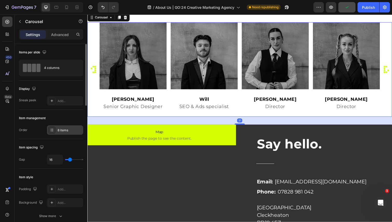
click at [66, 128] on div "8 items" at bounding box center [70, 130] width 24 height 5
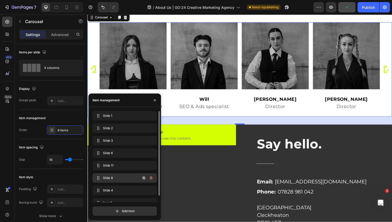
scroll to position [7, 0]
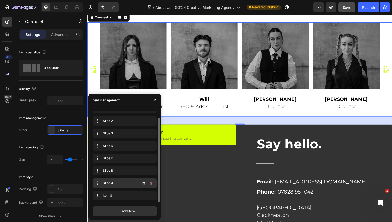
click at [113, 183] on span "Slide 4" at bounding box center [117, 183] width 29 height 5
click at [102, 183] on div "Slide 4 Slide 4" at bounding box center [118, 183] width 46 height 7
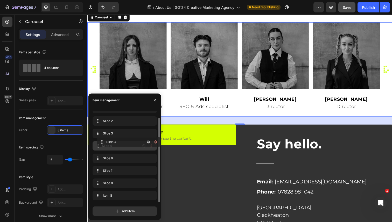
drag, startPoint x: 108, startPoint y: 184, endPoint x: 112, endPoint y: 143, distance: 41.2
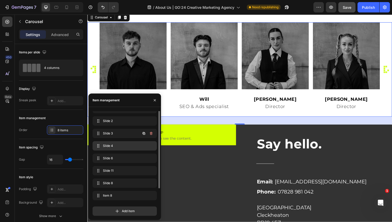
scroll to position [0, 0]
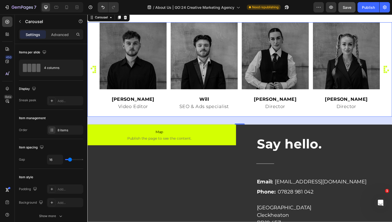
click at [391, 75] on icon ".id520910752878429080 .cls-1 { fill: none; } .id520910752878429080 .cls-1, .cls…" at bounding box center [394, 71] width 8 height 8
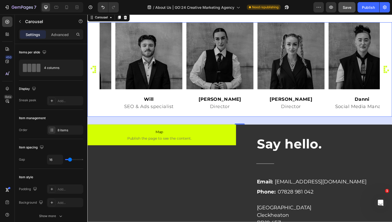
click at [391, 75] on icon ".id520910752878429080 .cls-1 { fill: none; } .id520910752878429080 .cls-1, .cls…" at bounding box center [394, 71] width 8 height 8
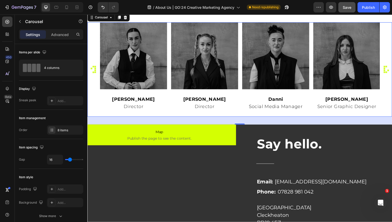
click at [391, 75] on icon ".id520910752878429080 .cls-1 { fill: none; } .id520910752878429080 .cls-1, .cls…" at bounding box center [394, 71] width 8 height 8
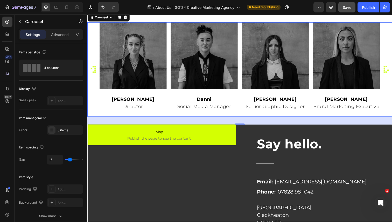
click at [391, 75] on icon ".id520910752878429080 .cls-1 { fill: none; } .id520910752878429080 .cls-1, .cls…" at bounding box center [394, 71] width 8 height 8
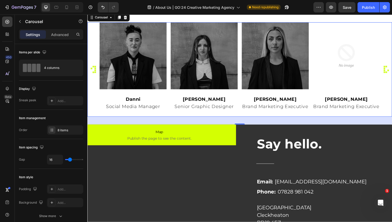
scroll to position [215, 0]
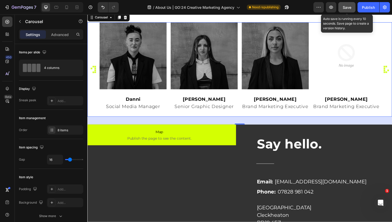
click at [348, 8] on span "Save" at bounding box center [347, 7] width 9 height 4
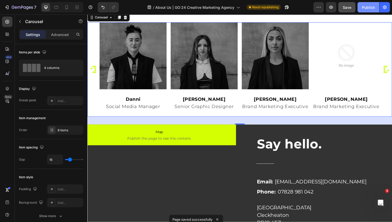
click at [367, 5] on div "Publish" at bounding box center [368, 7] width 13 height 5
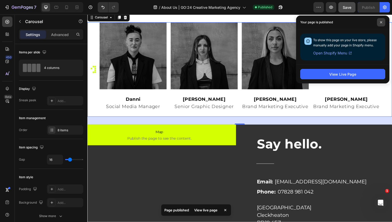
click at [381, 23] on icon at bounding box center [381, 22] width 2 height 2
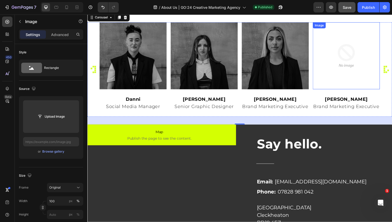
click at [347, 78] on img at bounding box center [352, 57] width 68 height 68
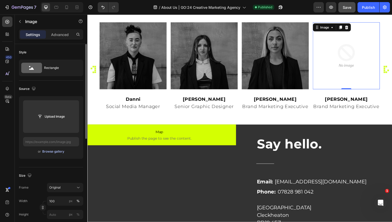
click at [53, 150] on div "Browse gallery" at bounding box center [53, 151] width 22 height 5
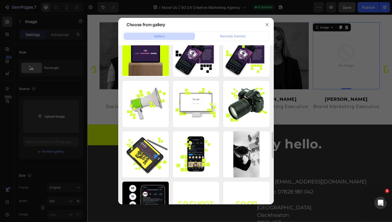
scroll to position [446, 0]
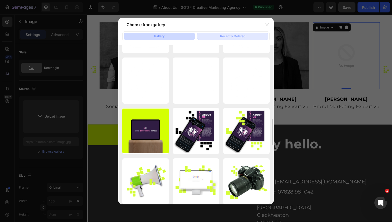
click at [216, 36] on button "Recently Deleted" at bounding box center [232, 36] width 71 height 7
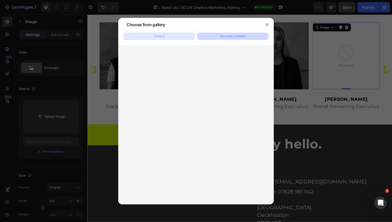
click at [162, 38] on div "Gallery" at bounding box center [159, 36] width 11 height 5
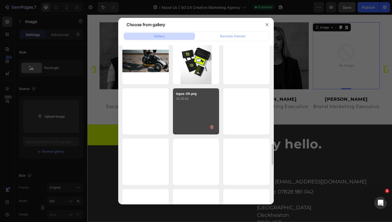
scroll to position [1021, 0]
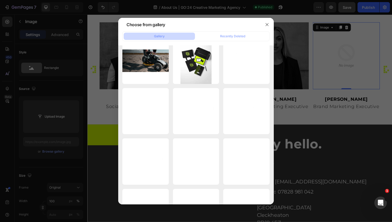
click at [344, 141] on div at bounding box center [196, 111] width 392 height 222
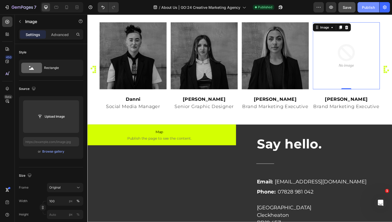
click at [367, 8] on div "Publish" at bounding box center [368, 7] width 13 height 5
click at [56, 9] on icon at bounding box center [56, 7] width 5 height 5
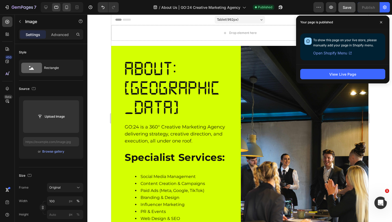
click at [68, 7] on icon at bounding box center [66, 7] width 5 height 5
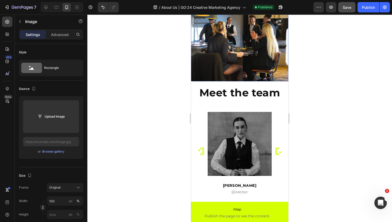
scroll to position [335, 0]
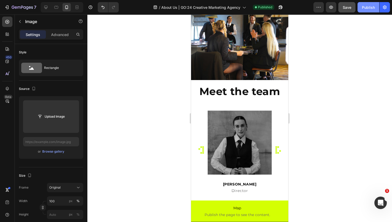
click at [370, 9] on div "Publish" at bounding box center [368, 7] width 13 height 5
